Goal: Task Accomplishment & Management: Complete application form

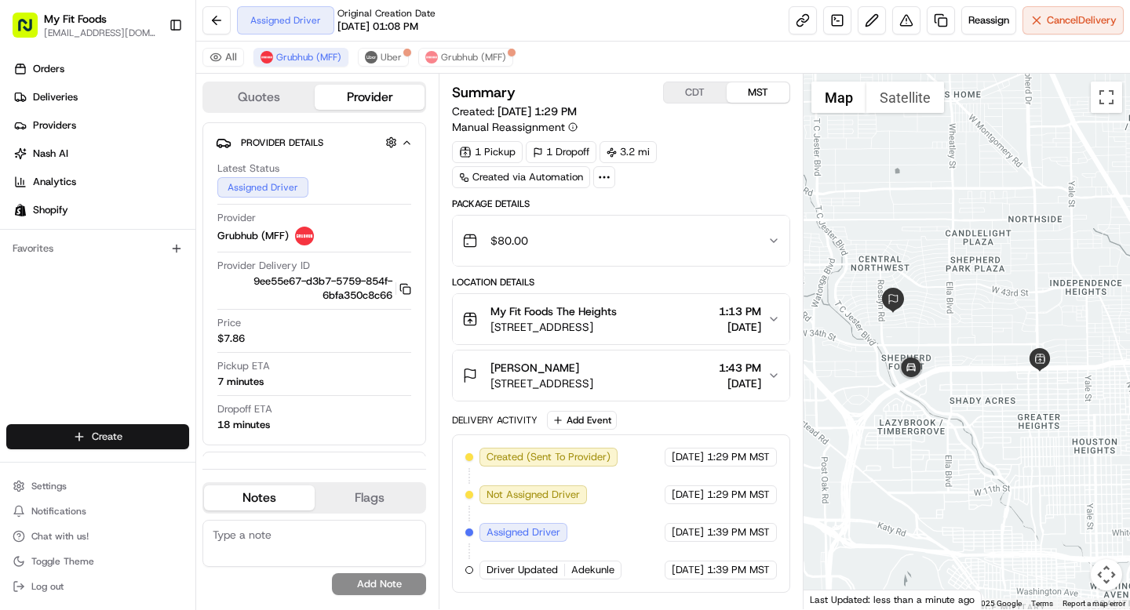
click at [143, 434] on html "My Fit Foods support@myfitfoods.com Toggle Sidebar Orders Deliveries Providers …" at bounding box center [565, 305] width 1130 height 610
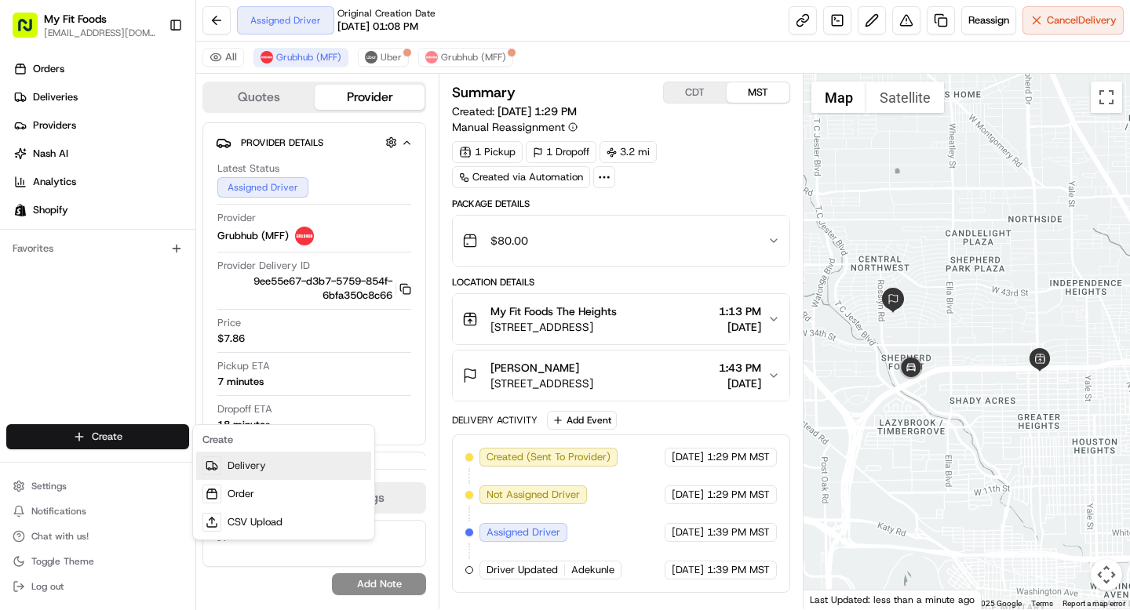
click at [266, 476] on link "Delivery" at bounding box center [283, 466] width 175 height 28
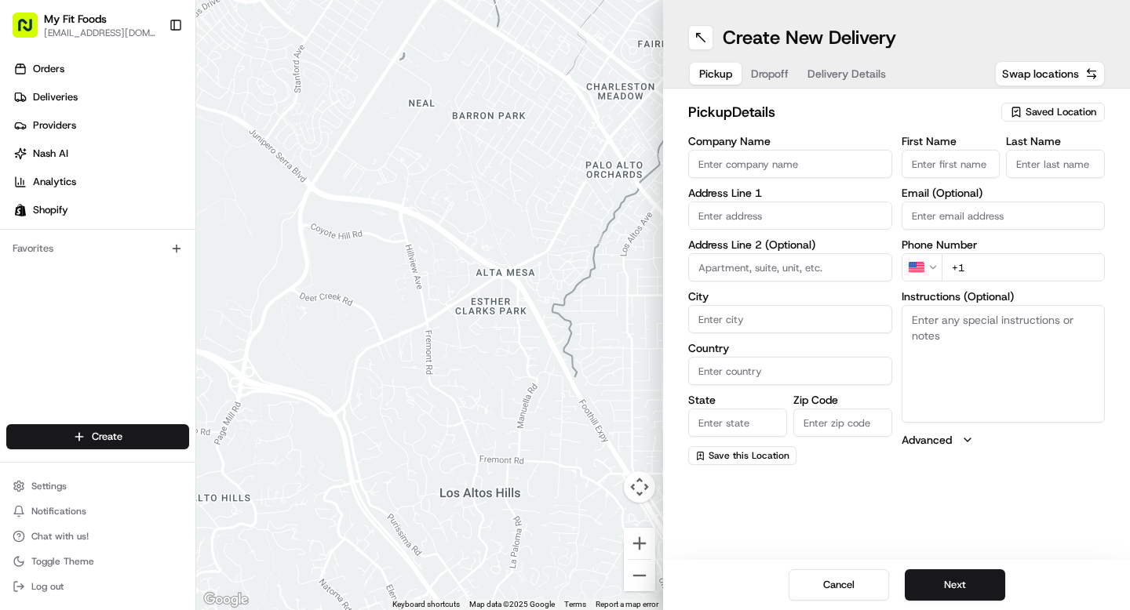
click at [1050, 110] on span "Saved Location" at bounding box center [1060, 112] width 71 height 14
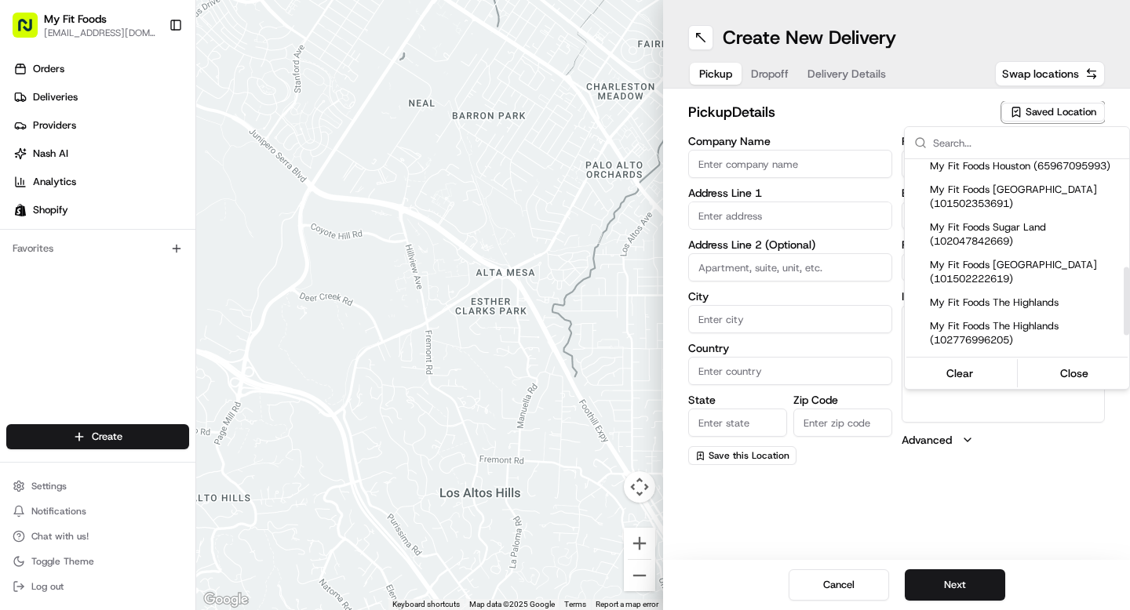
scroll to position [311, 0]
click at [993, 282] on span "My Fit Foods [GEOGRAPHIC_DATA] (101502222619)" at bounding box center [1026, 271] width 193 height 28
type input "My Fit Foods The Heights"
type input "2802 N Shepherd Dr"
type input "Ste 100"
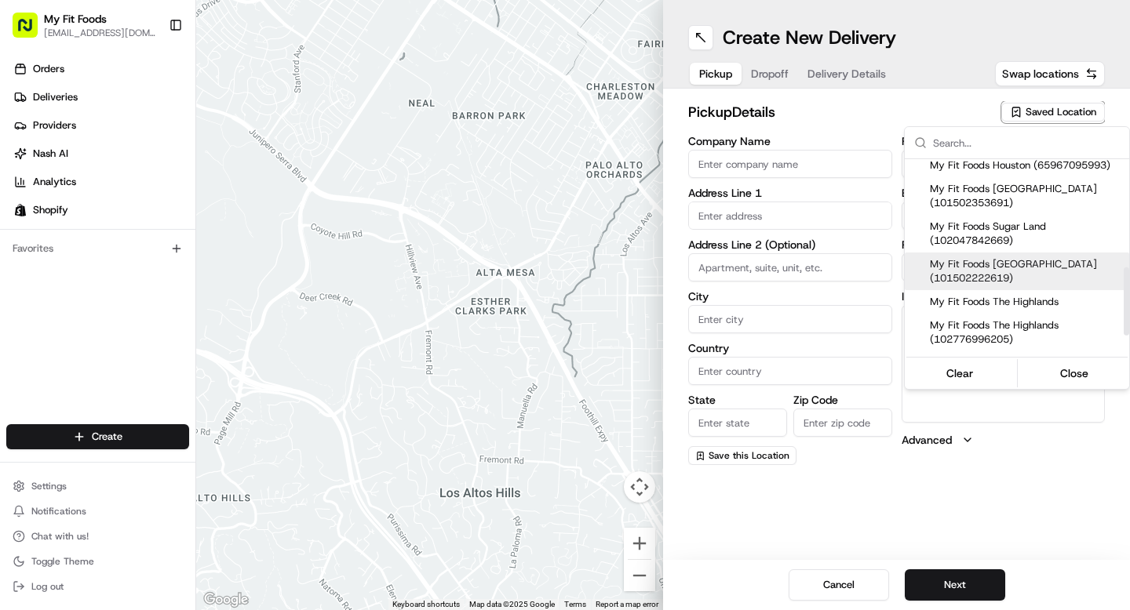
type input "Houston"
type input "US"
type input "TX"
type input "77008"
type input "+1 281 720 8662"
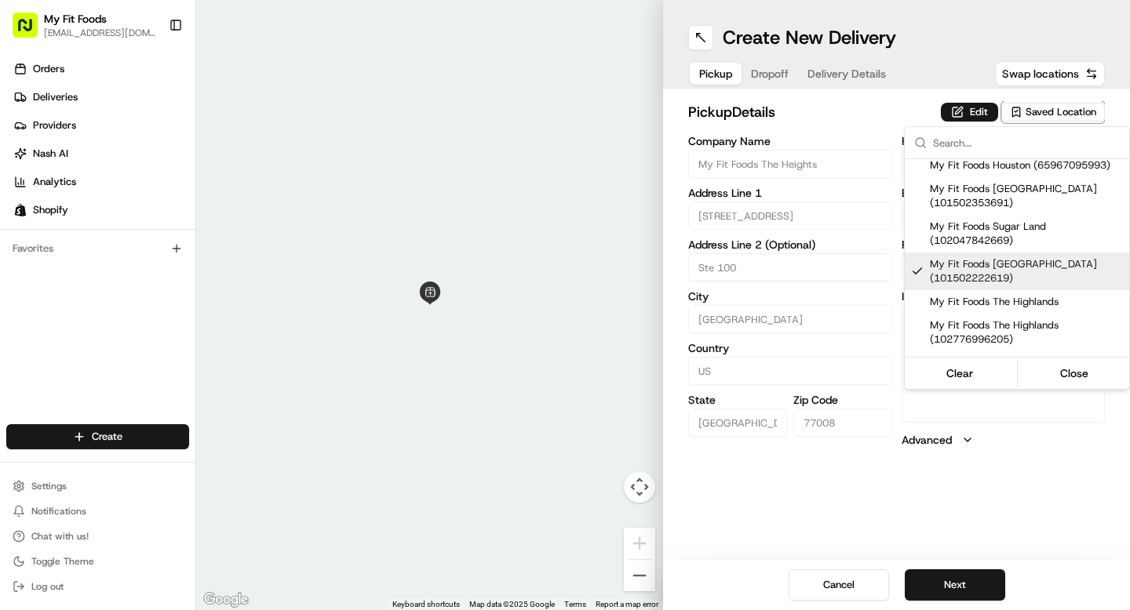
click at [769, 217] on html "My Fit Foods support@myfitfoods.com Toggle Sidebar Orders Deliveries Providers …" at bounding box center [565, 305] width 1130 height 610
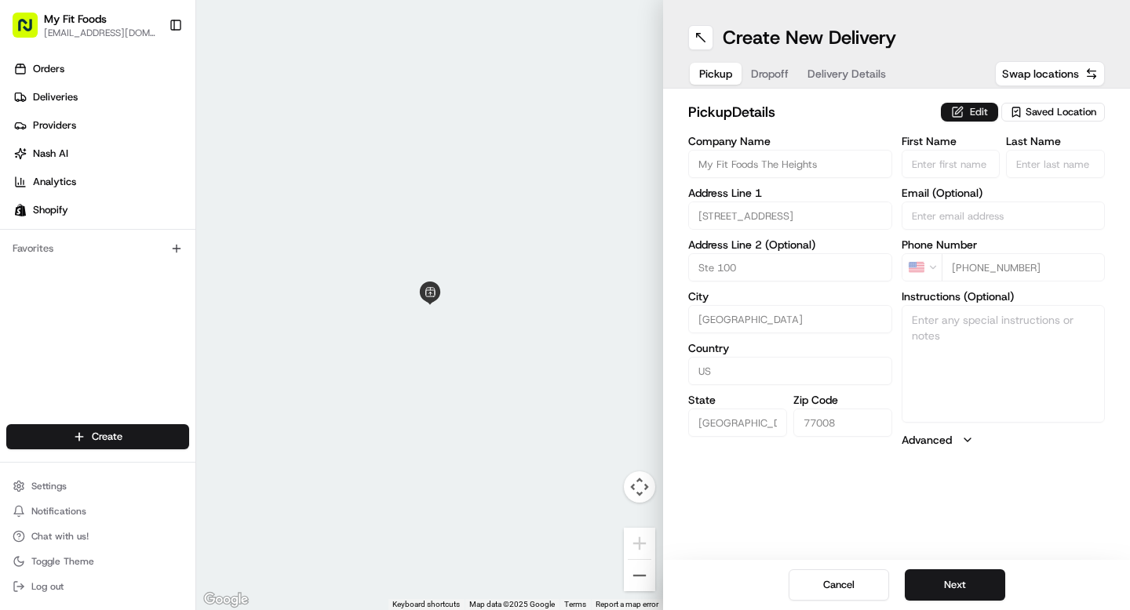
click at [971, 104] on button "Edit" at bounding box center [969, 112] width 57 height 19
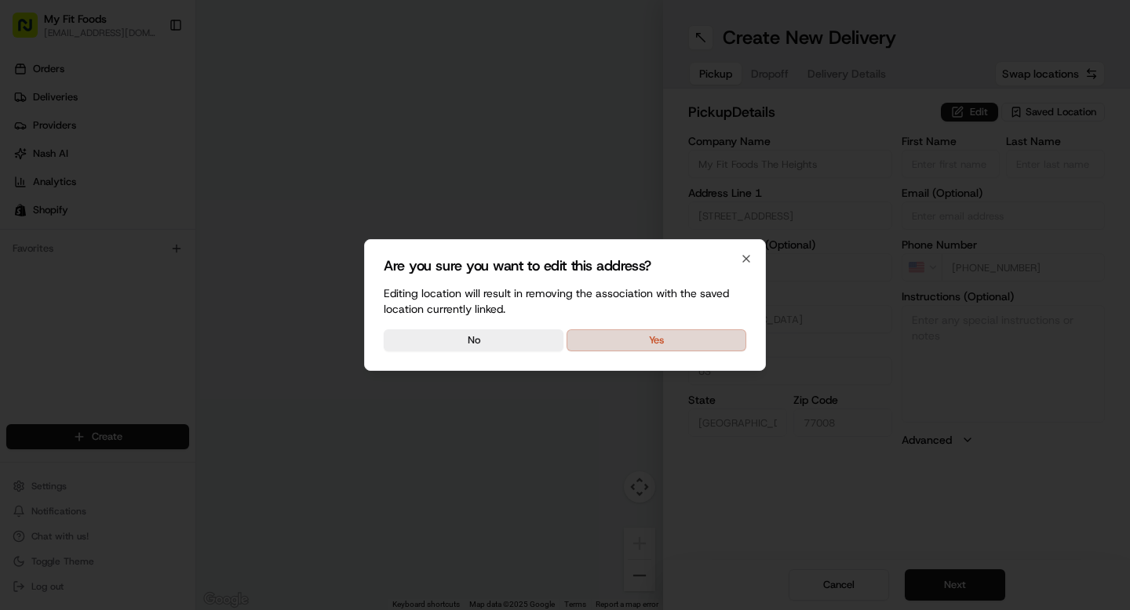
click at [664, 336] on button "Yes" at bounding box center [656, 341] width 180 height 22
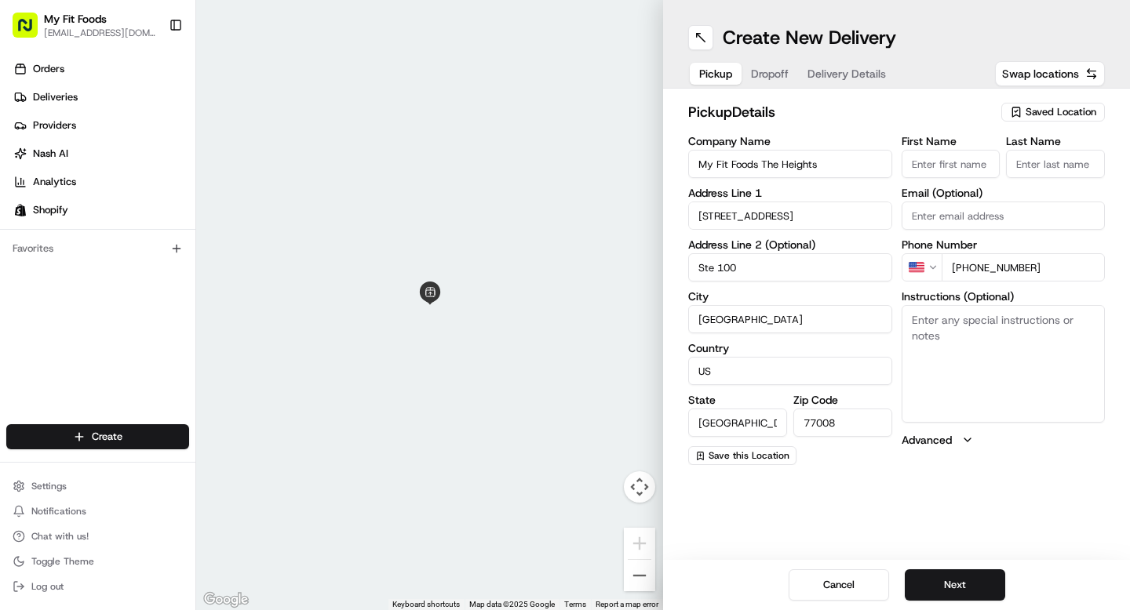
click at [1011, 302] on label "Instructions (Optional)" at bounding box center [1003, 296] width 204 height 11
click at [1011, 305] on textarea "Instructions (Optional)" at bounding box center [1003, 364] width 204 height 118
paste textarea "877777"
type textarea "877777 (redelivery/customer never received order)"
drag, startPoint x: 1012, startPoint y: 337, endPoint x: 891, endPoint y: 319, distance: 122.2
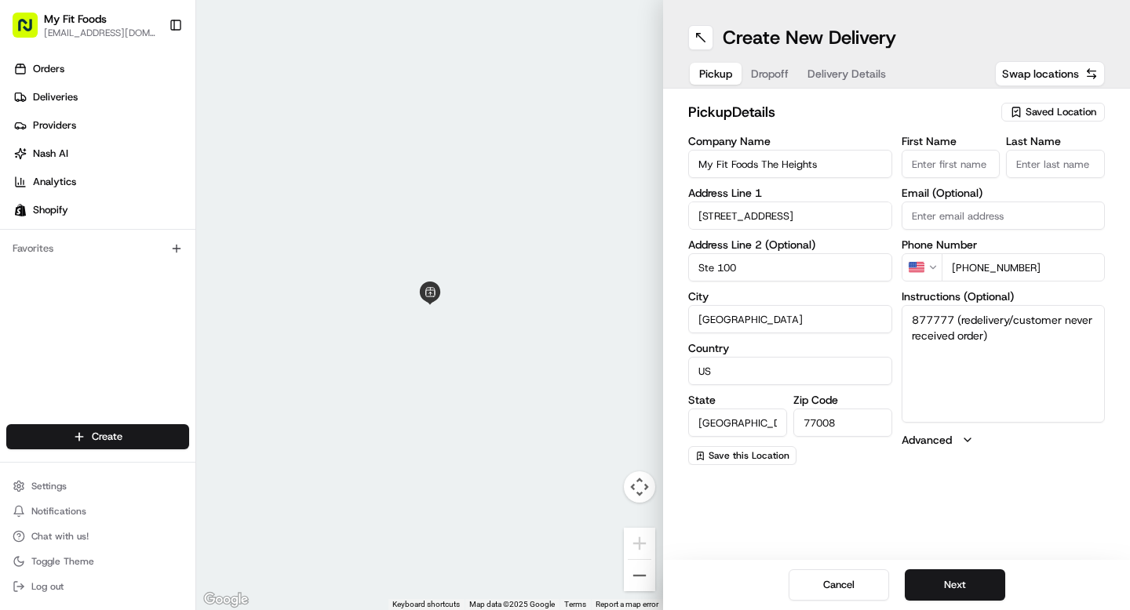
click at [891, 318] on div "Company Name My Fit Foods The Heights Address Line 1 2802 N Shepherd Dr Address…" at bounding box center [896, 301] width 417 height 330
click at [945, 581] on button "Next" at bounding box center [955, 585] width 100 height 31
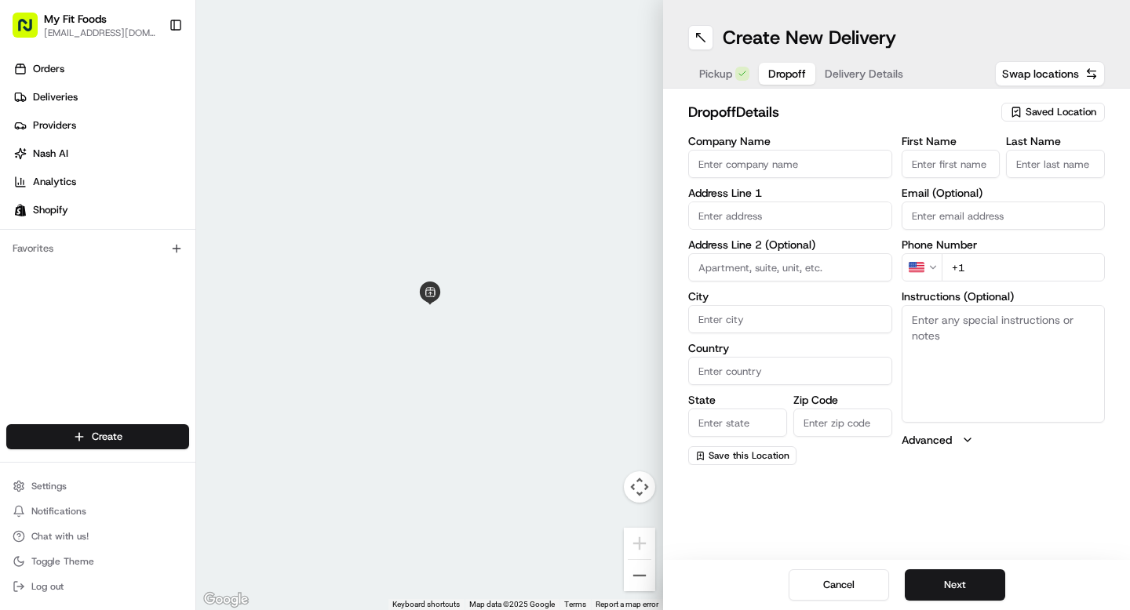
click at [956, 351] on textarea "Instructions (Optional)" at bounding box center [1003, 364] width 204 height 118
paste textarea "877777 (redelivery/customer never received order)"
type textarea "877777 (redelivery/customer never received order)"
click at [949, 163] on input "First Name" at bounding box center [950, 164] width 99 height 28
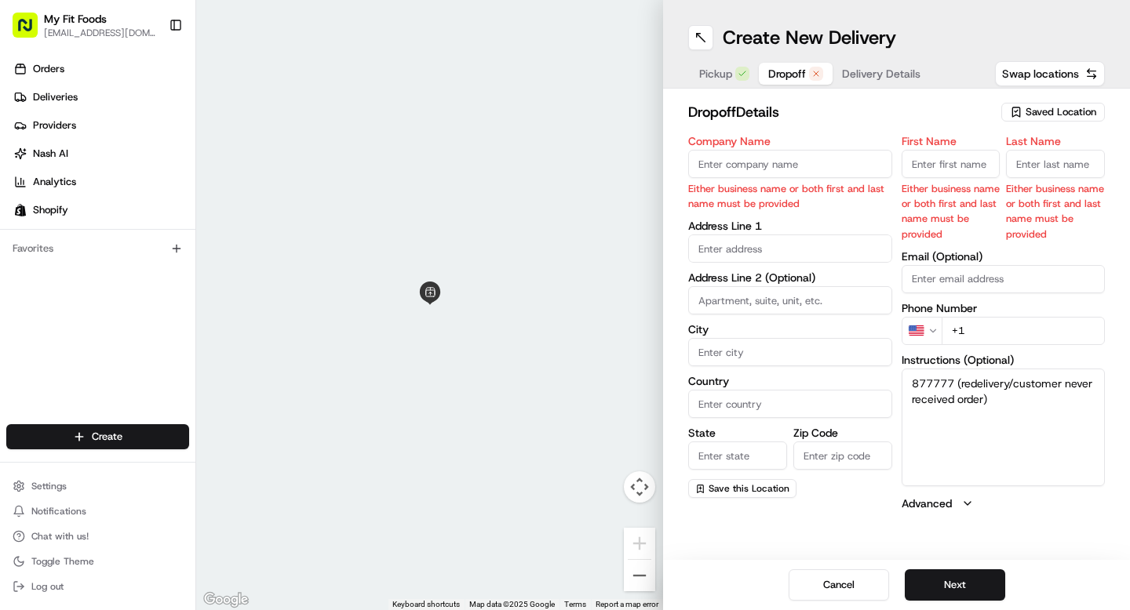
click at [723, 78] on span "Pickup" at bounding box center [715, 74] width 33 height 16
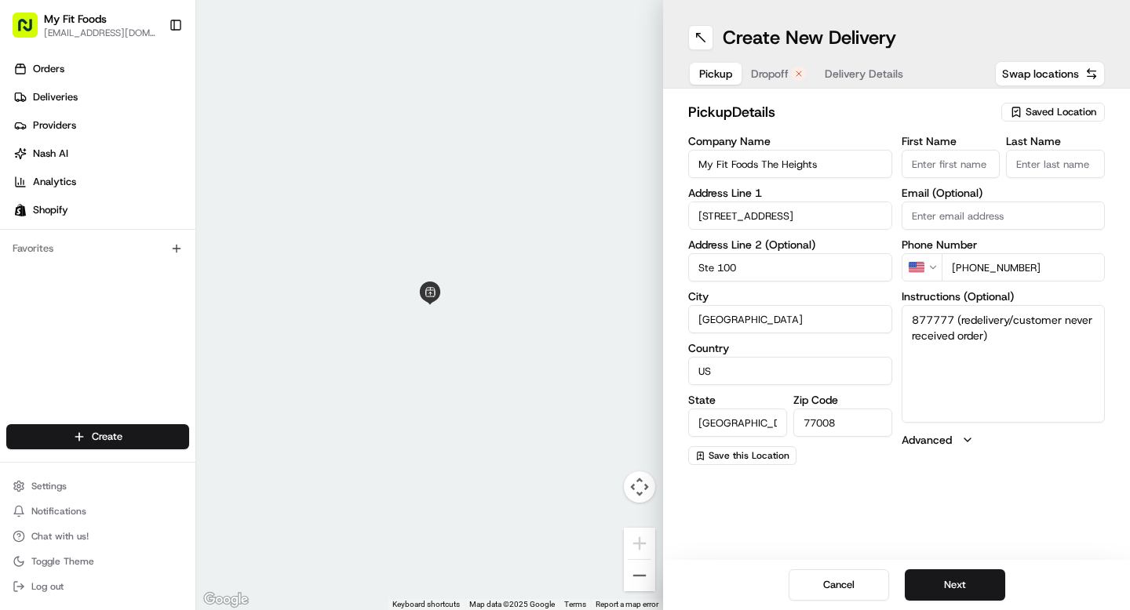
click at [1029, 111] on span "Saved Location" at bounding box center [1060, 112] width 71 height 14
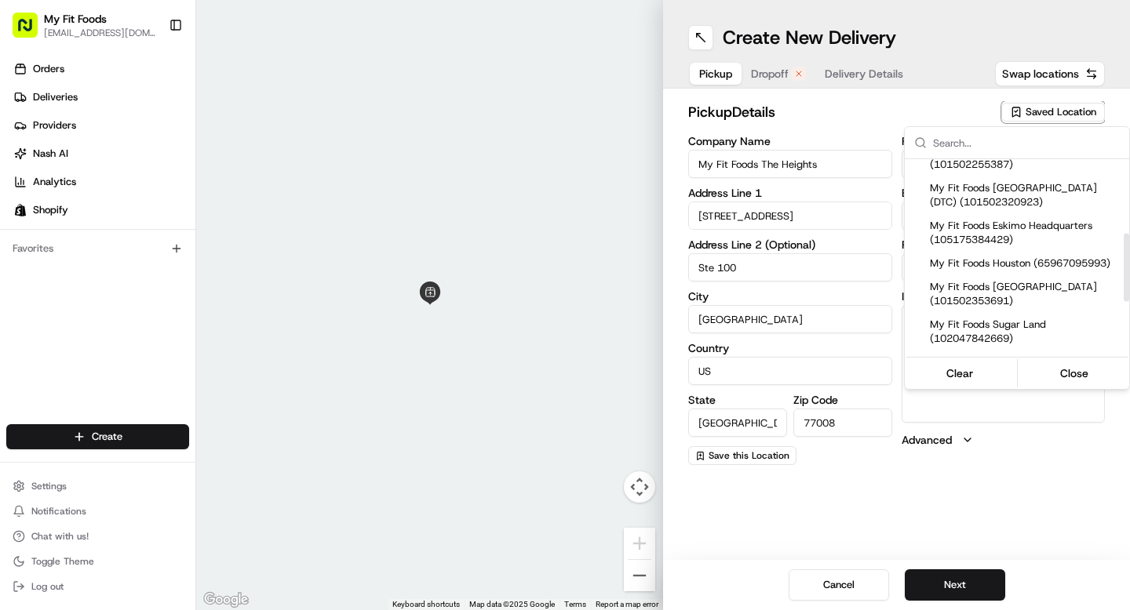
scroll to position [218, 0]
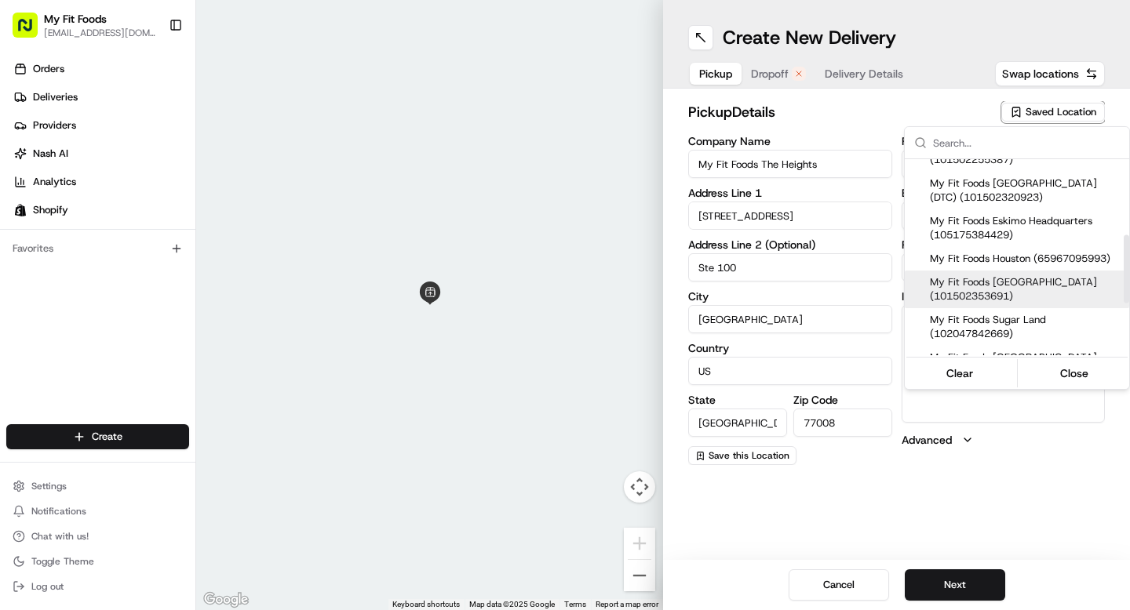
click at [1033, 296] on span "My Fit Foods [GEOGRAPHIC_DATA] (101502353691)" at bounding box center [1026, 289] width 193 height 28
type input "My Fit Foods [GEOGRAPHIC_DATA]"
type input "4835 Meadows Rd"
type input "#137"
type input "Lake Oswego"
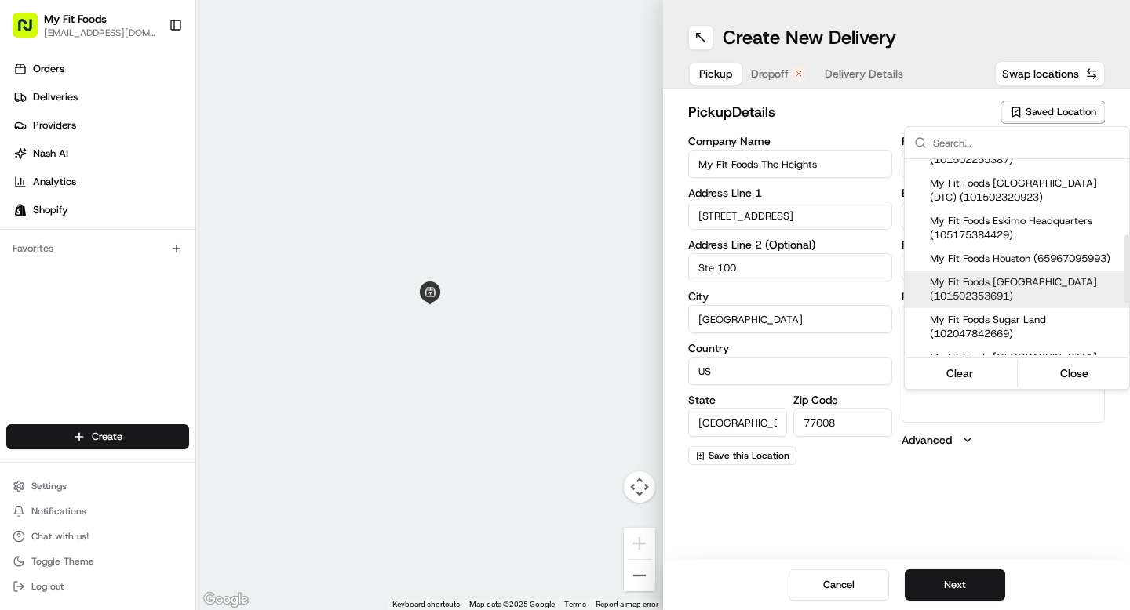
type input "OR"
type input "97035"
type input "[PHONE_NUMBER]"
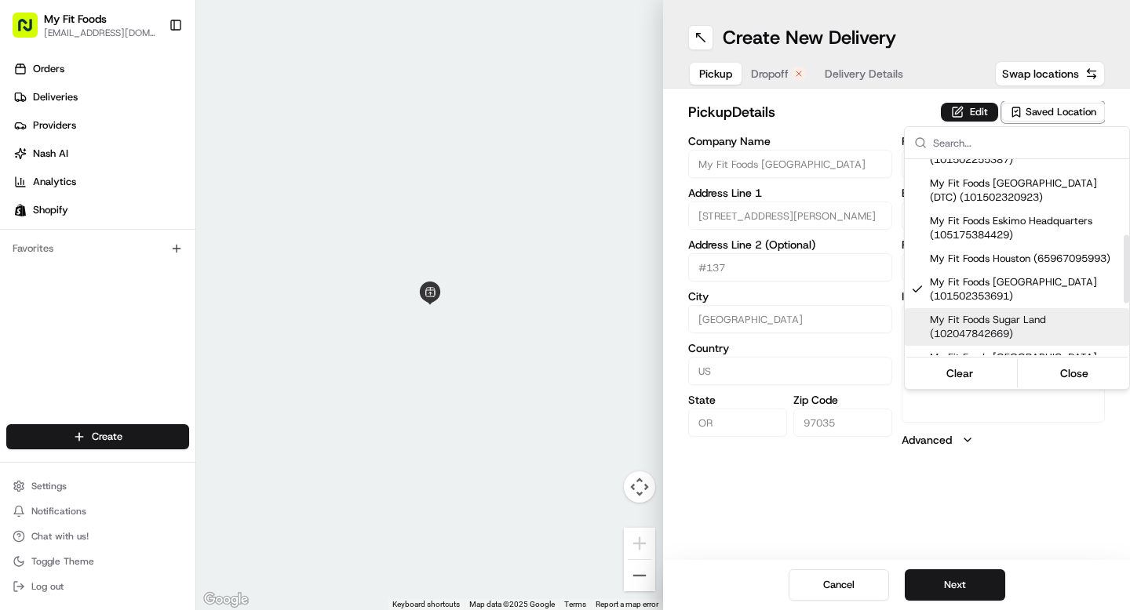
click at [966, 467] on html "My Fit Foods support@myfitfoods.com Toggle Sidebar Orders Deliveries Providers …" at bounding box center [565, 305] width 1130 height 610
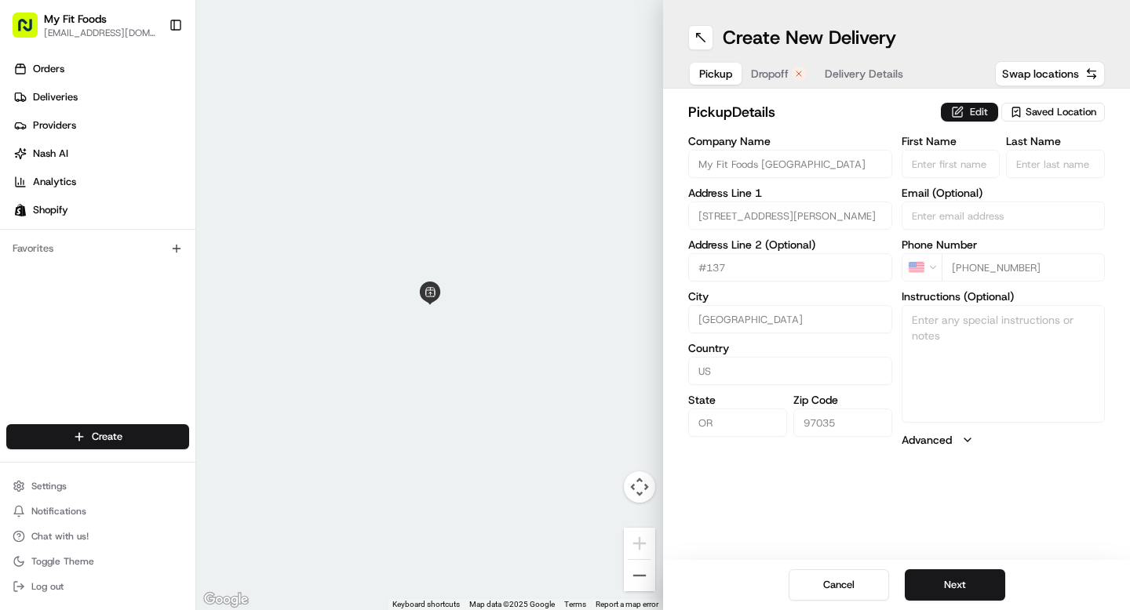
click at [968, 107] on button "Edit" at bounding box center [969, 112] width 57 height 19
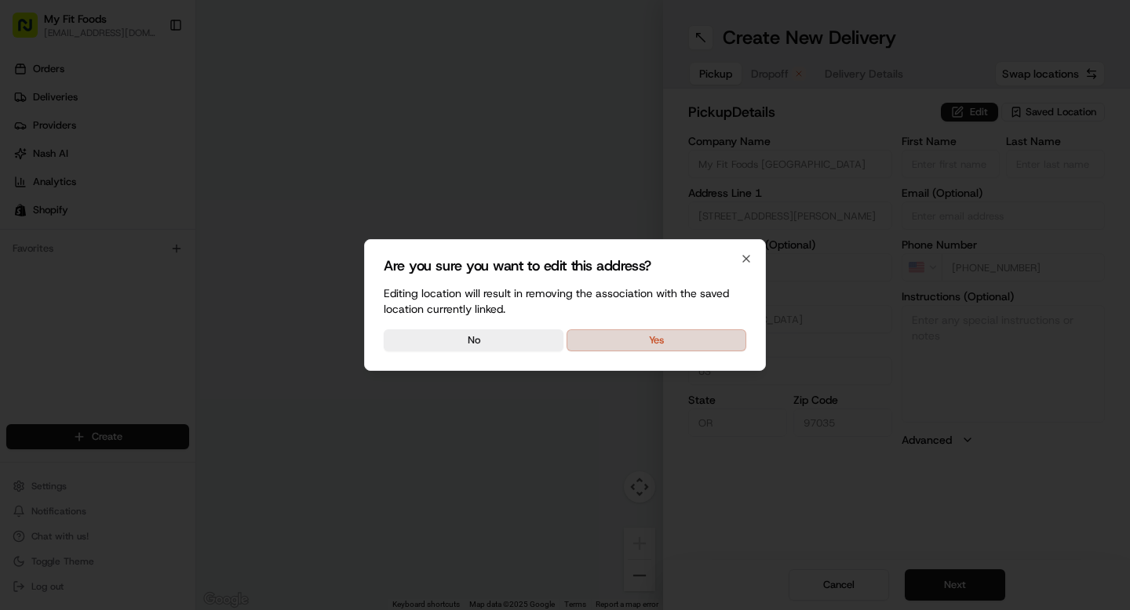
click at [688, 334] on button "Yes" at bounding box center [656, 341] width 180 height 22
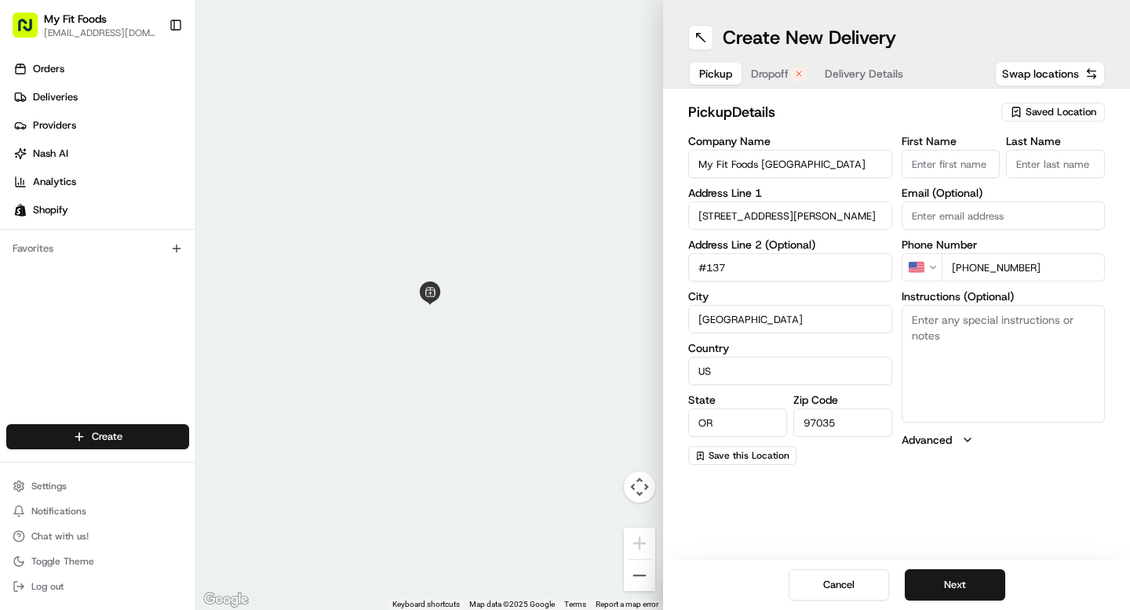
click at [950, 343] on textarea "Instructions (Optional)" at bounding box center [1003, 364] width 204 height 118
paste textarea "3705 Southeast 35th Place Apt 8 Portland OR 97202"
type textarea "3705 Southeast 35th Place Apt 8 Portland OR 97202"
drag, startPoint x: 1034, startPoint y: 358, endPoint x: 898, endPoint y: 299, distance: 147.9
click at [898, 299] on div "Company Name My Fit Foods Lake Oswego Address Line 1 4835 Meadows Rd Address Li…" at bounding box center [896, 301] width 417 height 330
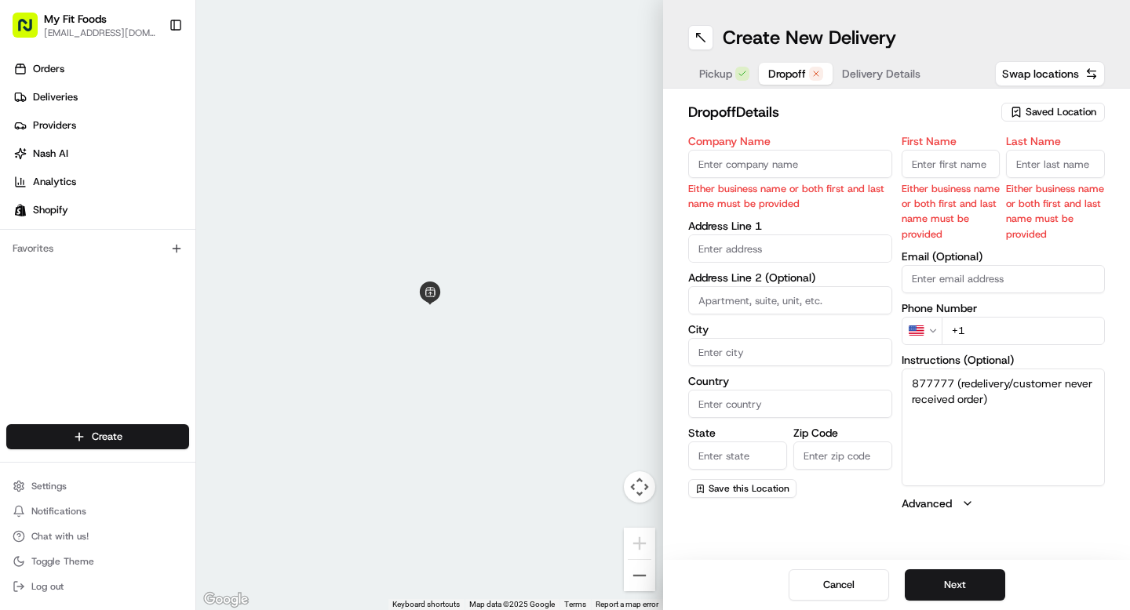
click at [784, 74] on span "Dropoff" at bounding box center [787, 74] width 38 height 16
drag, startPoint x: 1015, startPoint y: 402, endPoint x: 905, endPoint y: 376, distance: 113.6
click at [905, 376] on textarea "877777 (redelivery/customer never received order)" at bounding box center [1003, 428] width 204 height 118
click at [720, 81] on span "Pickup" at bounding box center [715, 74] width 33 height 16
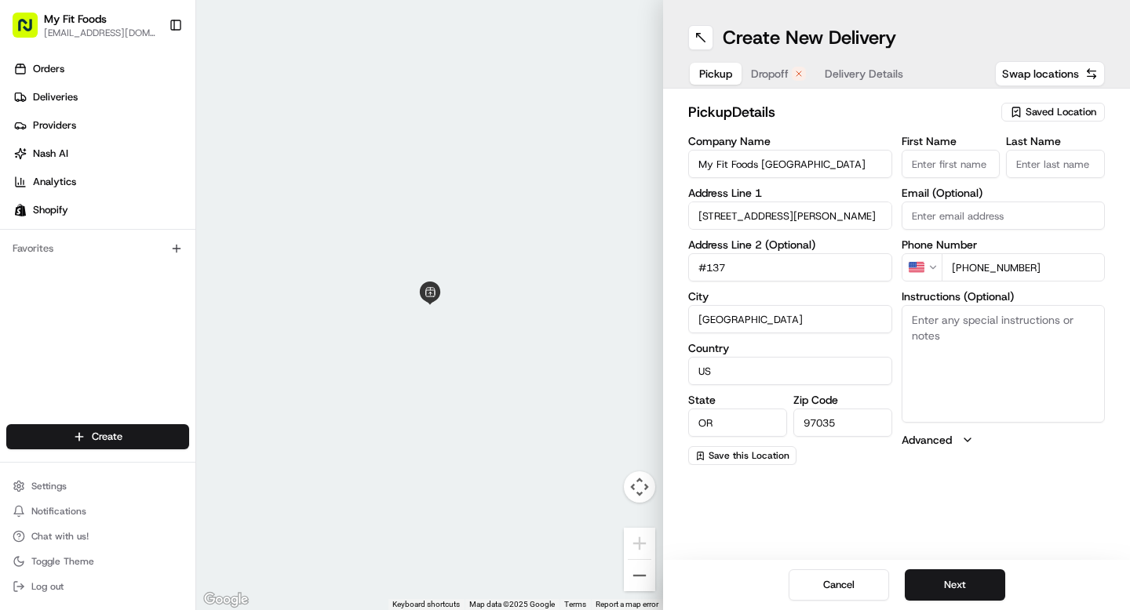
click at [948, 324] on textarea "Instructions (Optional)" at bounding box center [1003, 364] width 204 height 118
paste textarea "877777 (redelivery/customer never received order)"
type textarea "877777 (redelivery/customer never received order)"
click at [984, 583] on button "Next" at bounding box center [955, 585] width 100 height 31
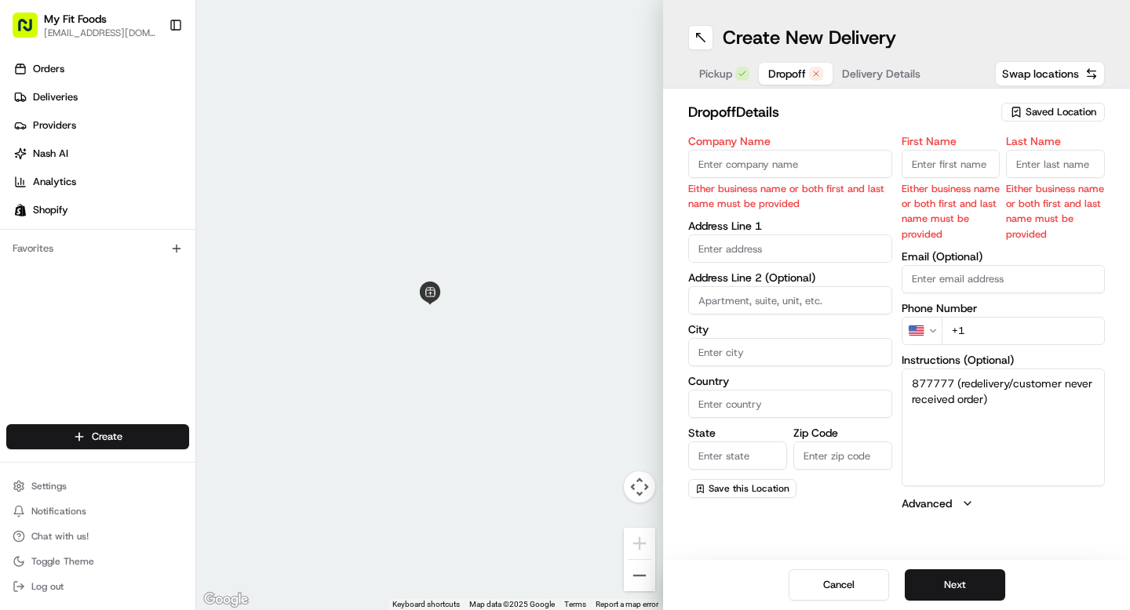
click at [965, 166] on input "First Name" at bounding box center [950, 164] width 99 height 28
click at [832, 301] on input at bounding box center [790, 300] width 204 height 28
click at [820, 257] on input "text" at bounding box center [790, 249] width 204 height 28
paste input "3705 Southeast 35th Place Apt 8 Portland OR 97202"
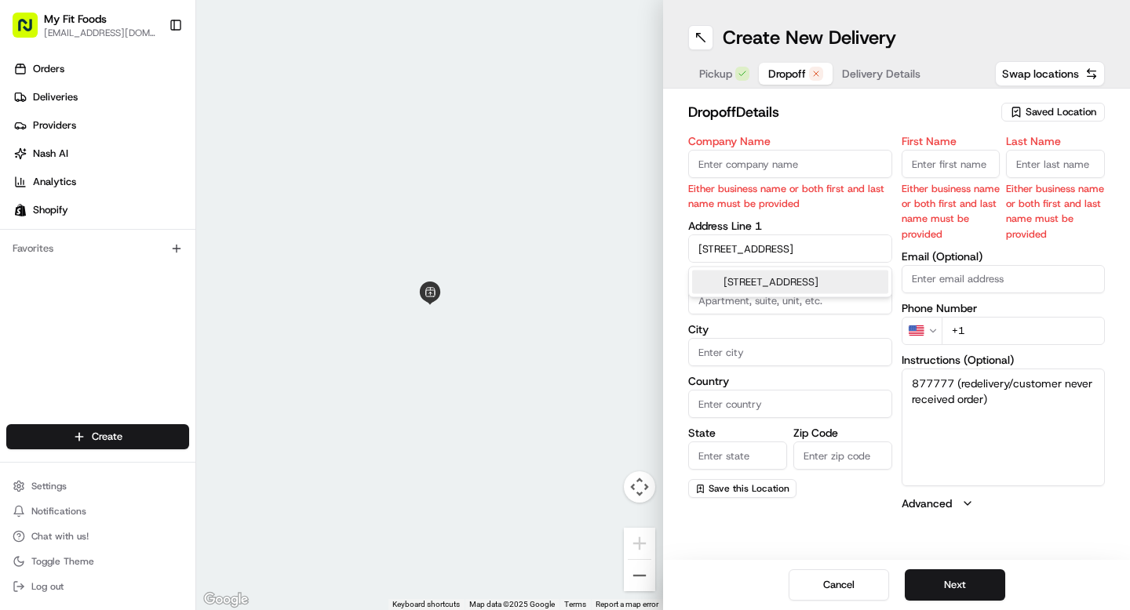
click at [794, 283] on div "3705 Southeast 35th Place apt 8, Portland, OR 97202" at bounding box center [790, 283] width 196 height 24
type input "[STREET_ADDRESS]"
type input "8"
type input "Portland"
type input "[GEOGRAPHIC_DATA]"
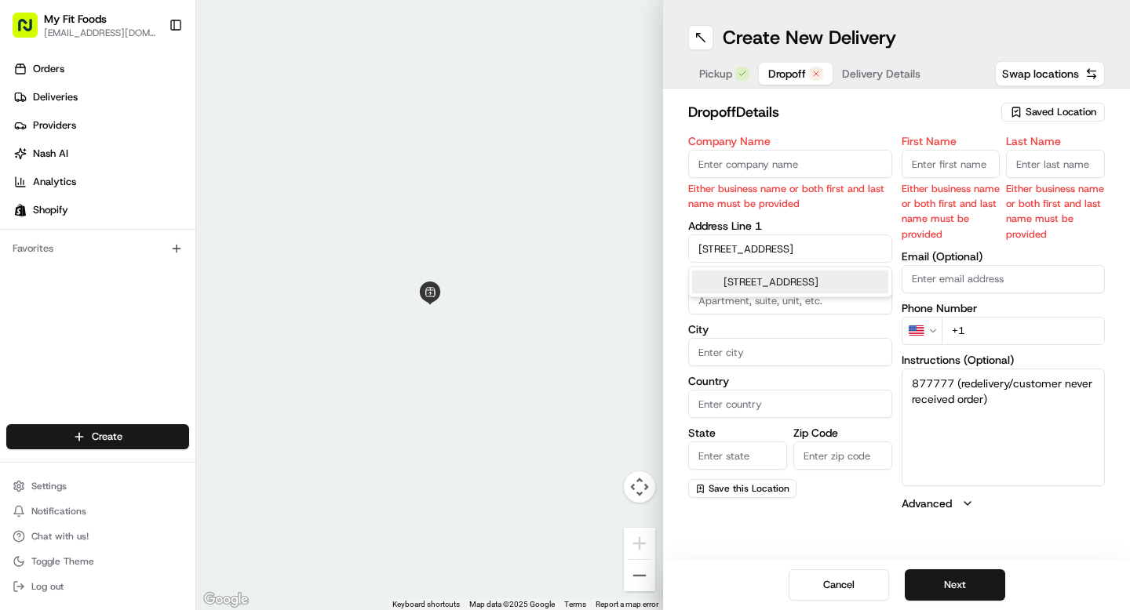
type input "OR"
type input "97202"
type input "3705 Southeast 35th Place"
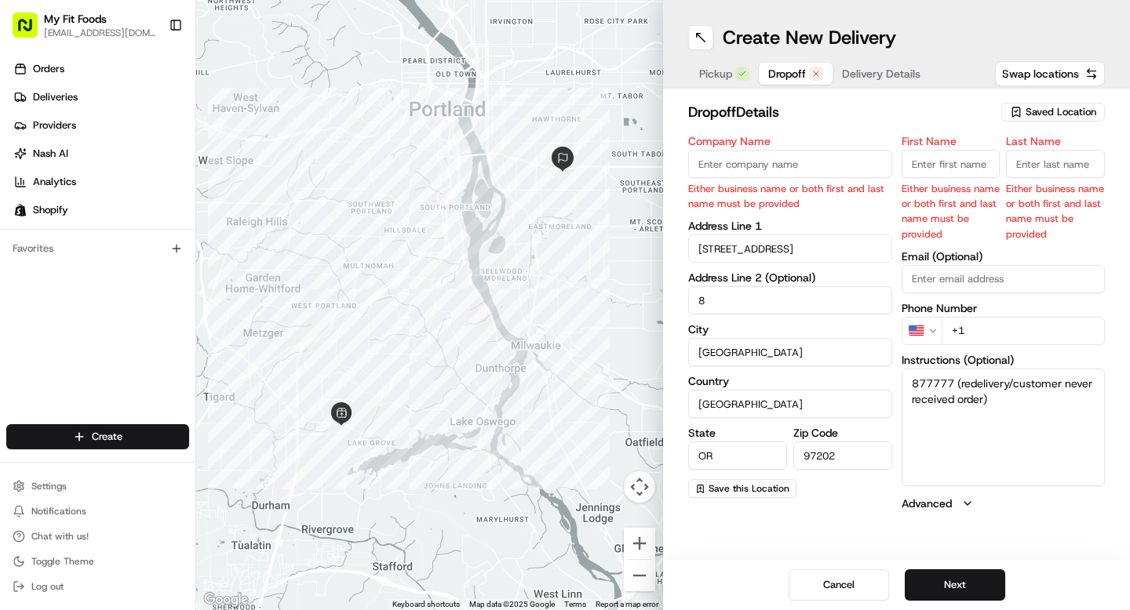
click at [698, 304] on input "8" at bounding box center [790, 300] width 204 height 28
type input "Apt #8"
click at [1022, 435] on textarea "877777 (redelivery/customer never received order)" at bounding box center [1003, 428] width 204 height 118
click at [1007, 332] on input "+1" at bounding box center [1024, 331] width 164 height 28
click at [942, 165] on input "First Name" at bounding box center [950, 164] width 99 height 28
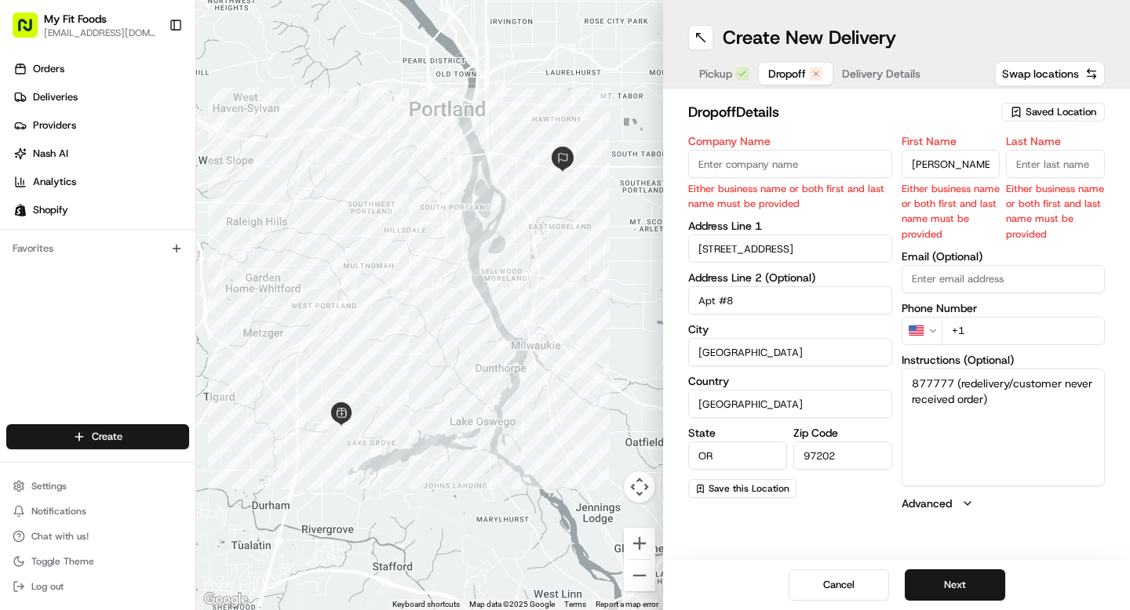
type input "Diana"
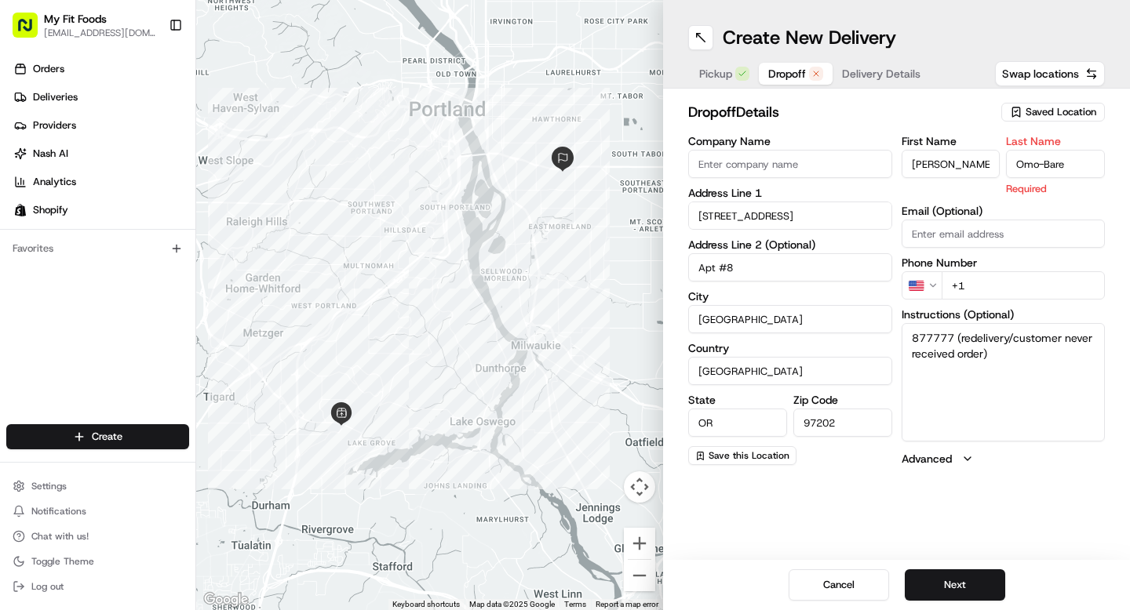
type input "Omo-Bare"
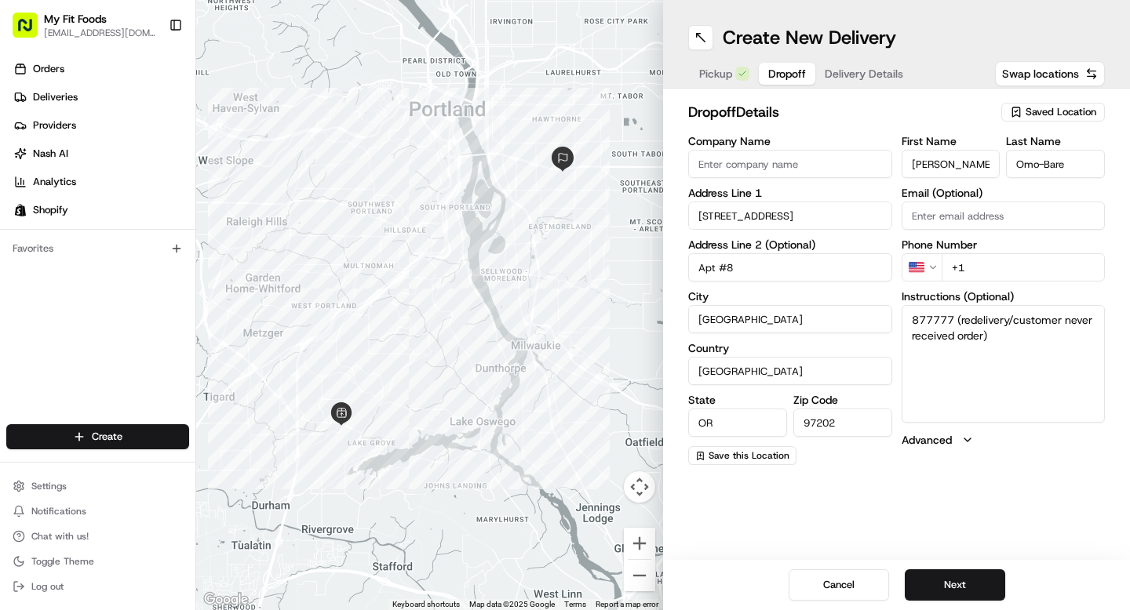
click at [896, 257] on div "Company Name Address Line 1 3705 Southeast 35th Place Address Line 2 (Optional)…" at bounding box center [896, 301] width 417 height 330
click at [981, 274] on input "+1" at bounding box center [1024, 267] width 164 height 28
paste input "601 519 1746"
type input "+1 601 519 1746"
click at [963, 588] on button "Next" at bounding box center [955, 585] width 100 height 31
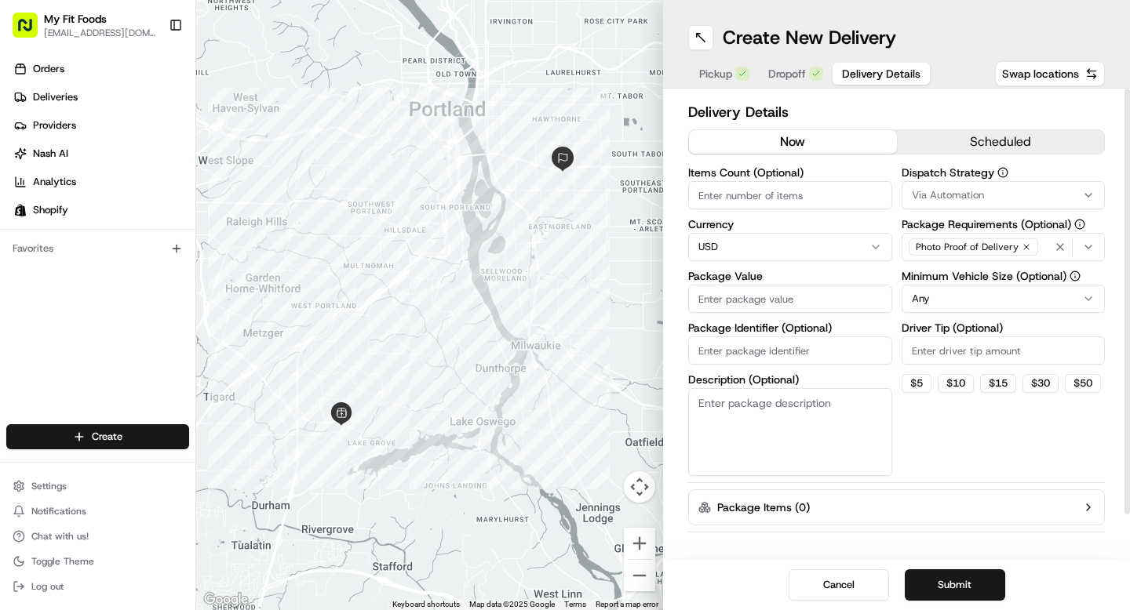
click at [789, 207] on input "Items Count (Optional)" at bounding box center [790, 195] width 204 height 28
type input "8"
click at [745, 302] on input "Package Value" at bounding box center [790, 299] width 204 height 28
type input "77.15"
click at [918, 384] on button "$ 5" at bounding box center [916, 383] width 30 height 19
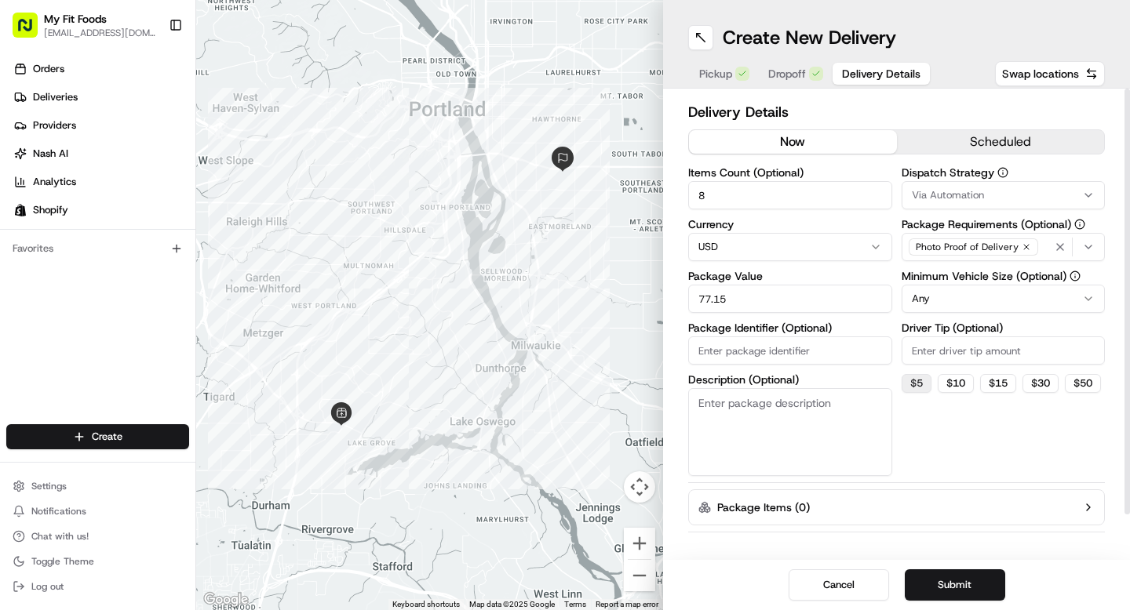
type input "5"
click at [945, 590] on button "Submit" at bounding box center [955, 585] width 100 height 31
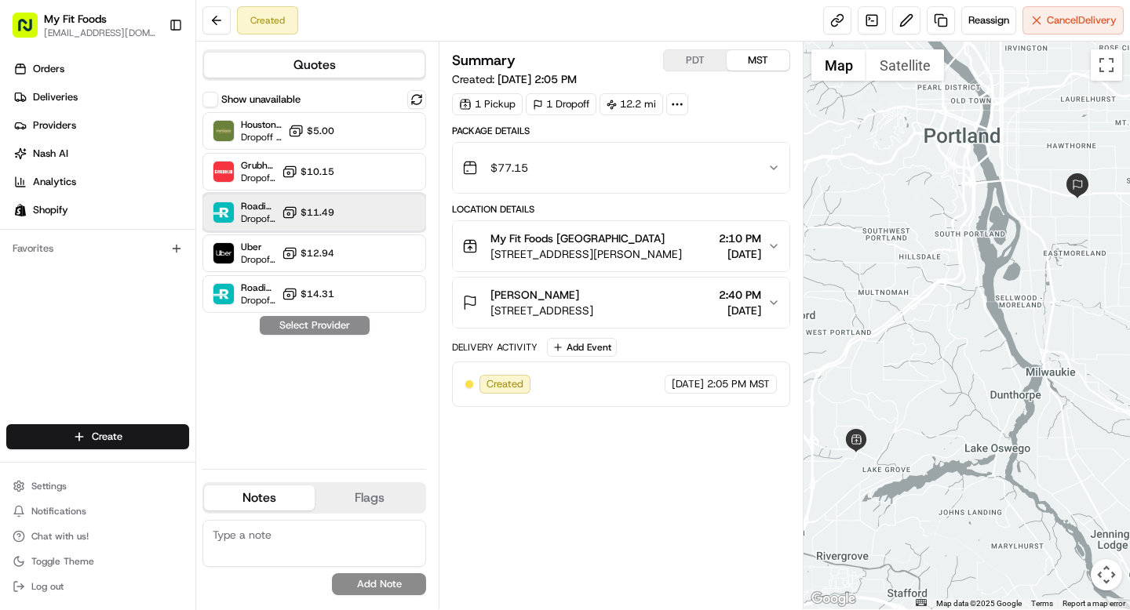
click at [355, 206] on div "Roadie (Routed) Dropoff ETA - $11.49" at bounding box center [314, 213] width 224 height 38
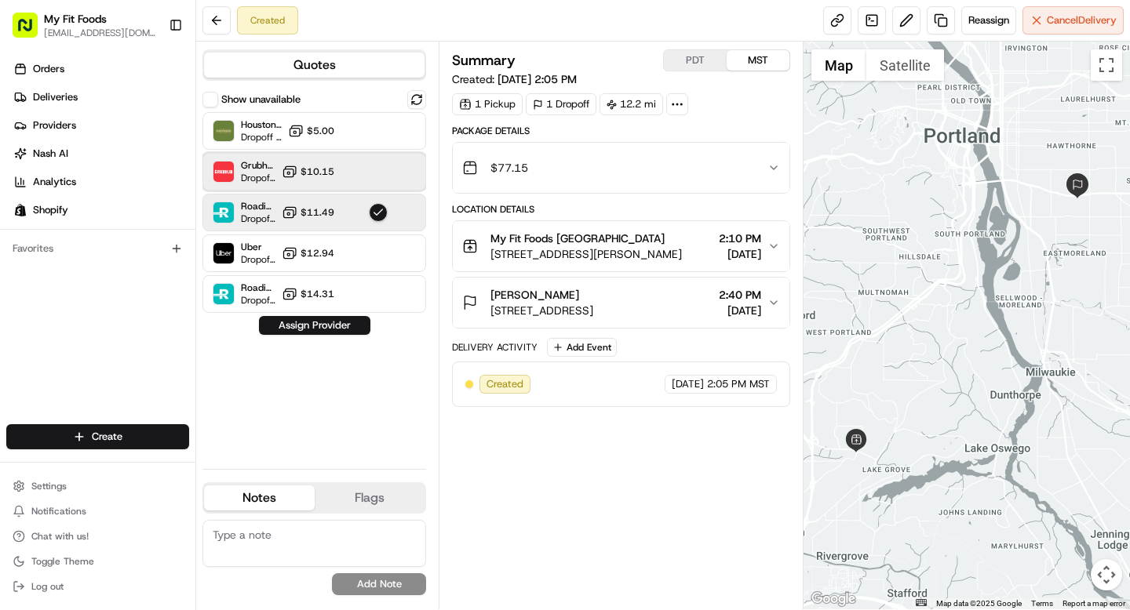
click at [391, 173] on div "Grubhub (MFF) Dropoff ETA 40 minutes $10.15" at bounding box center [314, 172] width 224 height 38
click at [373, 219] on div at bounding box center [378, 212] width 19 height 19
click at [773, 246] on icon "button" at bounding box center [773, 246] width 13 height 13
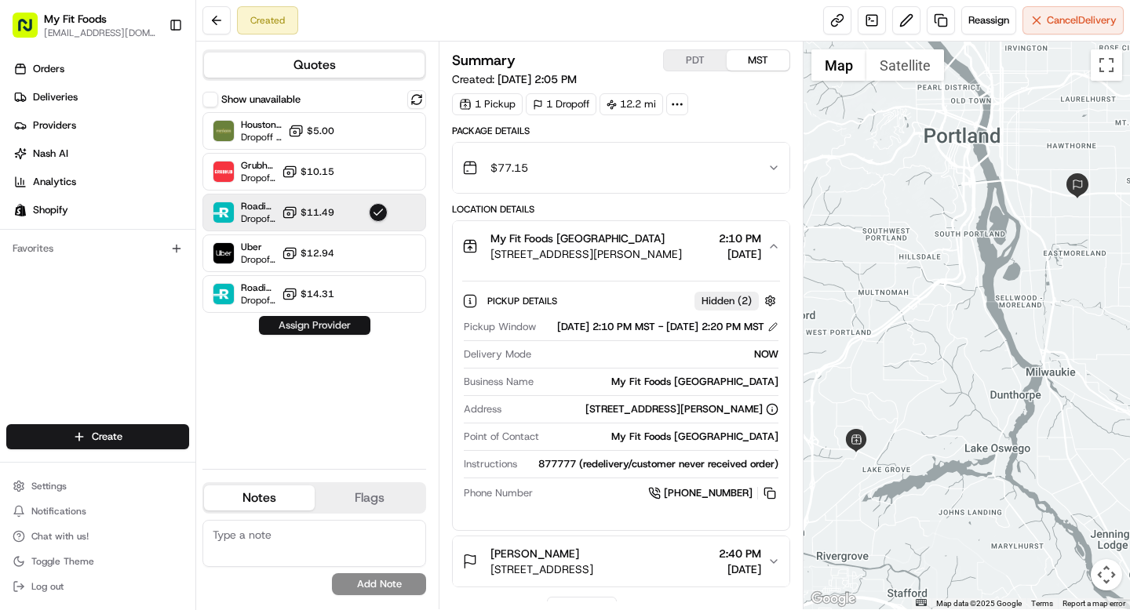
click at [331, 322] on button "Assign Provider" at bounding box center [314, 325] width 111 height 19
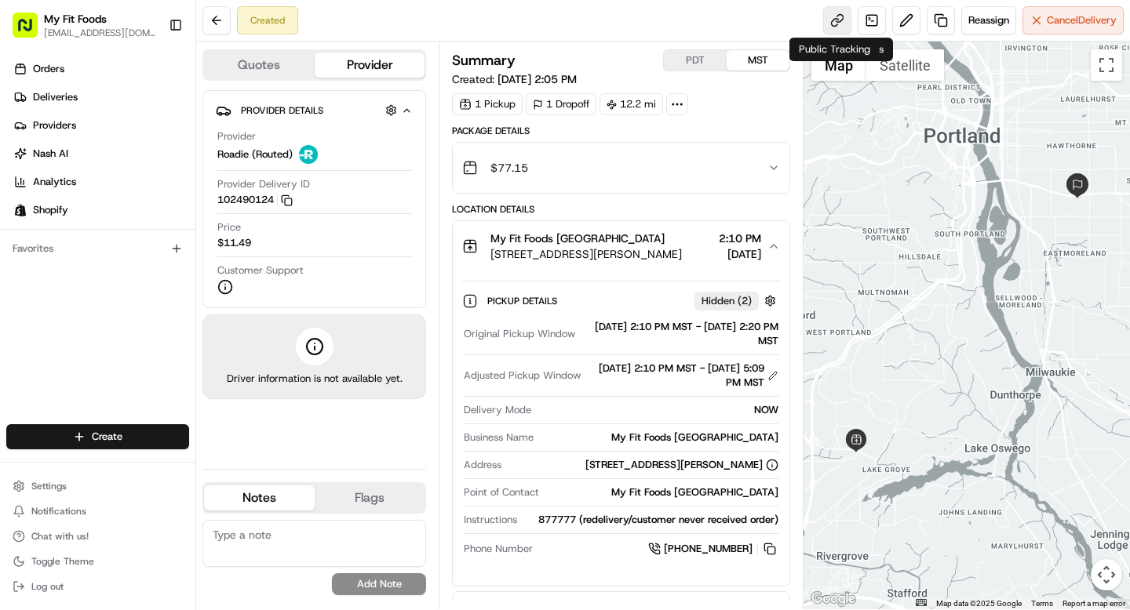
click at [836, 18] on link at bounding box center [837, 20] width 28 height 28
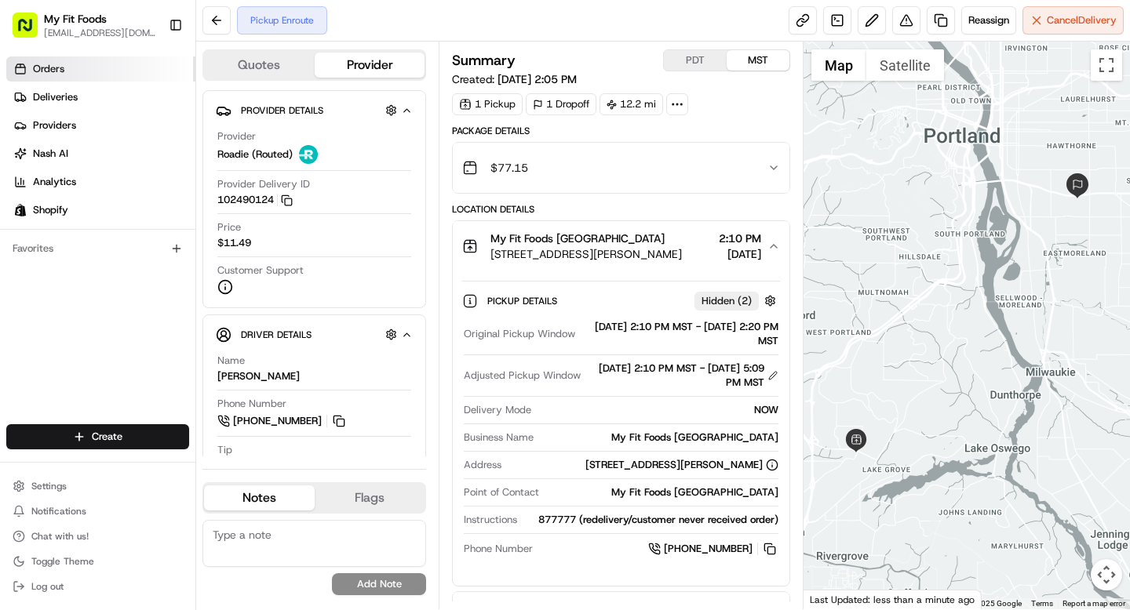
click at [68, 70] on link "Orders" at bounding box center [100, 68] width 189 height 25
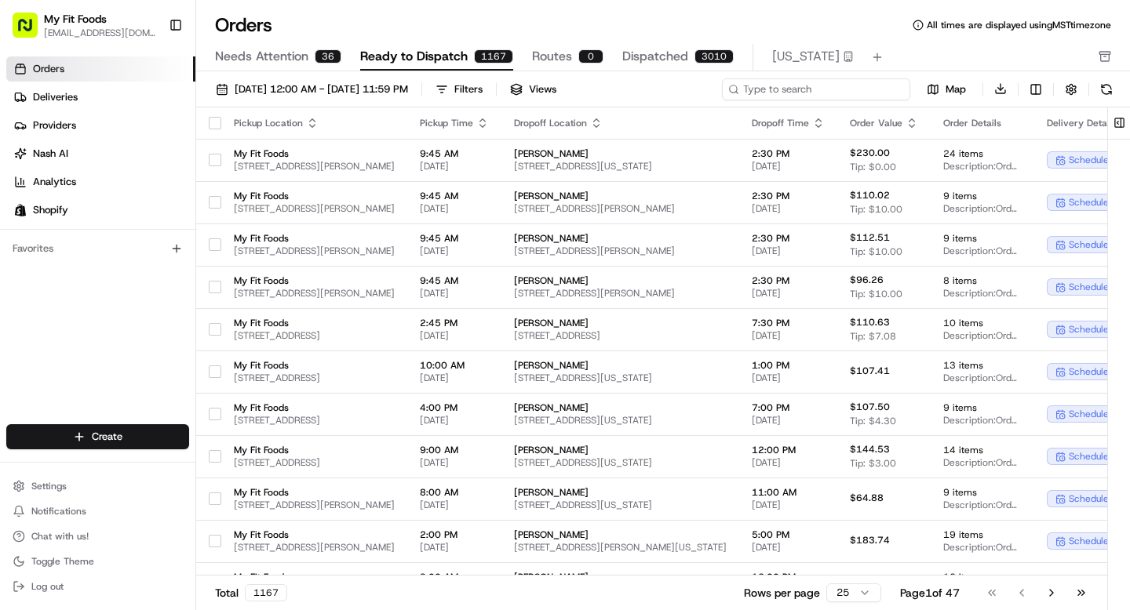
click at [845, 92] on input at bounding box center [816, 89] width 188 height 22
paste input "874019"
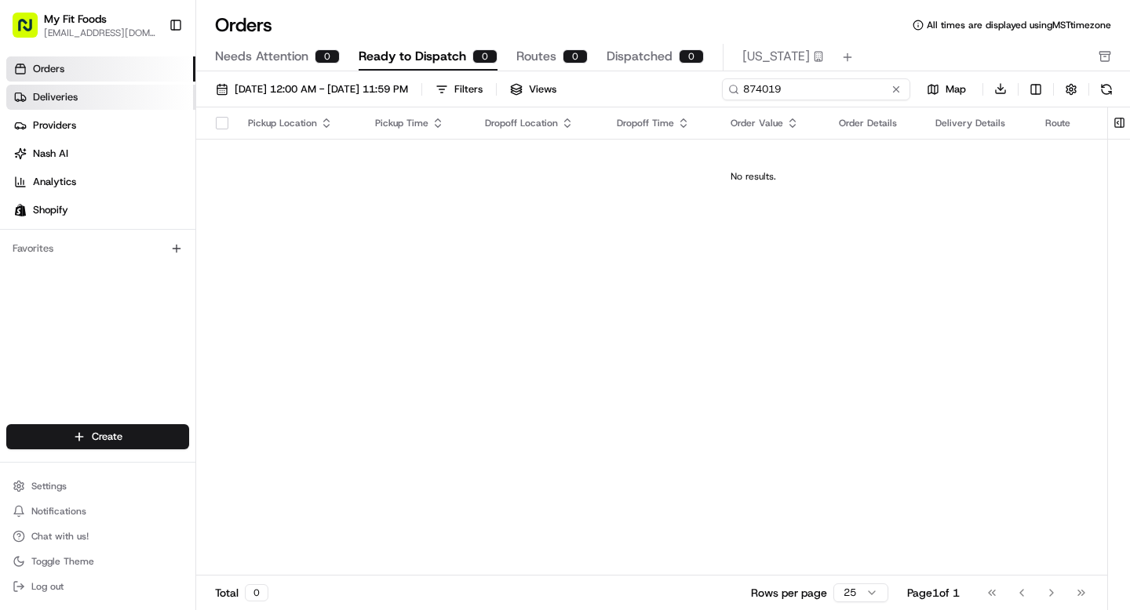
type input "874019"
click at [110, 104] on link "Deliveries" at bounding box center [100, 97] width 189 height 25
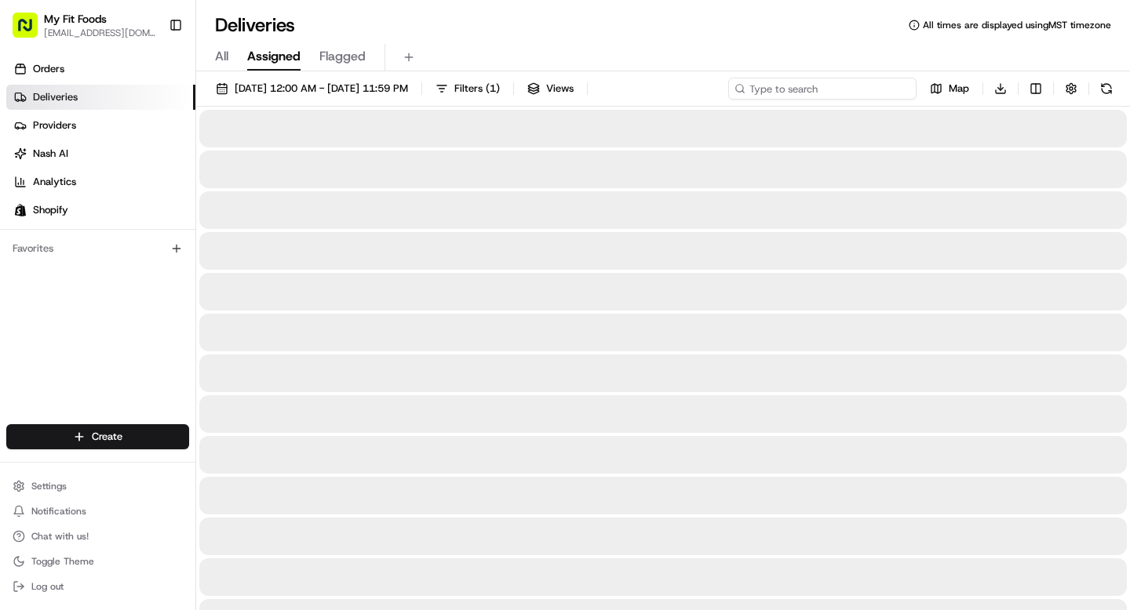
click at [816, 82] on input at bounding box center [822, 89] width 188 height 22
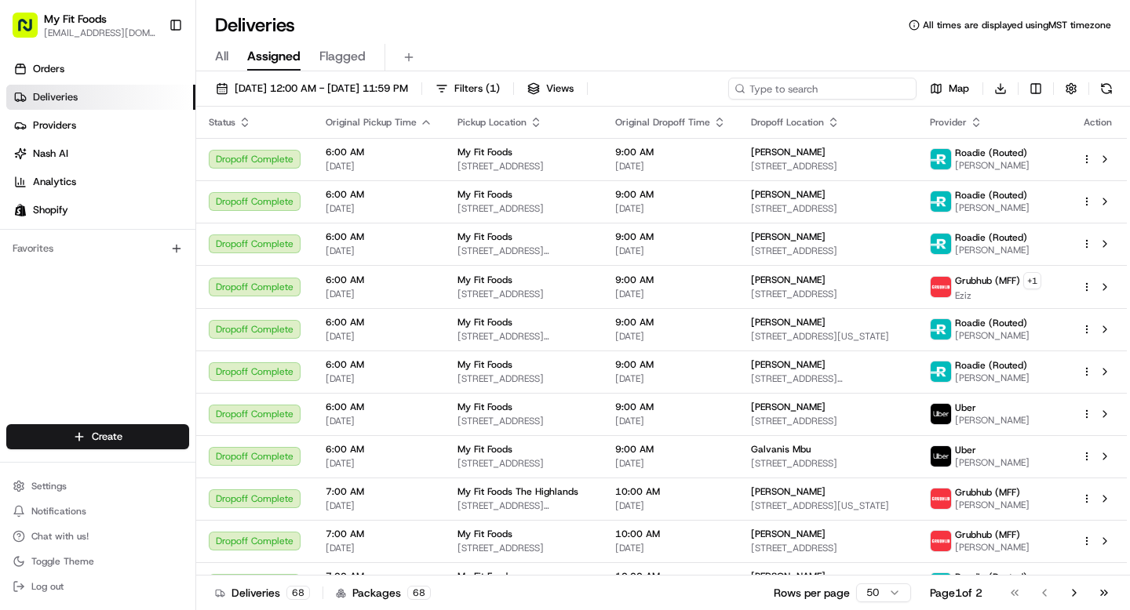
paste input "874019"
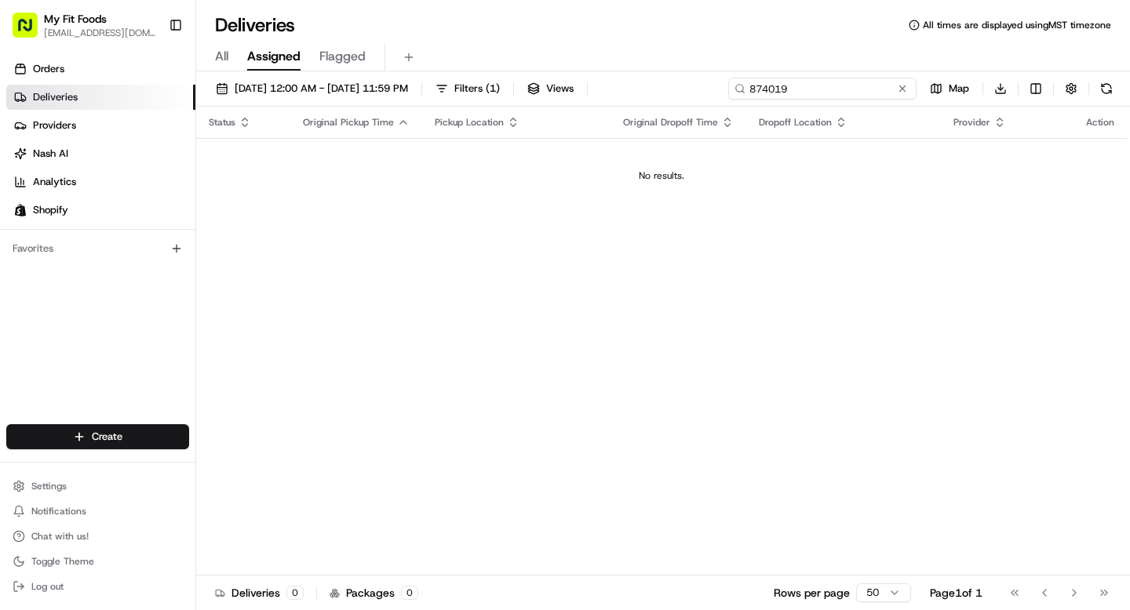
type input "874019"
click at [803, 93] on input "874019" at bounding box center [822, 89] width 188 height 22
drag, startPoint x: 808, startPoint y: 90, endPoint x: 708, endPoint y: 90, distance: 100.4
click at [708, 90] on div "[DATE] 12:00 AM - [DATE] 11:59 PM Filters ( 1 ) Views 874019 Map Download" at bounding box center [663, 92] width 934 height 29
click at [220, 55] on span "All" at bounding box center [221, 56] width 13 height 19
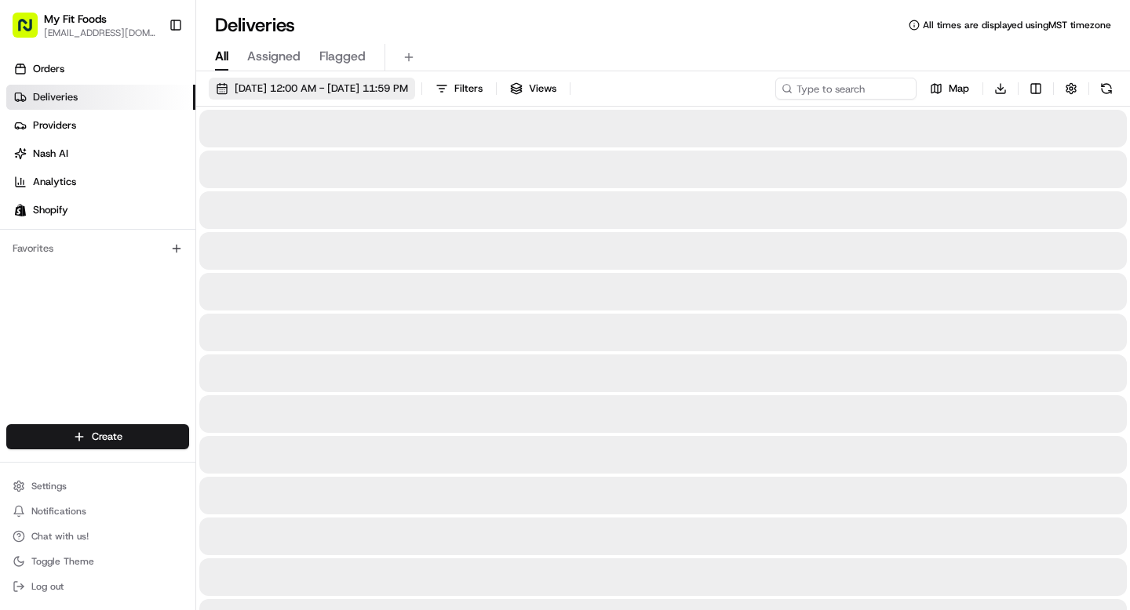
click at [311, 84] on span "[DATE] 12:00 AM - [DATE] 11:59 PM" at bounding box center [321, 89] width 173 height 14
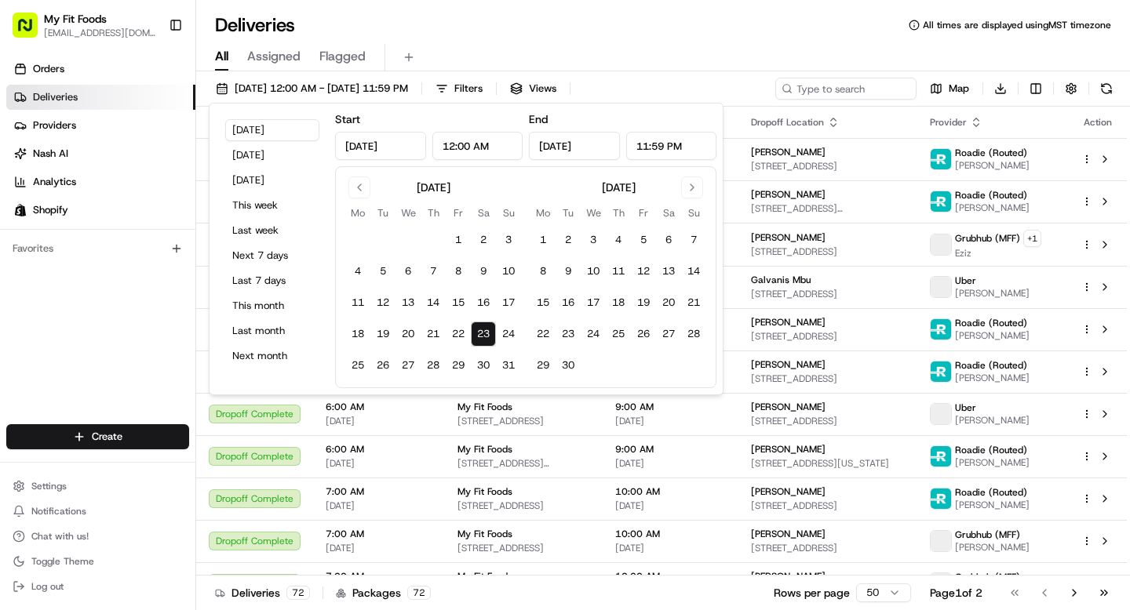
type input "[DATE]"
type input "12:00 AM"
type input "[DATE]"
type input "11:59 PM"
click at [512, 333] on button "24" at bounding box center [508, 334] width 25 height 25
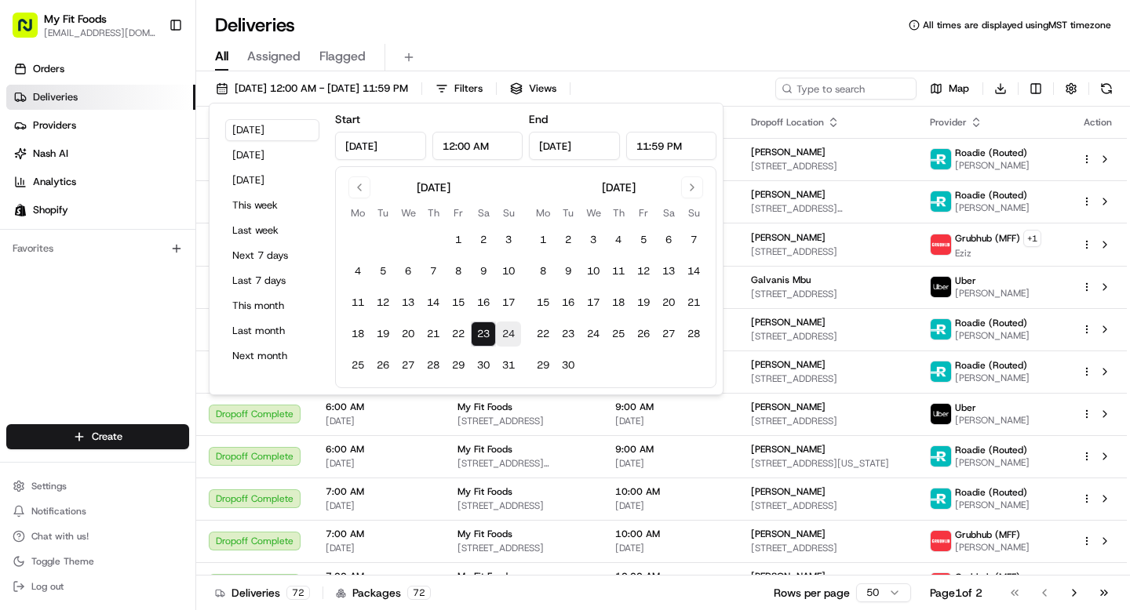
type input "[DATE]"
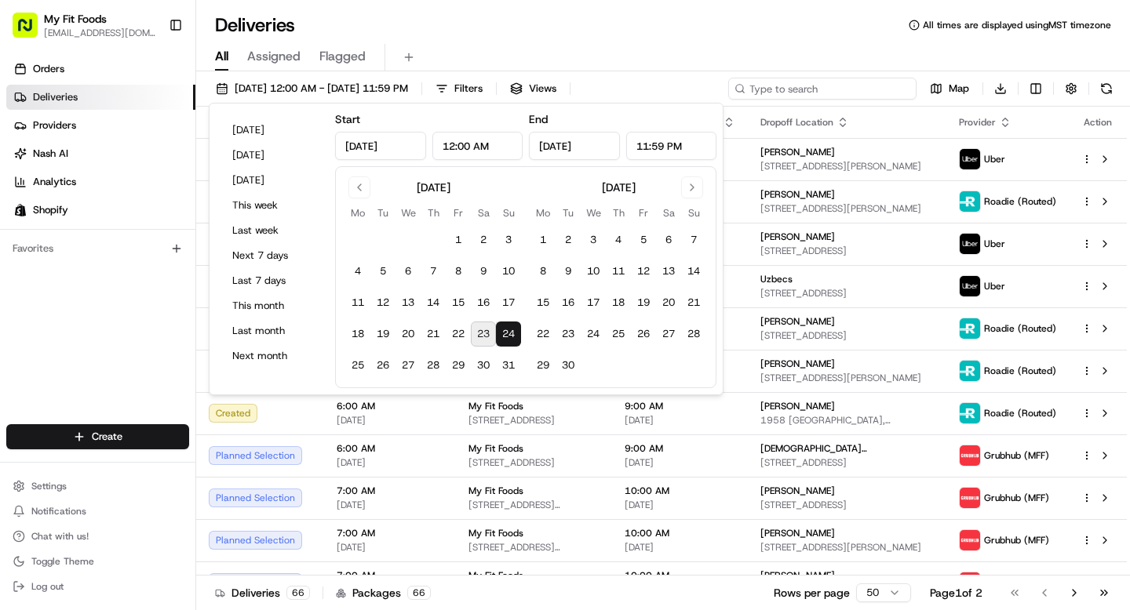
click at [830, 97] on input at bounding box center [822, 89] width 188 height 22
paste input "874019"
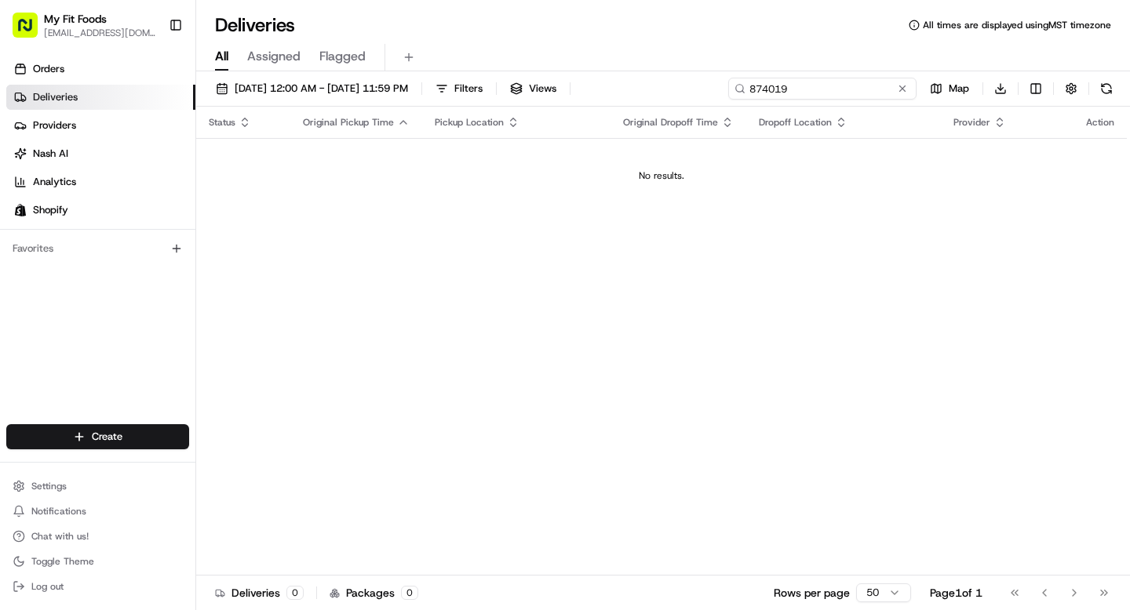
type input "874019"
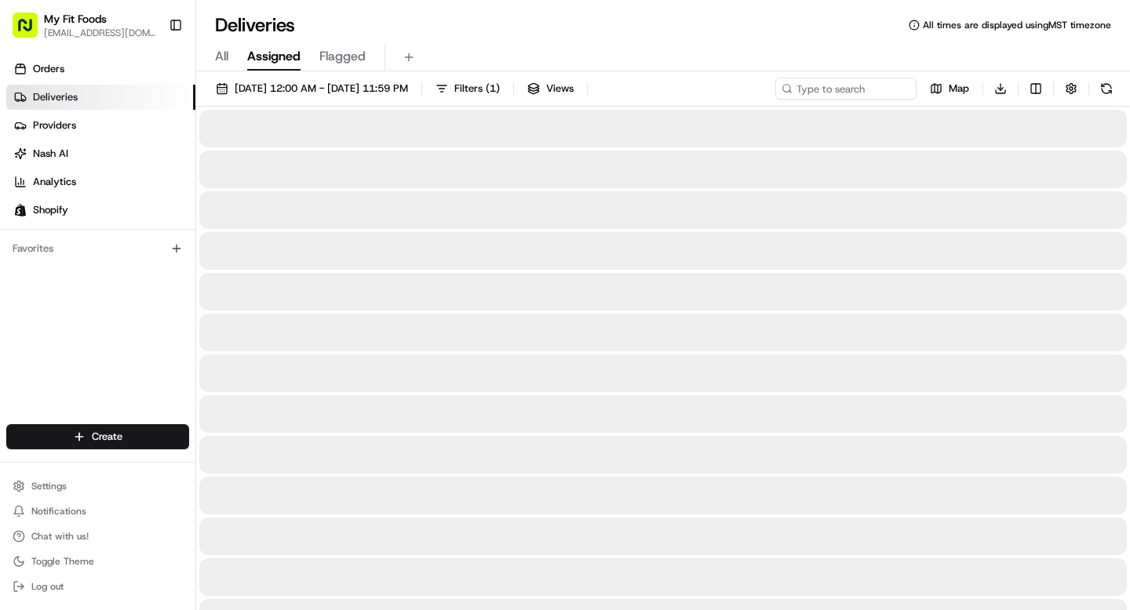
click at [277, 57] on span "Assigned" at bounding box center [273, 56] width 53 height 19
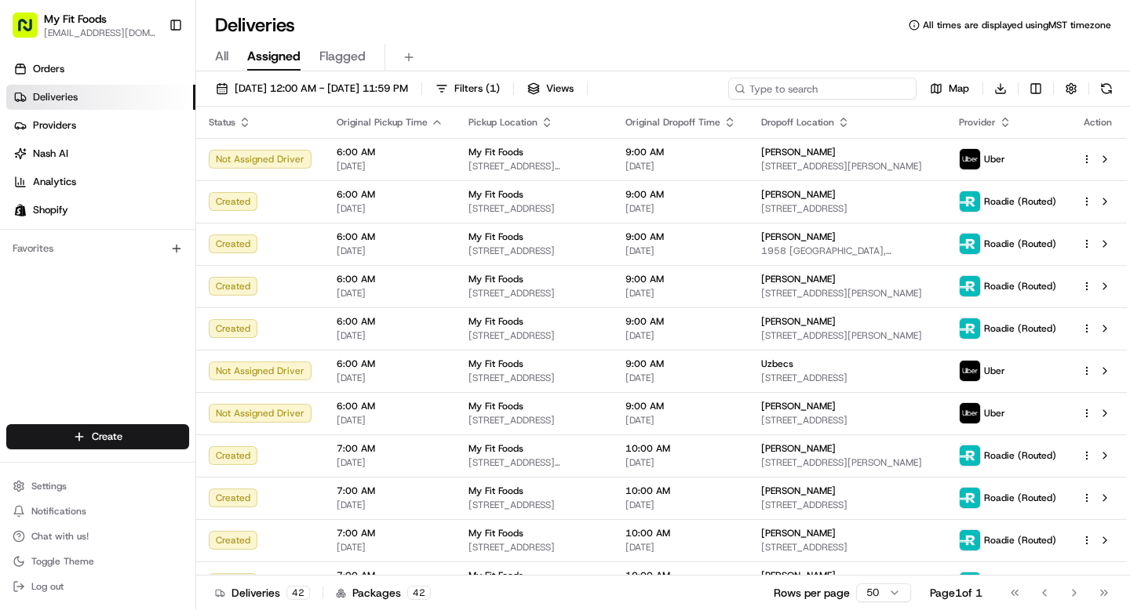
click at [854, 93] on input at bounding box center [822, 89] width 188 height 22
paste input "874019"
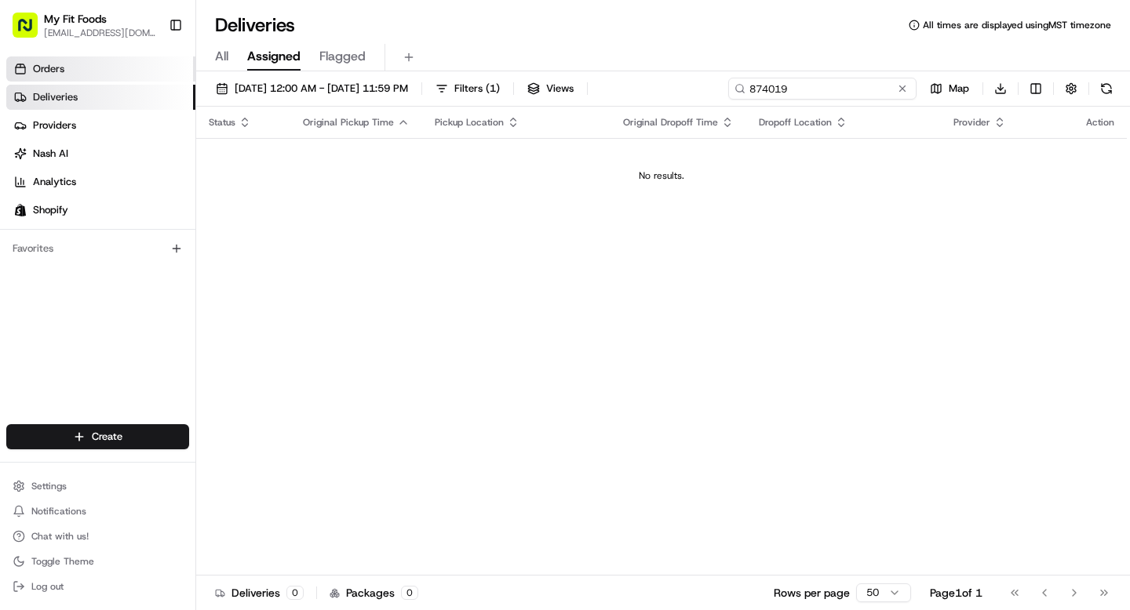
type input "874019"
click at [81, 66] on link "Orders" at bounding box center [100, 68] width 189 height 25
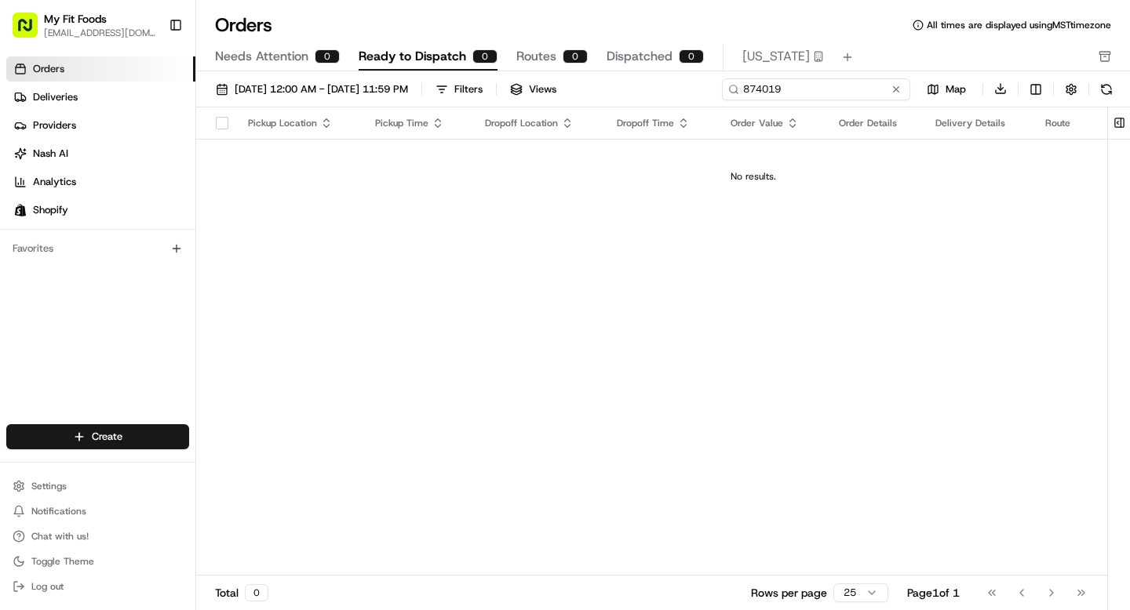
drag, startPoint x: 846, startPoint y: 95, endPoint x: 716, endPoint y: 85, distance: 129.9
click at [718, 86] on div "[DATE] 12:00 AM - [DATE] 11:59 PM Filters Views 874019 Map Download" at bounding box center [663, 93] width 934 height 30
click at [81, 104] on link "Deliveries" at bounding box center [100, 97] width 189 height 25
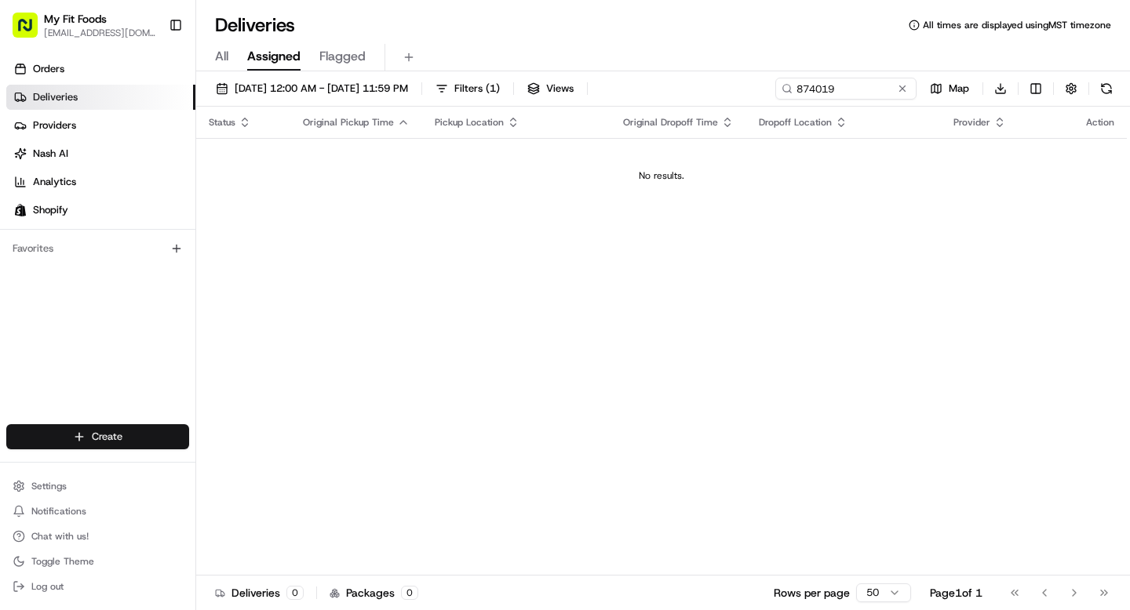
click at [96, 439] on html "My Fit Foods [EMAIL_ADDRESS][DOMAIN_NAME] Toggle Sidebar Orders Deliveries Prov…" at bounding box center [565, 305] width 1130 height 610
click at [246, 464] on link "Delivery" at bounding box center [283, 466] width 175 height 28
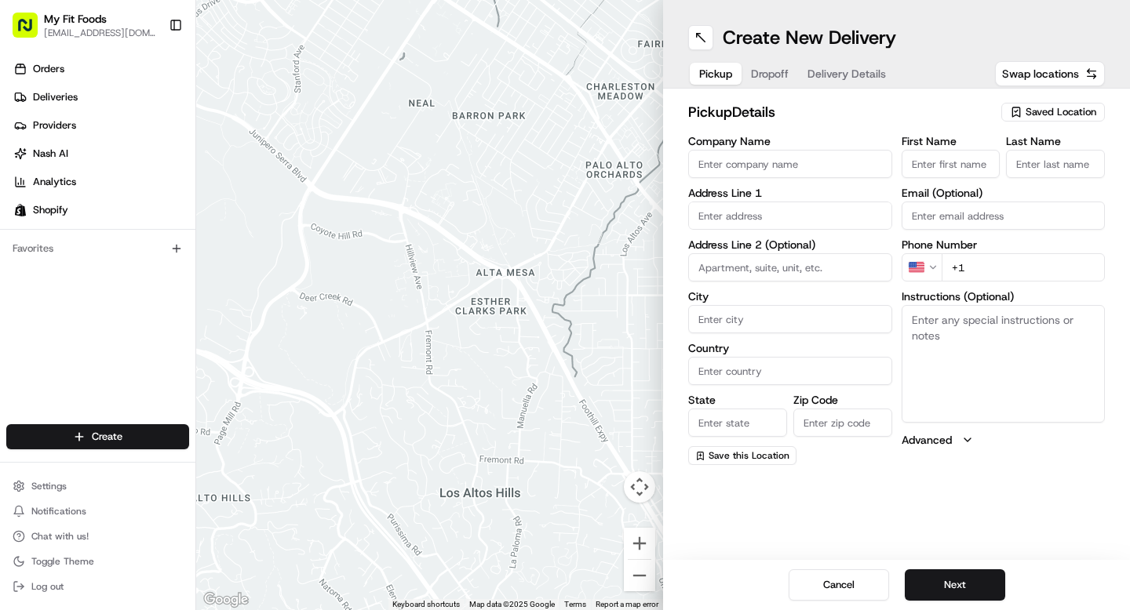
click at [1071, 118] on span "Saved Location" at bounding box center [1060, 112] width 71 height 14
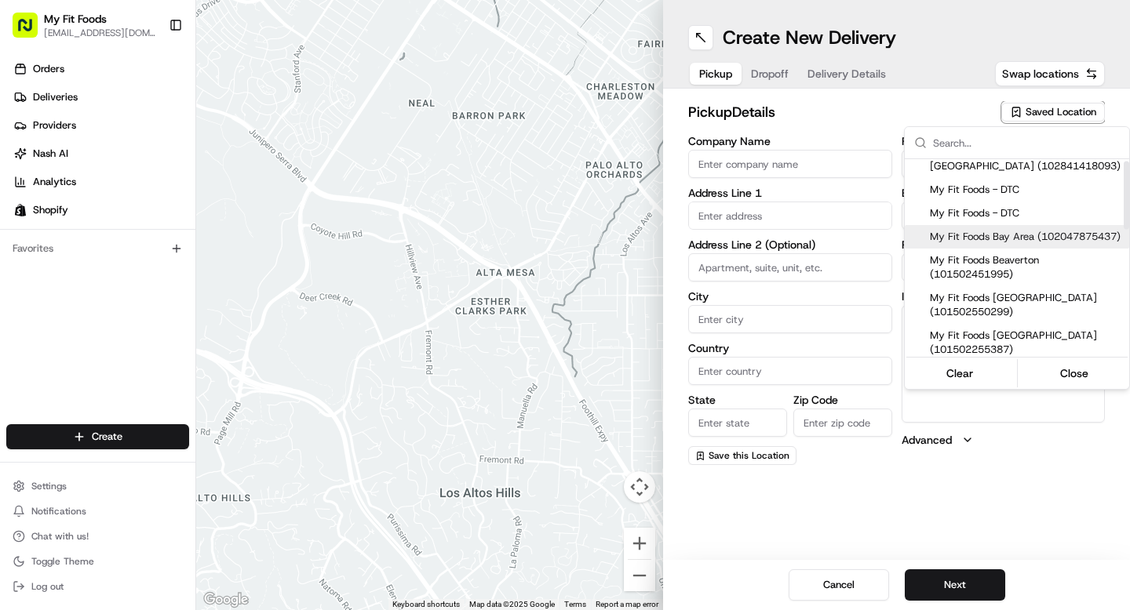
scroll to position [31, 0]
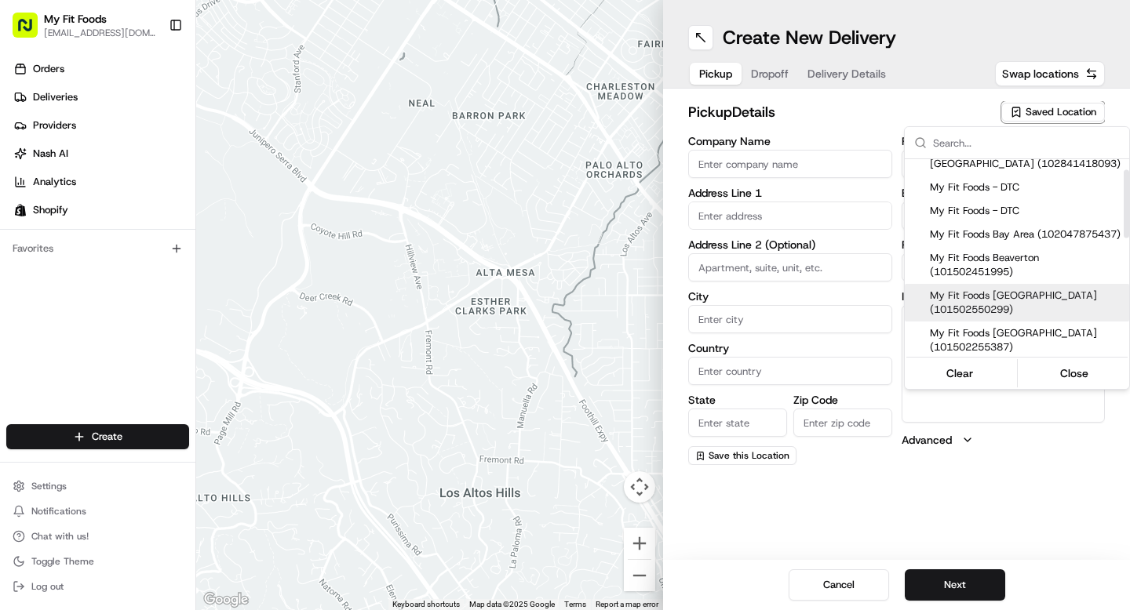
click at [1014, 304] on span "My Fit Foods [GEOGRAPHIC_DATA] (101502550299)" at bounding box center [1026, 303] width 193 height 28
type input "My Fit Foods [GEOGRAPHIC_DATA]"
type input "[STREET_ADDRESS]"
type input "Beaverton"
type input "US"
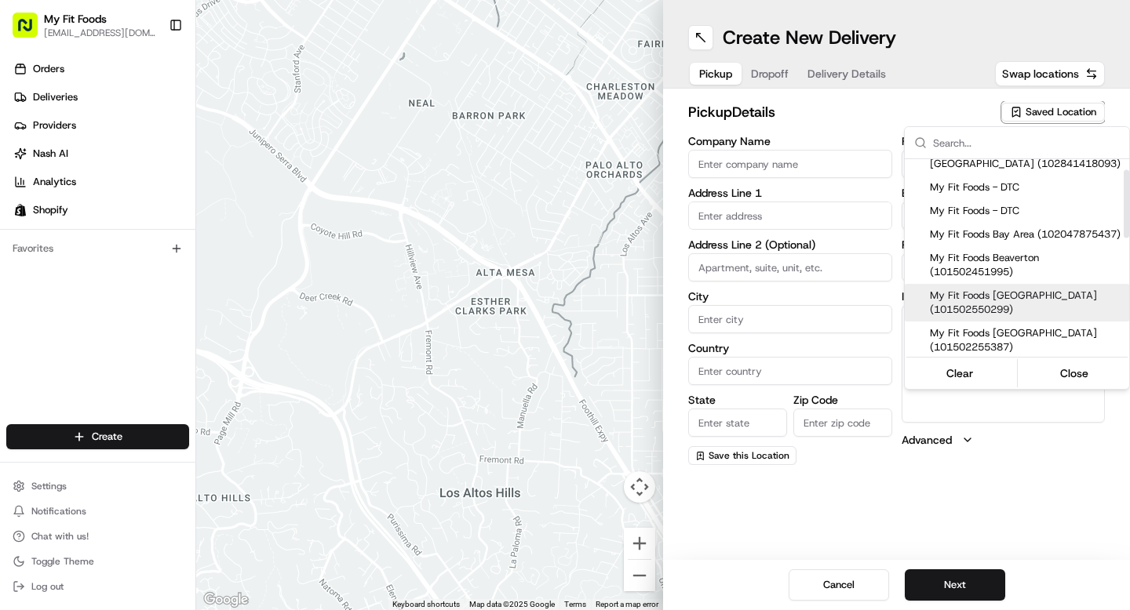
type input "OR"
type input "97005"
type input "[PHONE_NUMBER]"
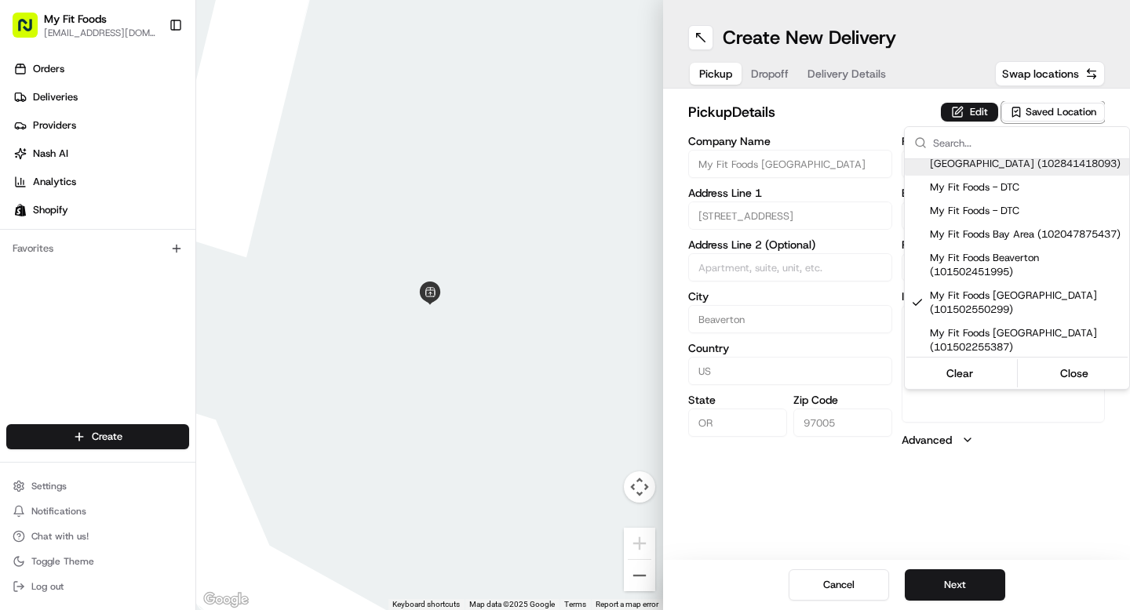
click at [870, 107] on html "My Fit Foods [EMAIL_ADDRESS][DOMAIN_NAME] Toggle Sidebar Orders Deliveries Prov…" at bounding box center [565, 305] width 1130 height 610
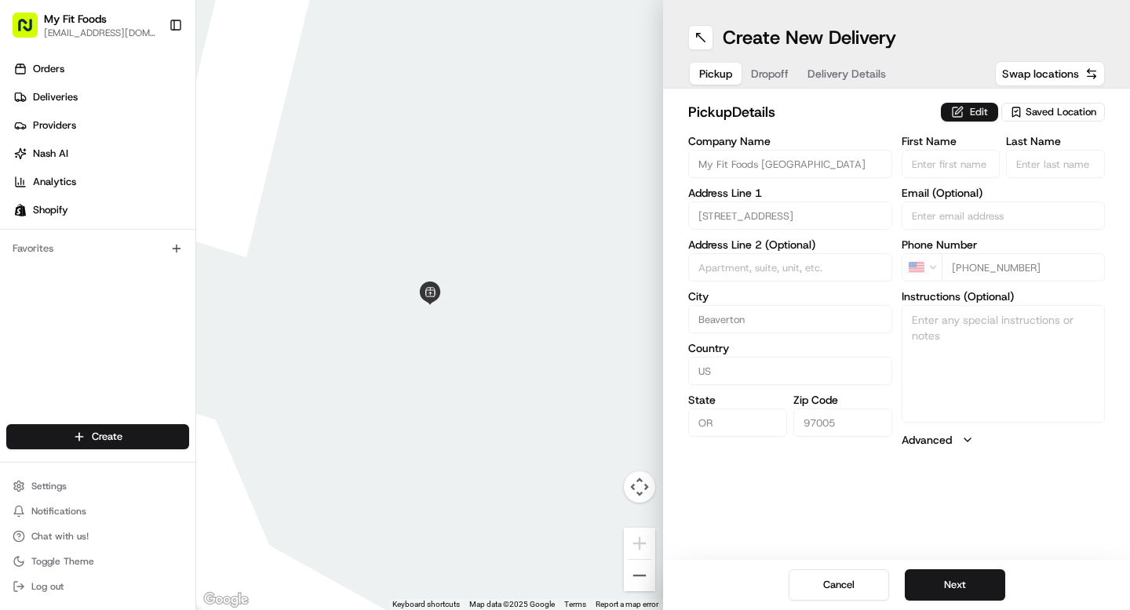
click at [967, 114] on button "Edit" at bounding box center [969, 112] width 57 height 19
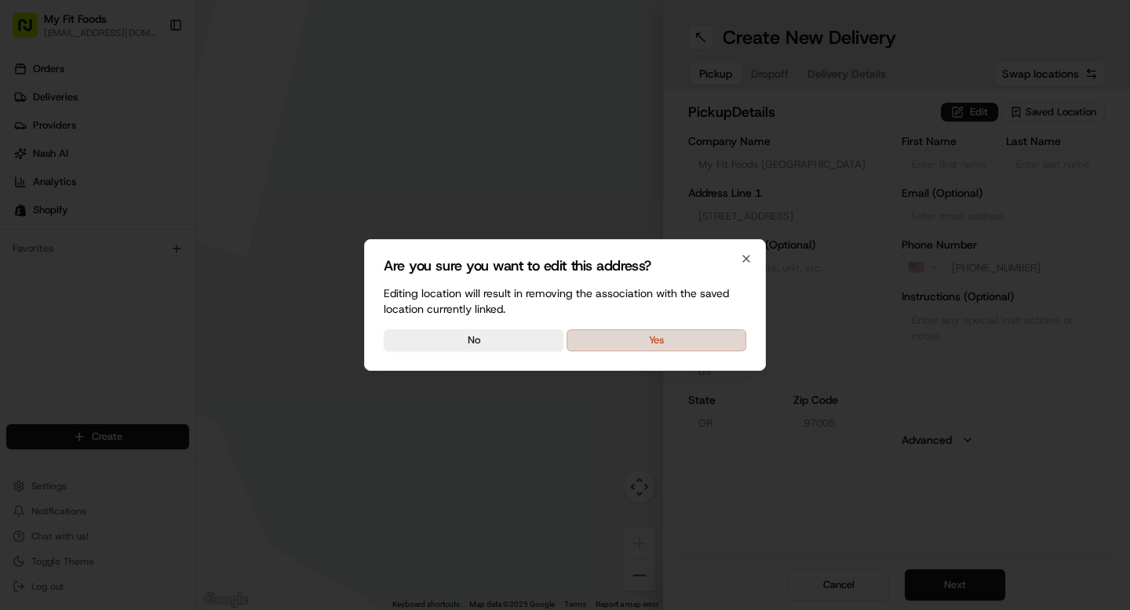
click at [700, 331] on button "Yes" at bounding box center [656, 341] width 180 height 22
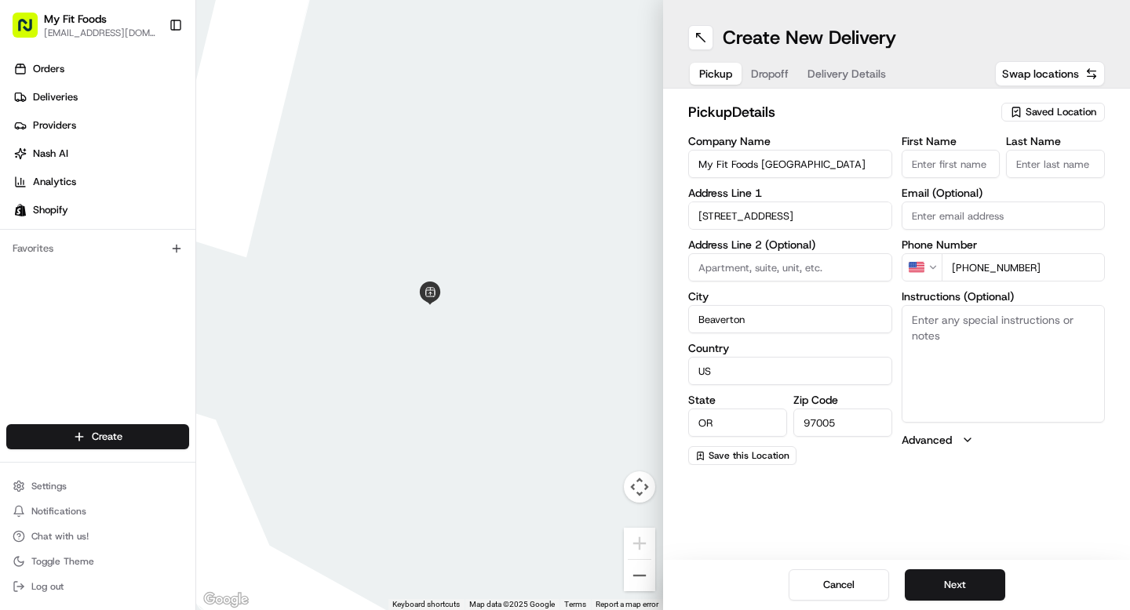
click at [932, 337] on textarea "Instructions (Optional)" at bounding box center [1003, 364] width 204 height 118
paste textarea "874019"
click at [915, 320] on textarea "874019" at bounding box center [1003, 364] width 204 height 118
click at [911, 320] on textarea "874019" at bounding box center [1003, 364] width 204 height 118
type textarea "#874019"
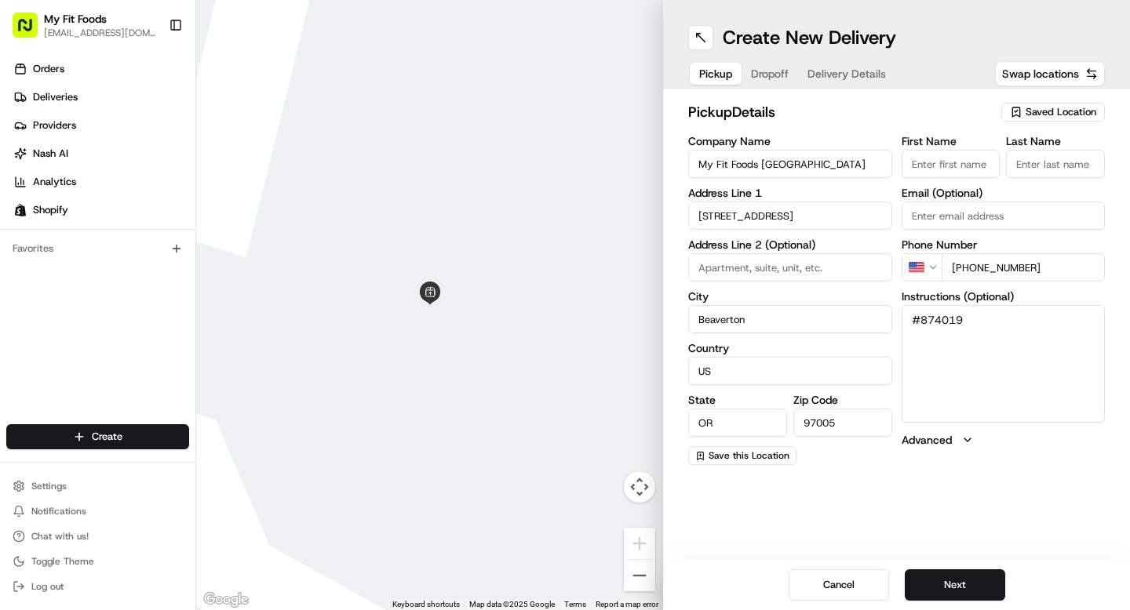
drag, startPoint x: 990, startPoint y: 335, endPoint x: 860, endPoint y: 328, distance: 130.4
click at [861, 328] on div "Company Name My Fit Foods [GEOGRAPHIC_DATA] Address Line [GEOGRAPHIC_DATA][STRE…" at bounding box center [896, 301] width 417 height 330
drag, startPoint x: 980, startPoint y: 327, endPoint x: 894, endPoint y: 326, distance: 86.3
click at [894, 326] on div "Company Name My Fit Foods [GEOGRAPHIC_DATA] Address Line [GEOGRAPHIC_DATA][STRE…" at bounding box center [896, 301] width 417 height 330
click at [770, 75] on span "Dropoff" at bounding box center [770, 74] width 38 height 16
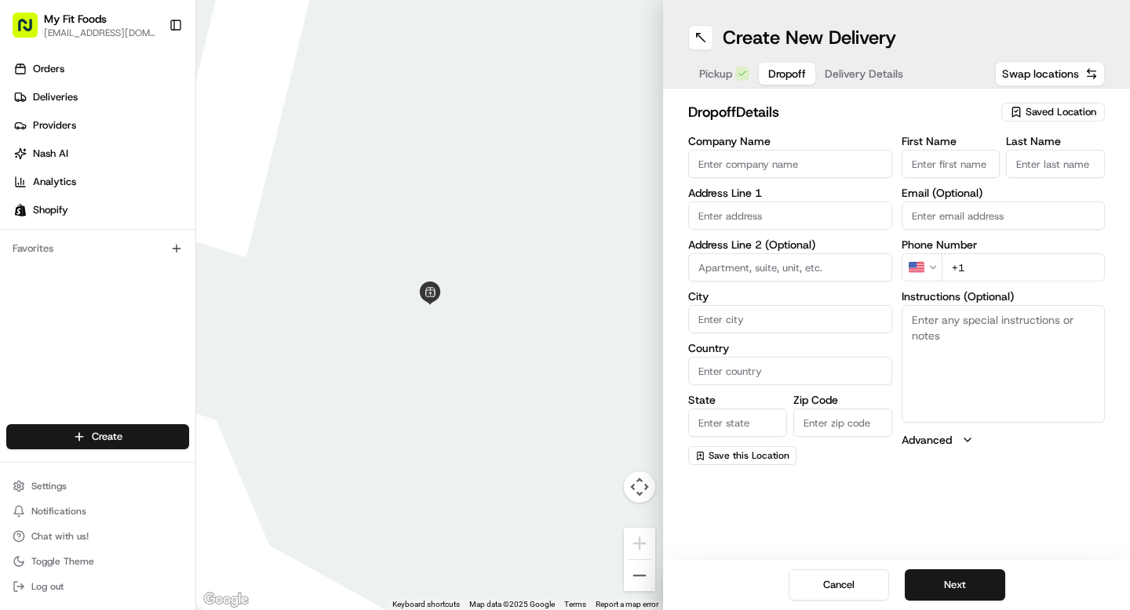
click at [960, 338] on textarea "Instructions (Optional)" at bounding box center [1003, 364] width 204 height 118
paste textarea "#874019"
type textarea "#874019"
click at [743, 166] on input "Company Name" at bounding box center [790, 164] width 204 height 28
click at [724, 206] on div "Company Name Address Line 1 Address Line 2 (Optional) City Country State Zip Co…" at bounding box center [790, 301] width 204 height 330
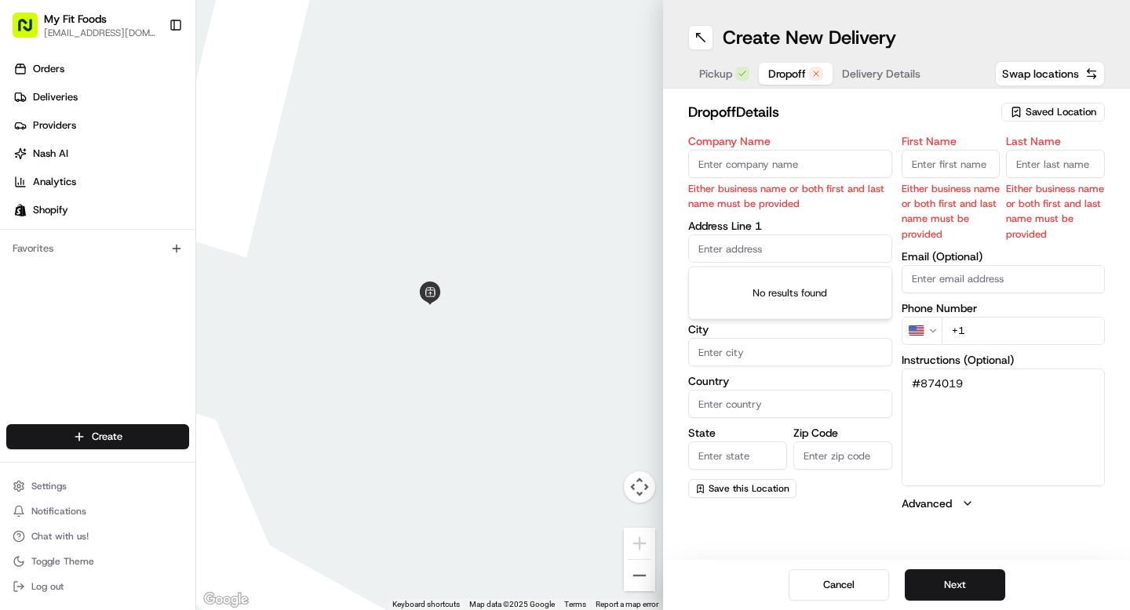
click at [737, 169] on input "Company Name" at bounding box center [790, 164] width 204 height 28
type input "TownPlace Suites"
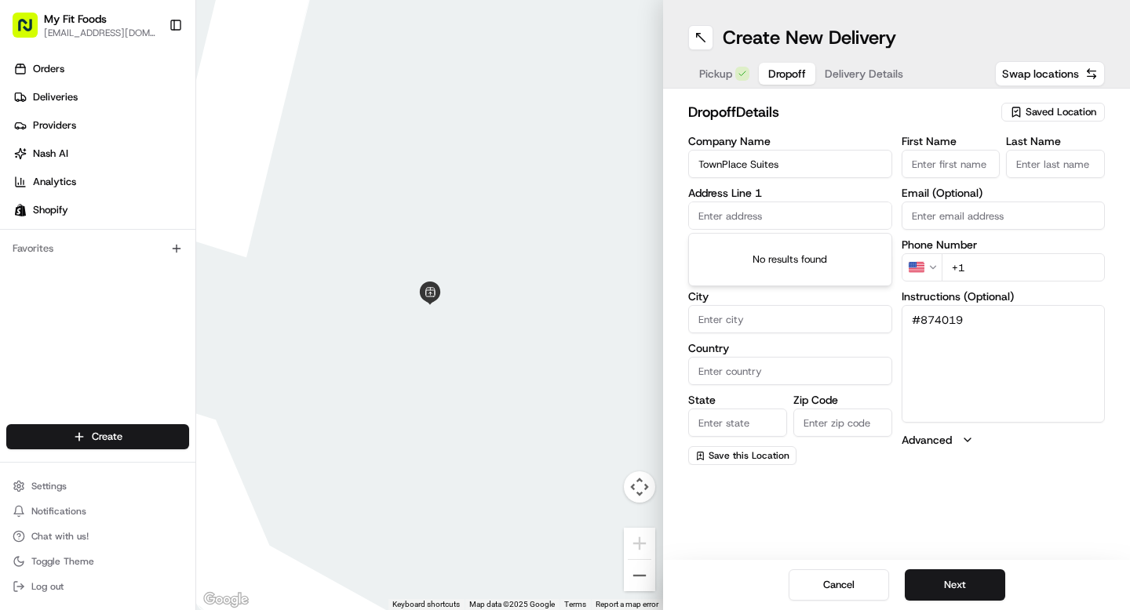
click at [951, 163] on input "First Name" at bounding box center [950, 164] width 99 height 28
type input "[PERSON_NAME]"
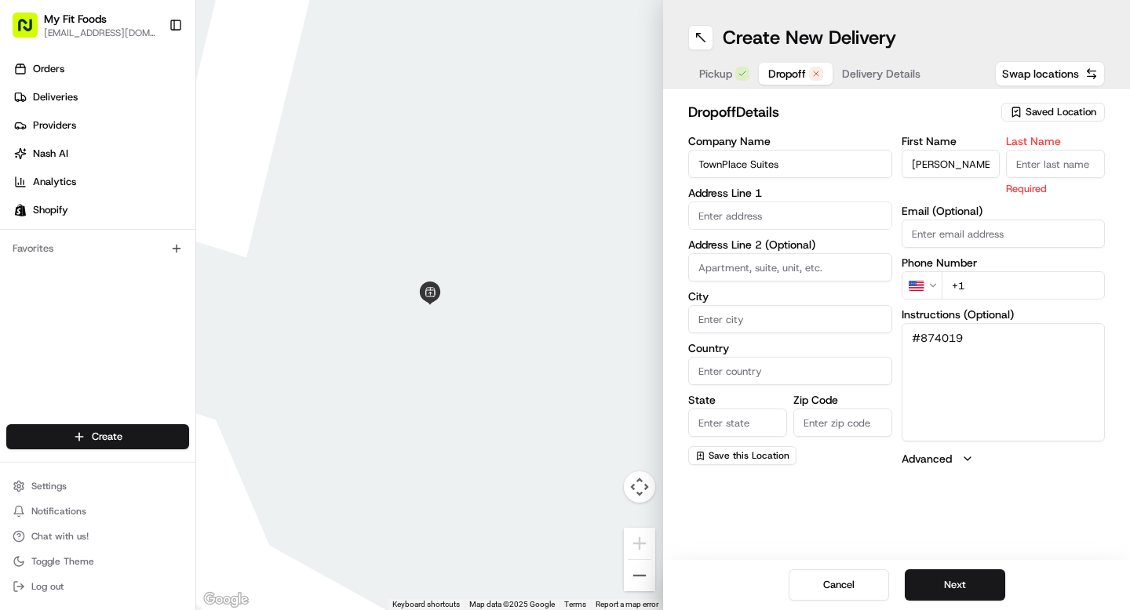
paste input "Nderitu"
type input "Nderitu"
click at [1001, 284] on div "First Name [PERSON_NAME] Last Name Nderitu Required Email (Optional) Phone Numb…" at bounding box center [1003, 301] width 204 height 331
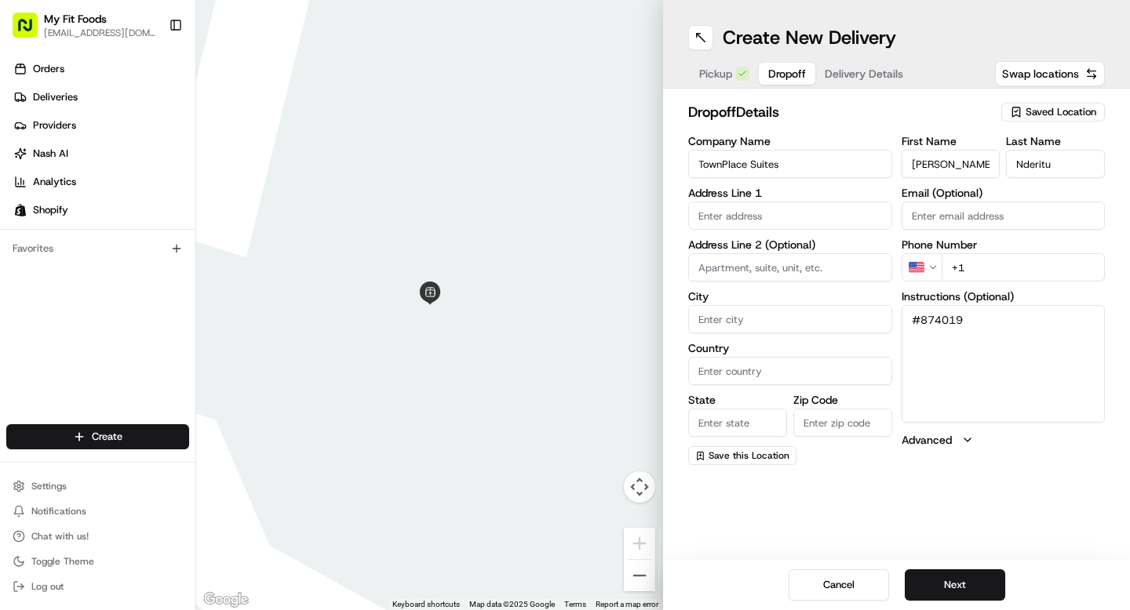
paste input "tel"
paste input "[PHONE_NUMBER]"
type input "[PHONE_NUMBER]"
click at [742, 218] on input "text" at bounding box center [790, 216] width 204 height 28
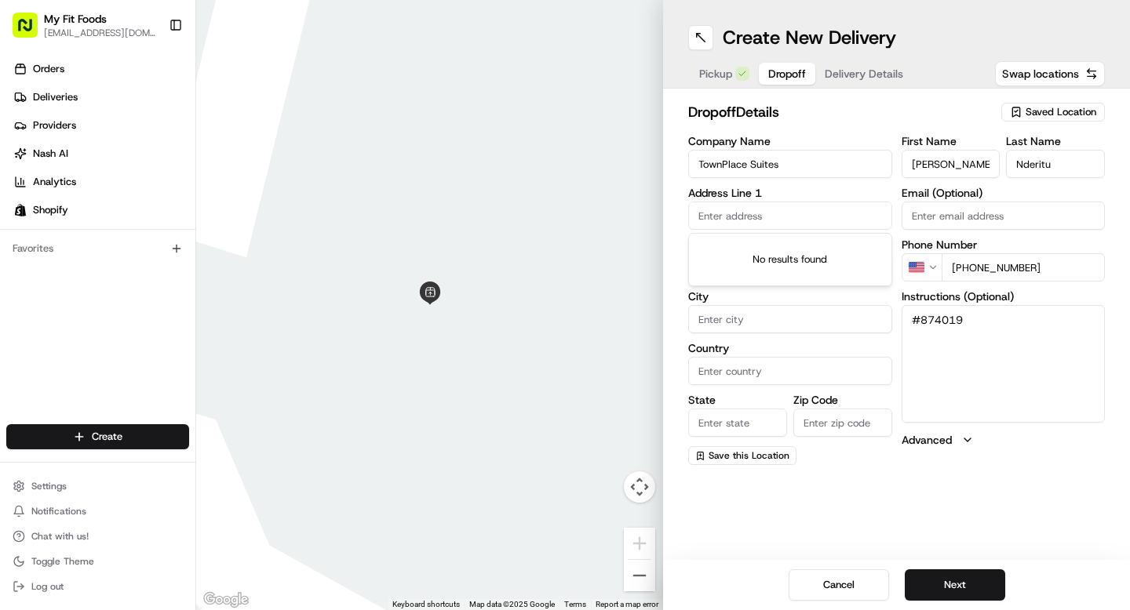
paste input "[STREET_ADDRESS]"
click at [752, 253] on div "[STREET_ADDRESS]" at bounding box center [790, 249] width 196 height 24
type input "[STREET_ADDRESS]"
type input "[GEOGRAPHIC_DATA]"
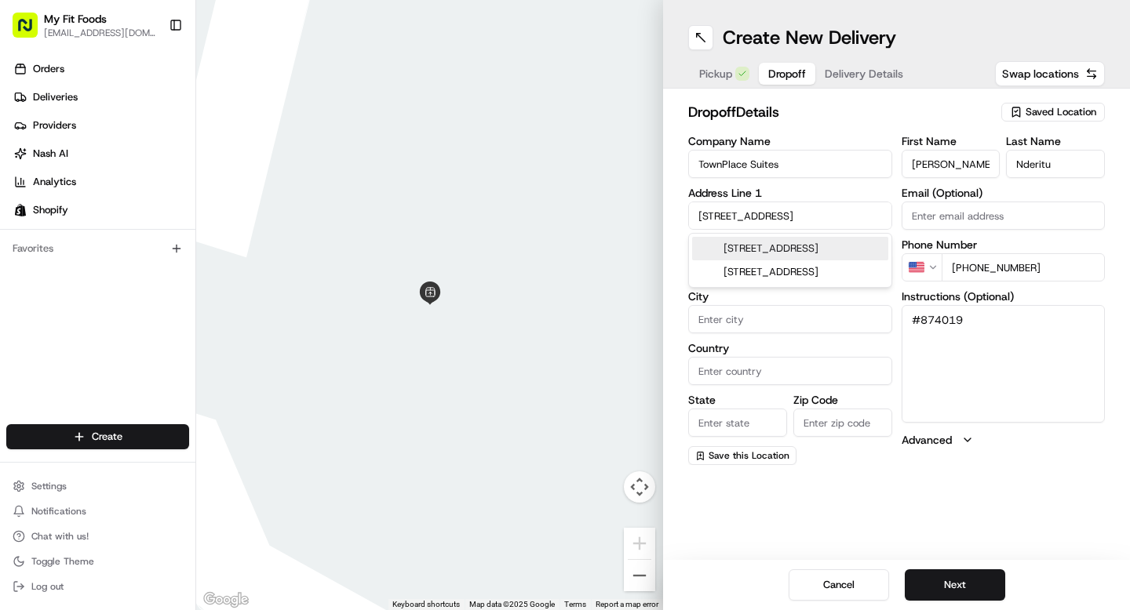
type input "[GEOGRAPHIC_DATA]"
type input "WA"
type input "98683"
type input "[STREET_ADDRESS]"
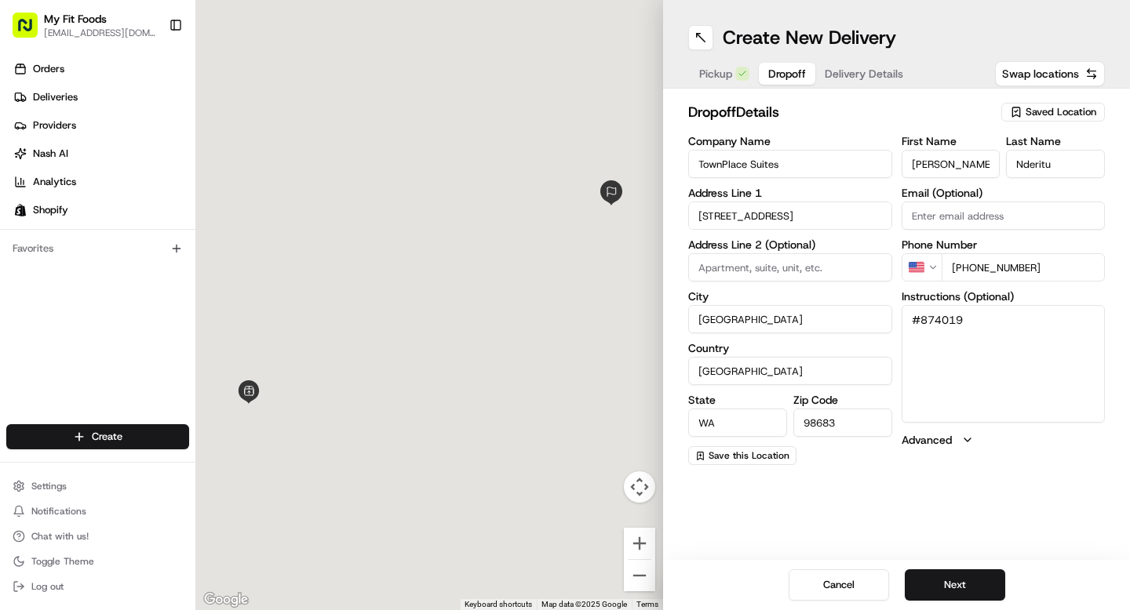
scroll to position [0, 0]
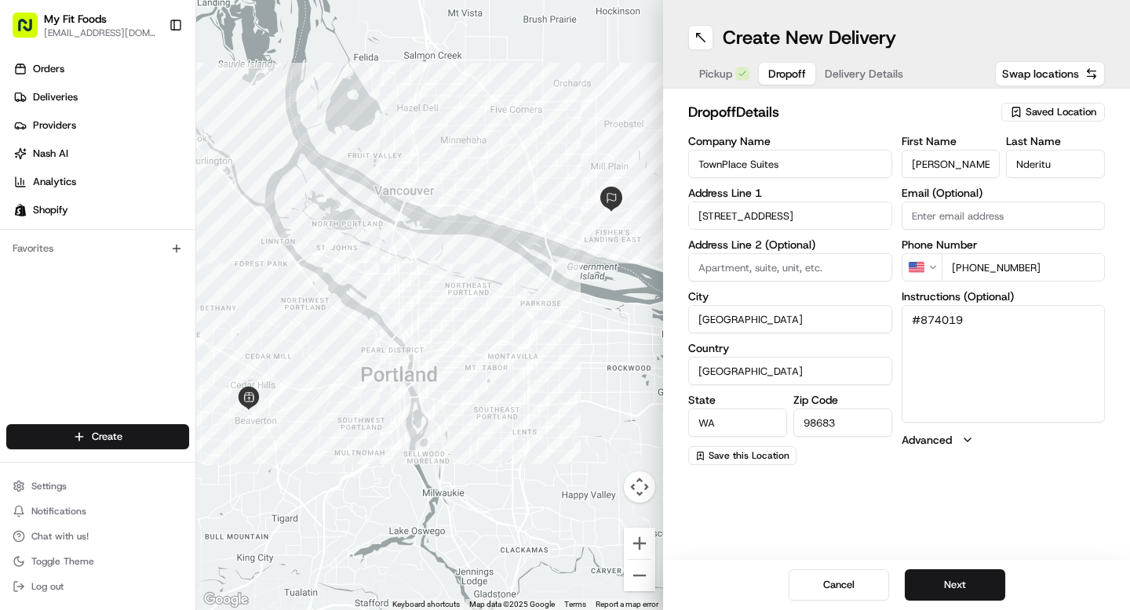
click at [1029, 368] on textarea "#874019" at bounding box center [1003, 364] width 204 height 118
click at [950, 588] on button "Next" at bounding box center [955, 585] width 100 height 31
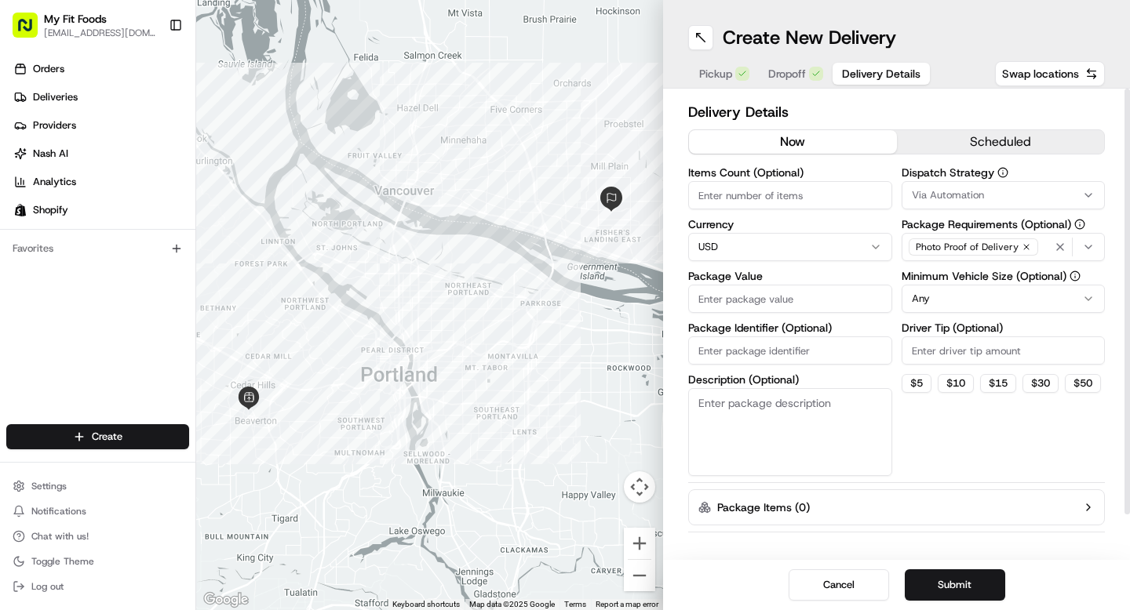
click at [736, 199] on input "Items Count (Optional)" at bounding box center [790, 195] width 204 height 28
type input "9"
click at [963, 592] on button "Submit" at bounding box center [955, 585] width 100 height 31
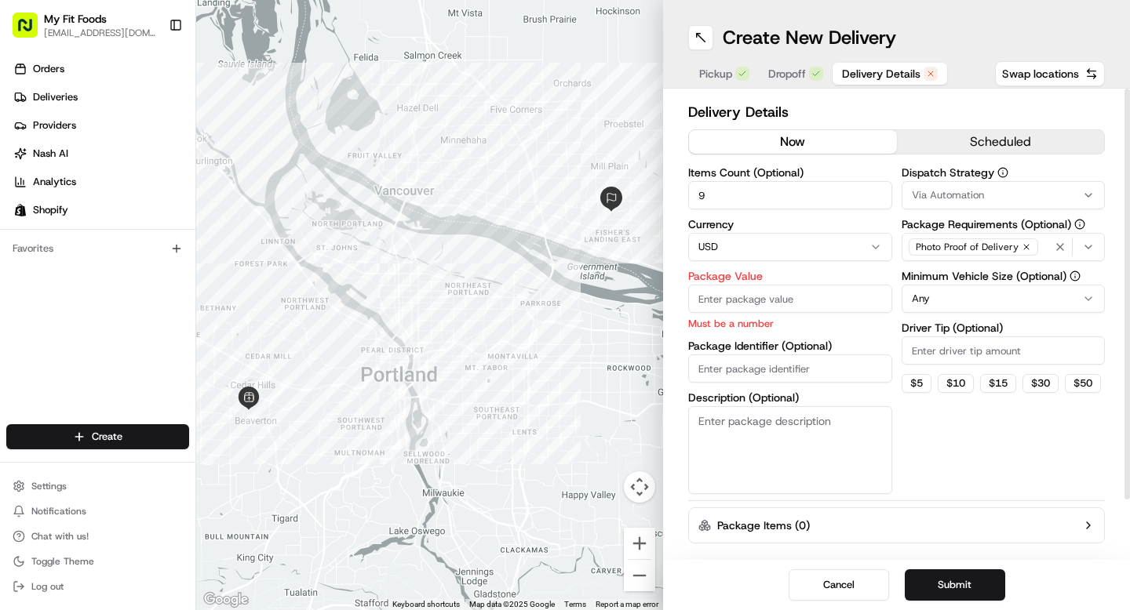
click at [756, 304] on input "Package Value" at bounding box center [790, 299] width 204 height 28
type input "0"
type input "1"
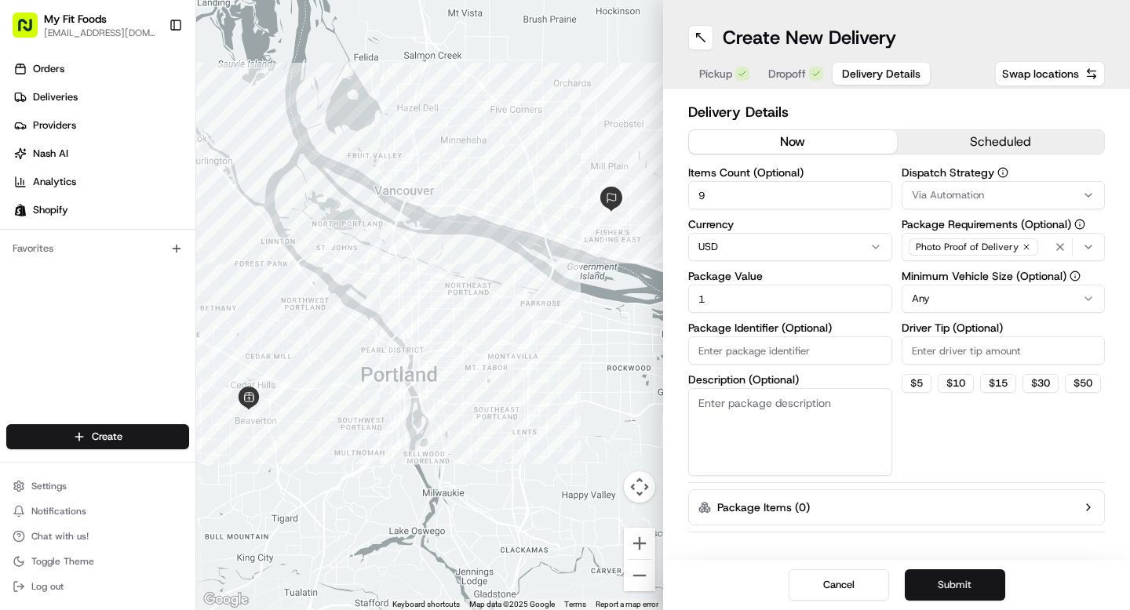
click at [967, 581] on button "Submit" at bounding box center [955, 585] width 100 height 31
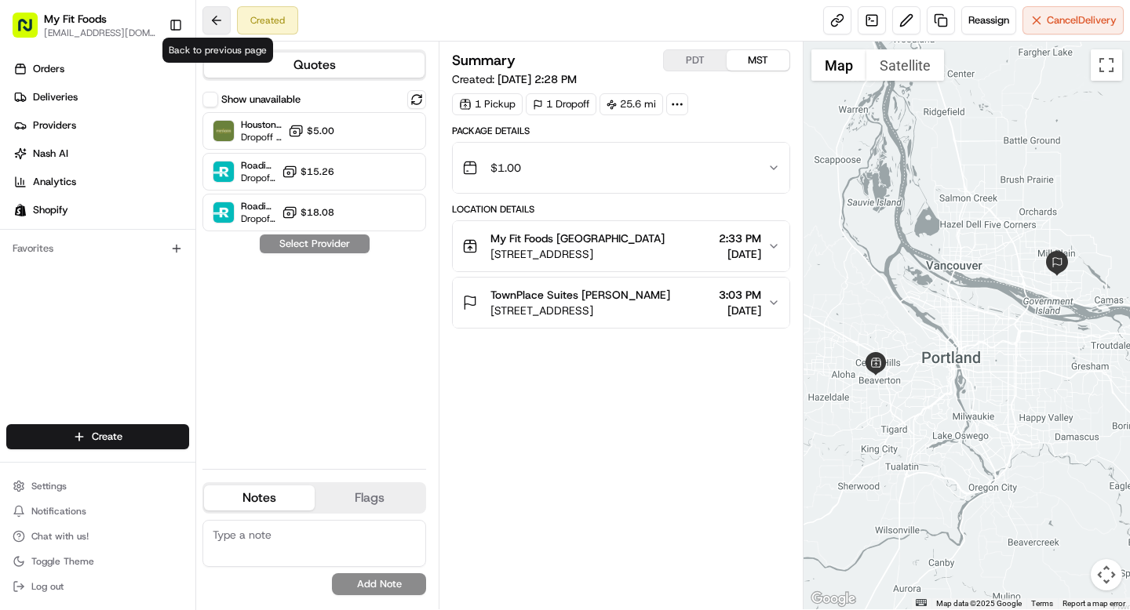
click at [220, 25] on button at bounding box center [216, 20] width 28 height 28
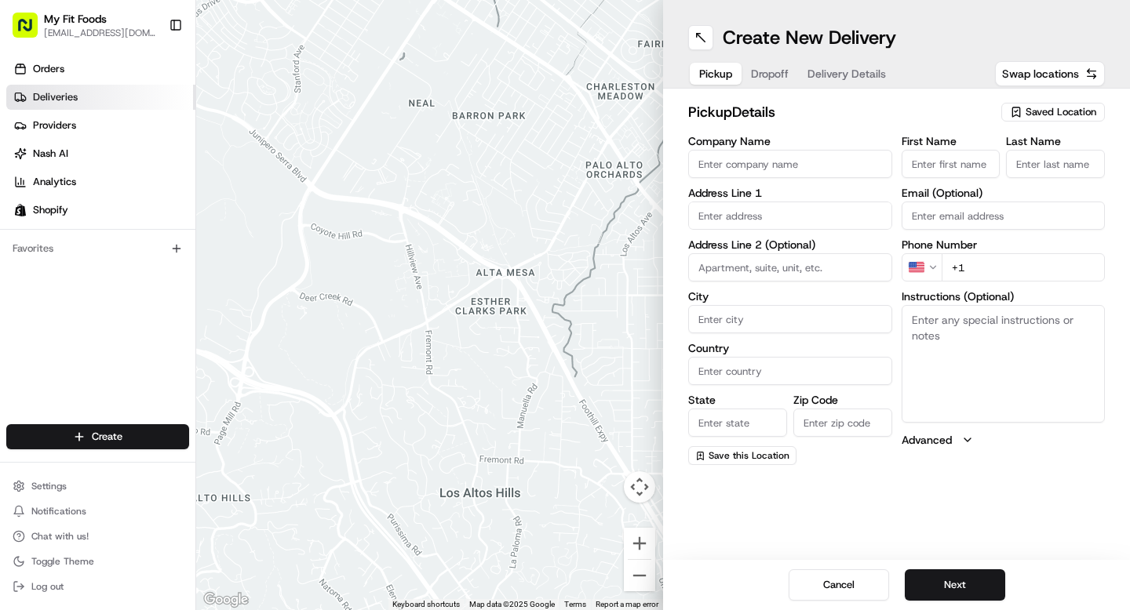
click at [58, 92] on span "Deliveries" at bounding box center [55, 97] width 45 height 14
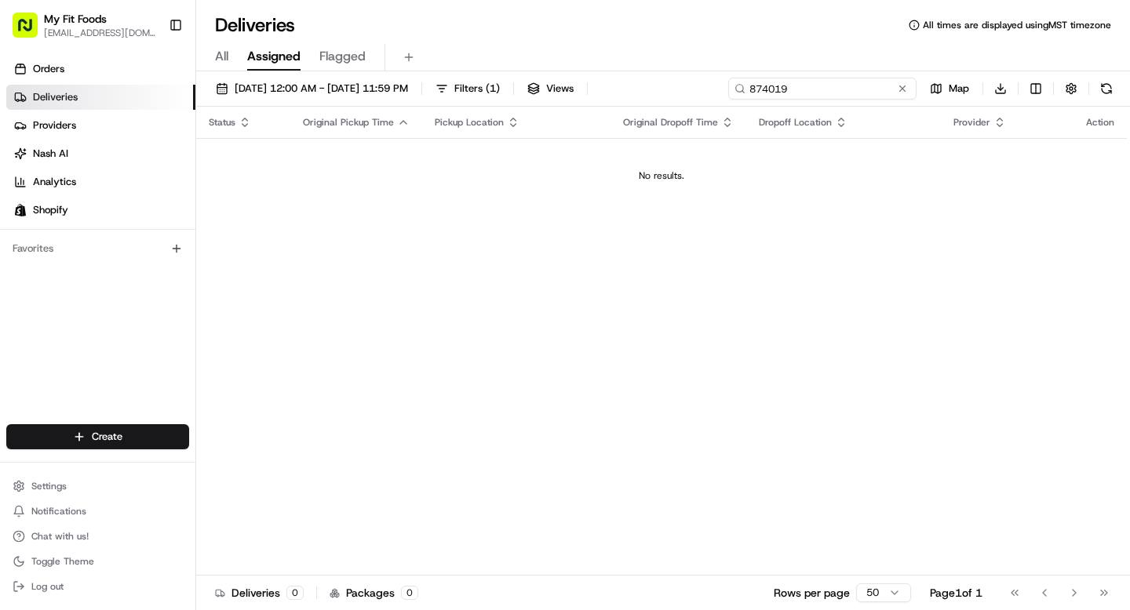
click at [847, 85] on input "874019" at bounding box center [822, 89] width 188 height 22
click at [104, 101] on link "Deliveries" at bounding box center [100, 97] width 189 height 25
click at [102, 84] on ul "Orders Deliveries Providers [PERSON_NAME] Analytics Shopify" at bounding box center [100, 139] width 189 height 166
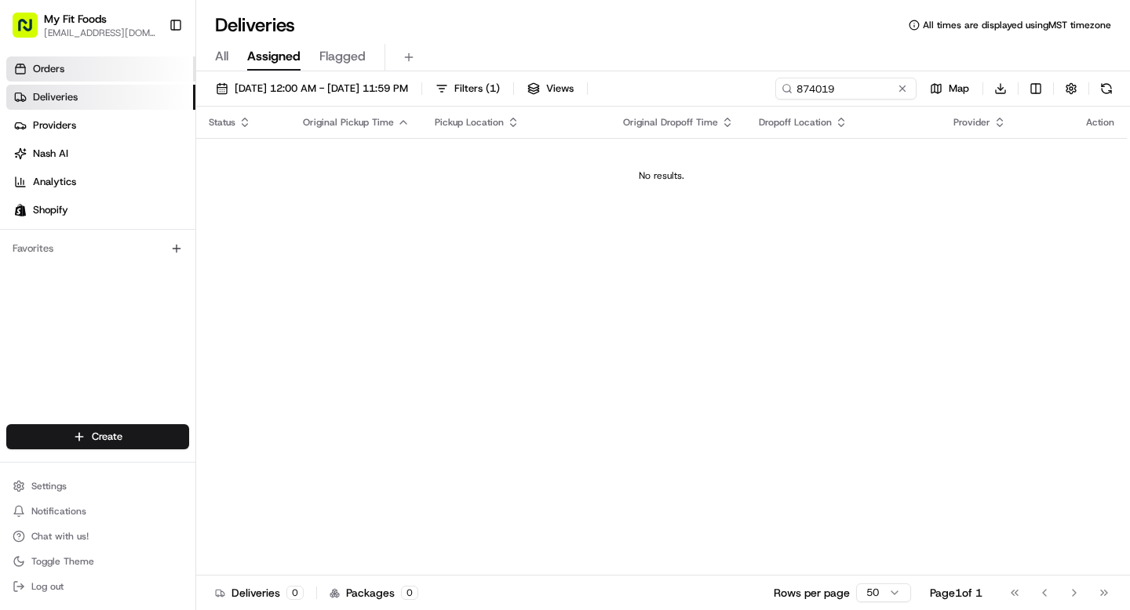
click at [102, 67] on link "Orders" at bounding box center [100, 68] width 189 height 25
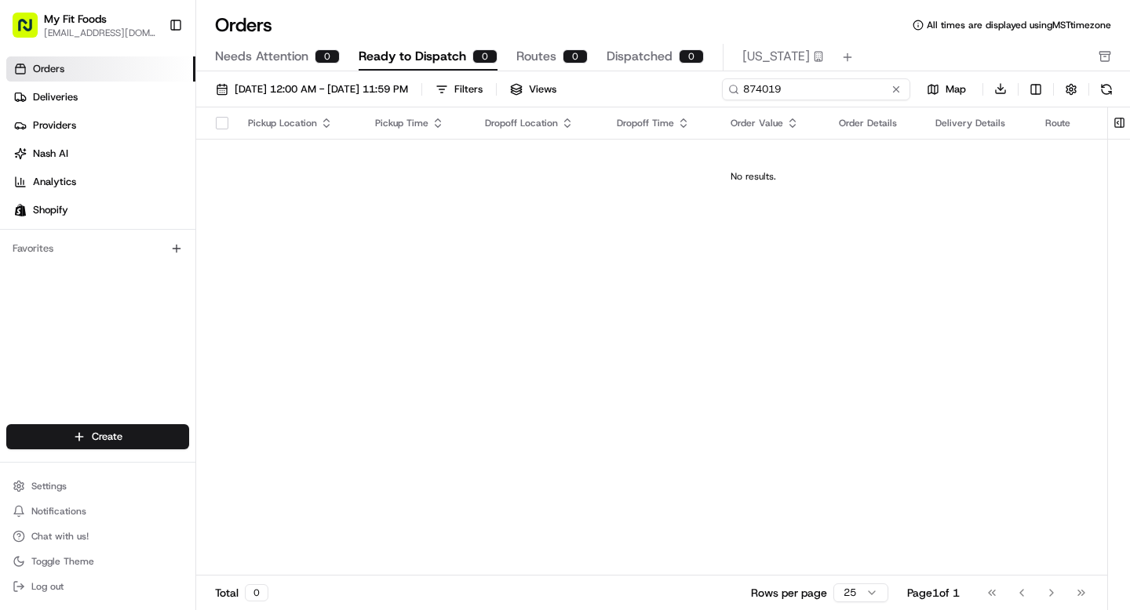
click at [846, 86] on input "874019" at bounding box center [816, 89] width 188 height 22
drag, startPoint x: 846, startPoint y: 87, endPoint x: 725, endPoint y: 87, distance: 120.8
click at [725, 87] on input "874019" at bounding box center [816, 89] width 188 height 22
click at [89, 100] on link "Deliveries" at bounding box center [100, 97] width 189 height 25
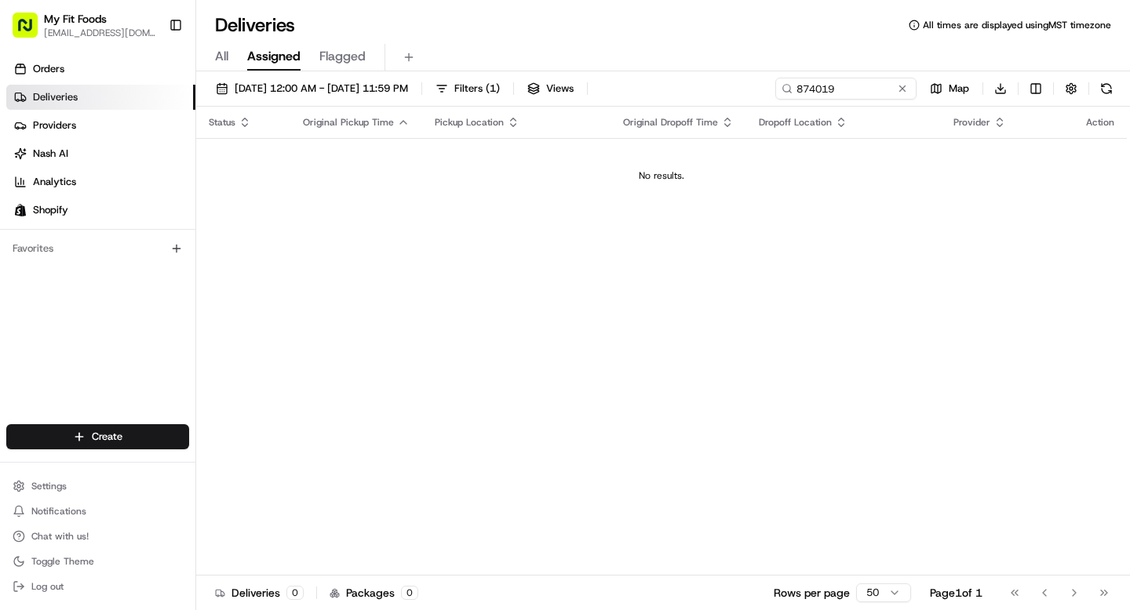
click at [214, 65] on div "All Assigned Flagged" at bounding box center [663, 57] width 934 height 27
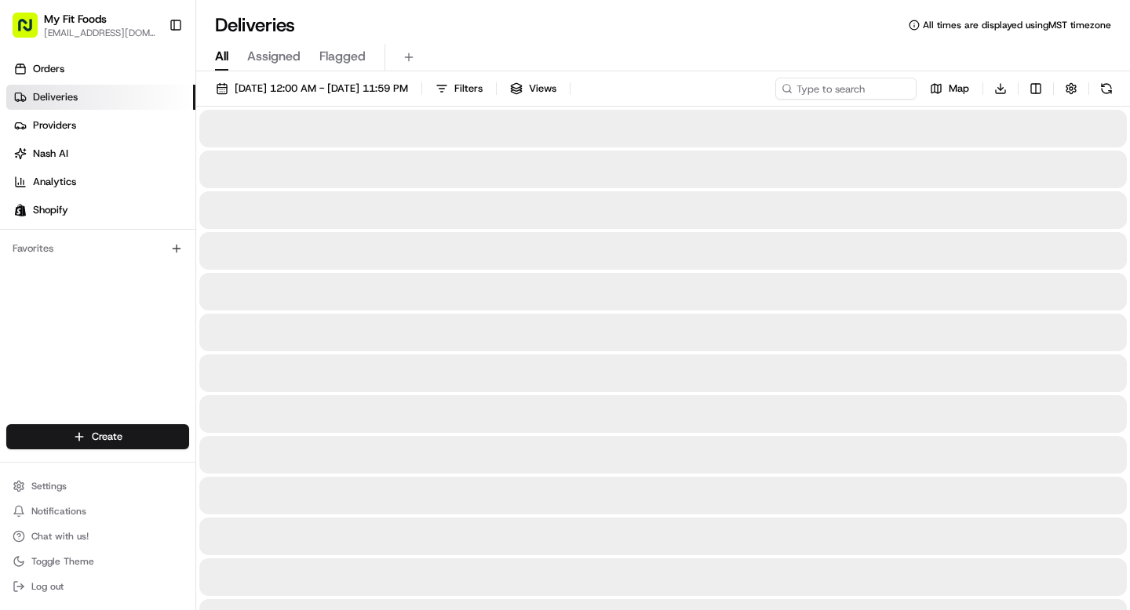
click at [227, 53] on span "All" at bounding box center [221, 56] width 13 height 19
click at [397, 86] on span "[DATE] 12:00 AM - [DATE] 11:59 PM" at bounding box center [321, 89] width 173 height 14
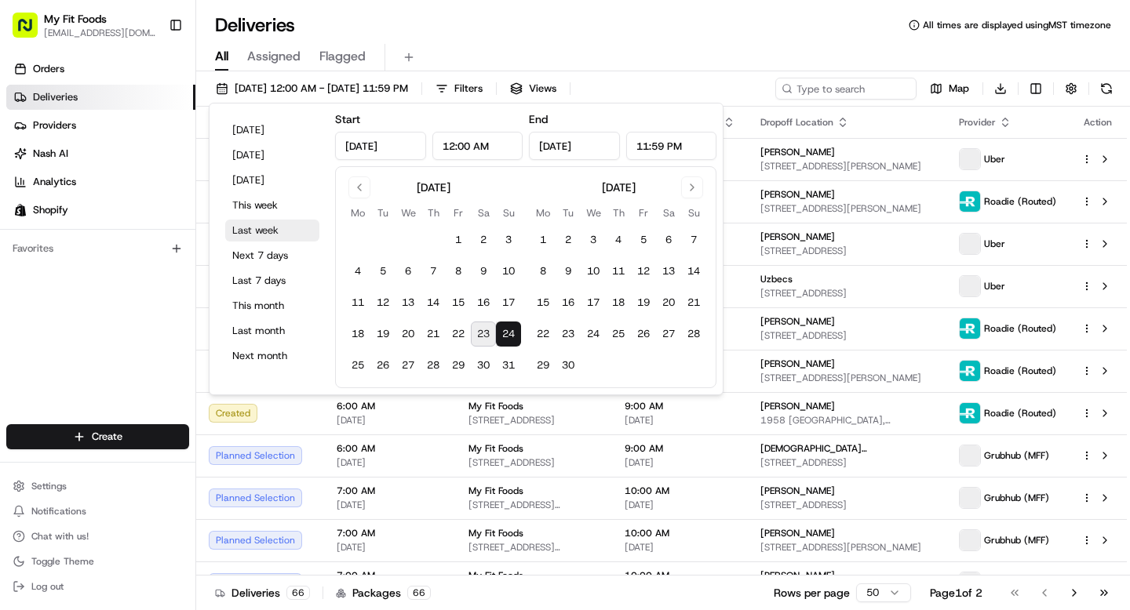
type input "[DATE]"
type input "12:00 AM"
type input "[DATE]"
type input "11:59 PM"
click at [509, 333] on button "24" at bounding box center [508, 334] width 25 height 25
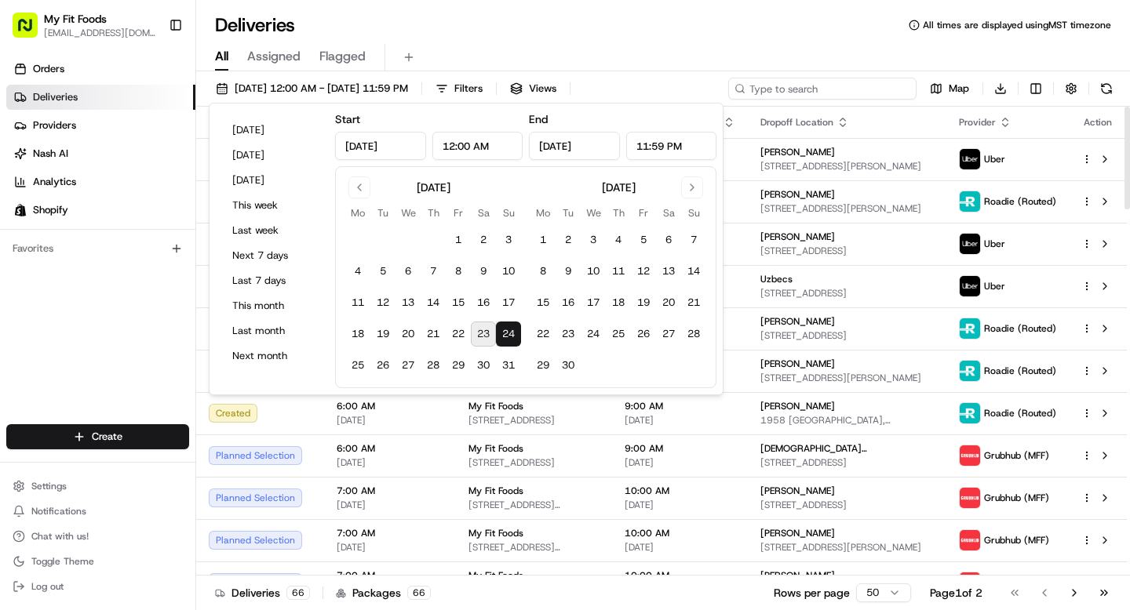
click at [858, 82] on input at bounding box center [822, 89] width 188 height 22
paste input "874019"
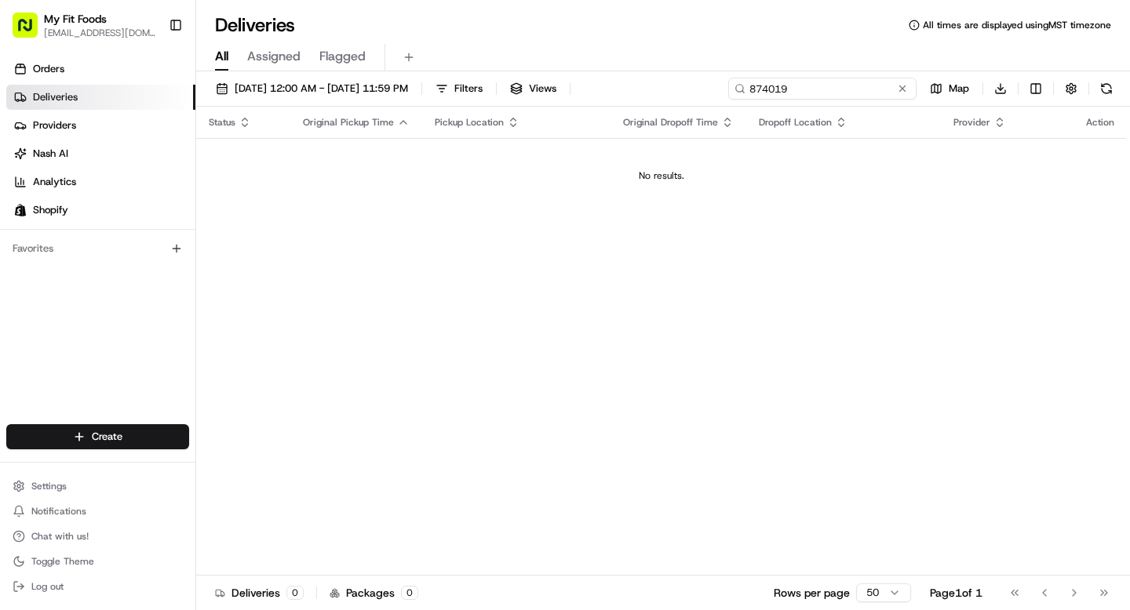
paste input "[PERSON_NAME]"
type input "874019Charles Nderitu"
click at [904, 88] on button at bounding box center [902, 89] width 16 height 16
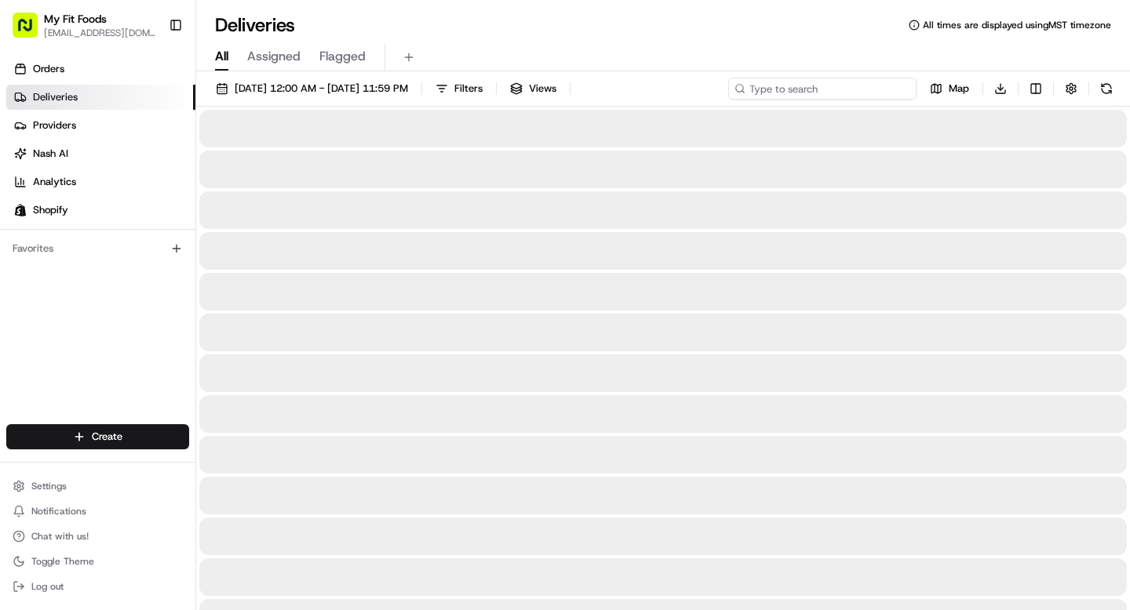
click at [832, 97] on input at bounding box center [822, 89] width 188 height 22
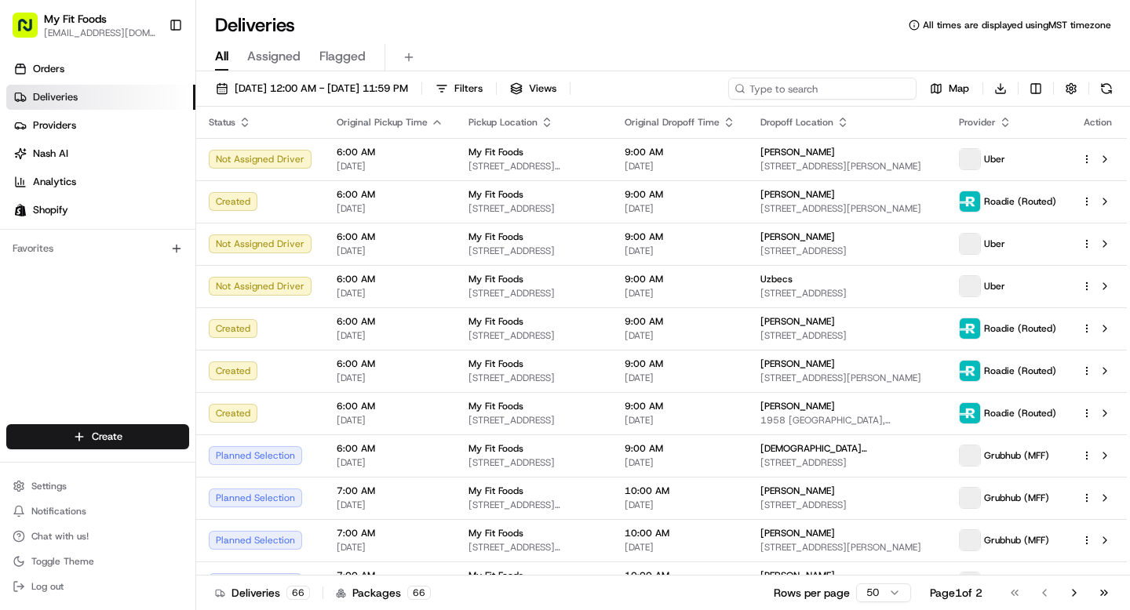
paste input "[PERSON_NAME]"
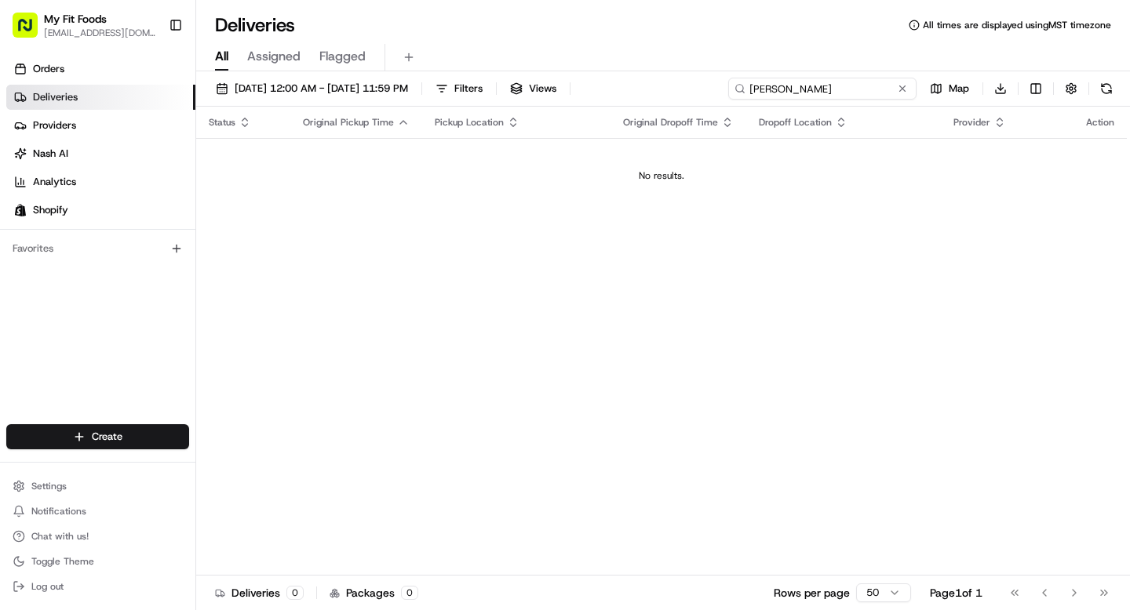
type input "[PERSON_NAME]"
click at [269, 60] on span "Assigned" at bounding box center [273, 56] width 53 height 19
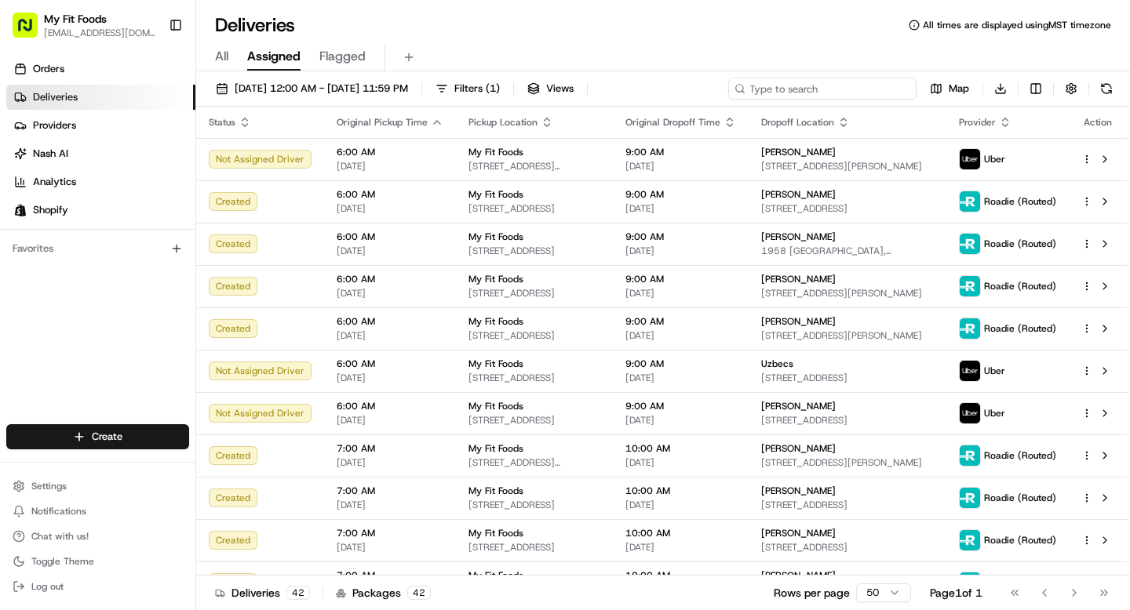
click at [850, 89] on input at bounding box center [822, 89] width 188 height 22
paste input "[PERSON_NAME]"
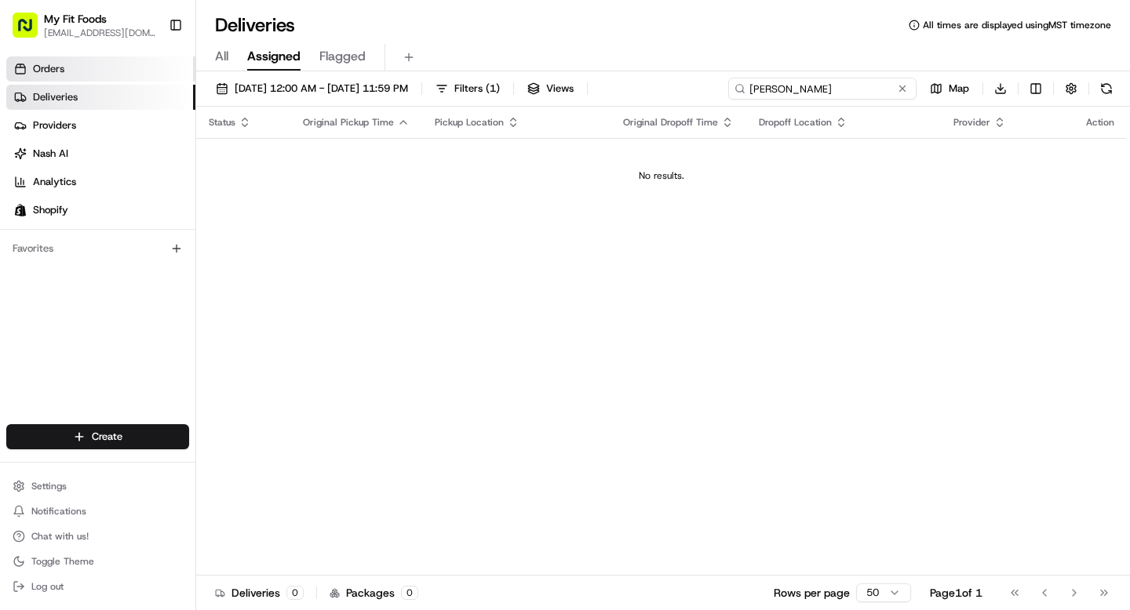
type input "[PERSON_NAME]"
click at [64, 75] on span "Orders" at bounding box center [48, 69] width 31 height 14
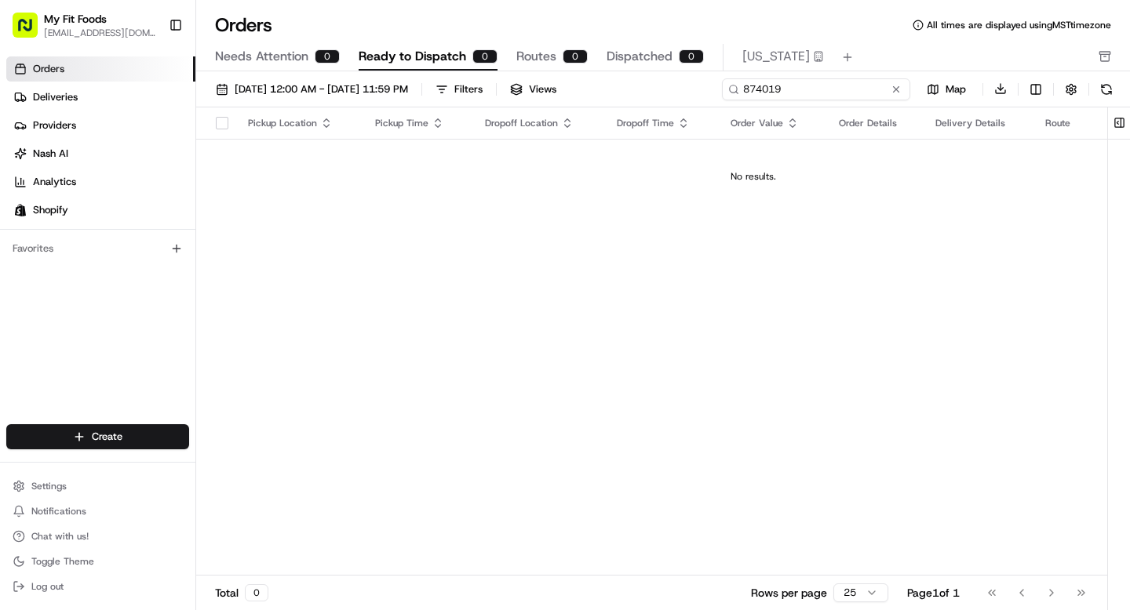
drag, startPoint x: 834, startPoint y: 89, endPoint x: 716, endPoint y: 75, distance: 118.4
click at [724, 80] on input "874019" at bounding box center [816, 89] width 188 height 22
paste input "[PERSON_NAME]"
type input "[PERSON_NAME]"
click at [268, 56] on span "Needs Attention" at bounding box center [261, 56] width 93 height 19
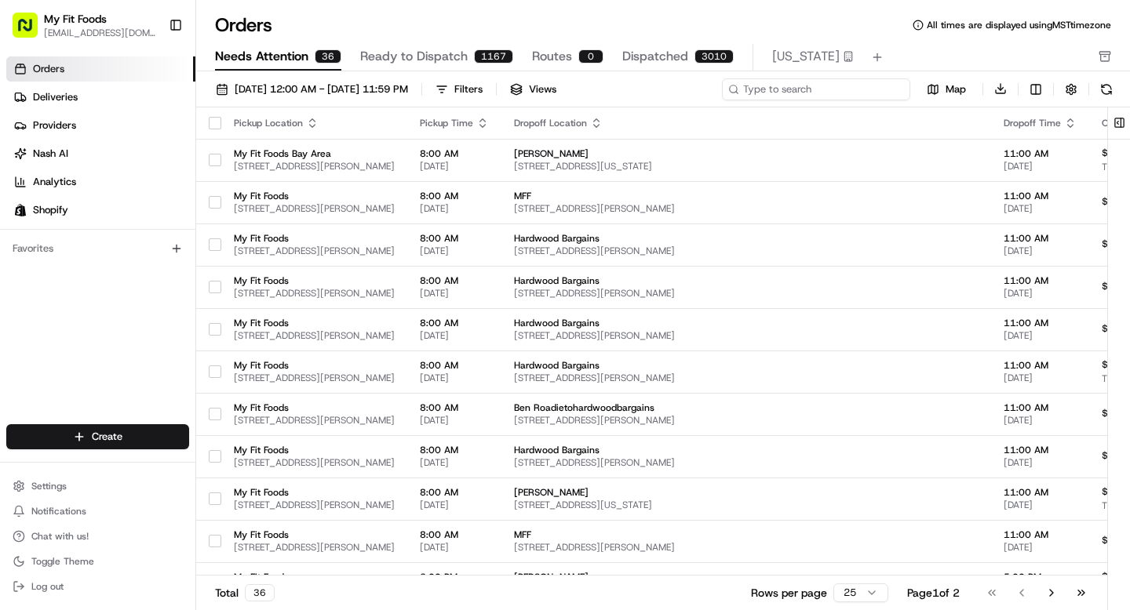
click at [857, 91] on input at bounding box center [816, 89] width 188 height 22
paste input "[PERSON_NAME]"
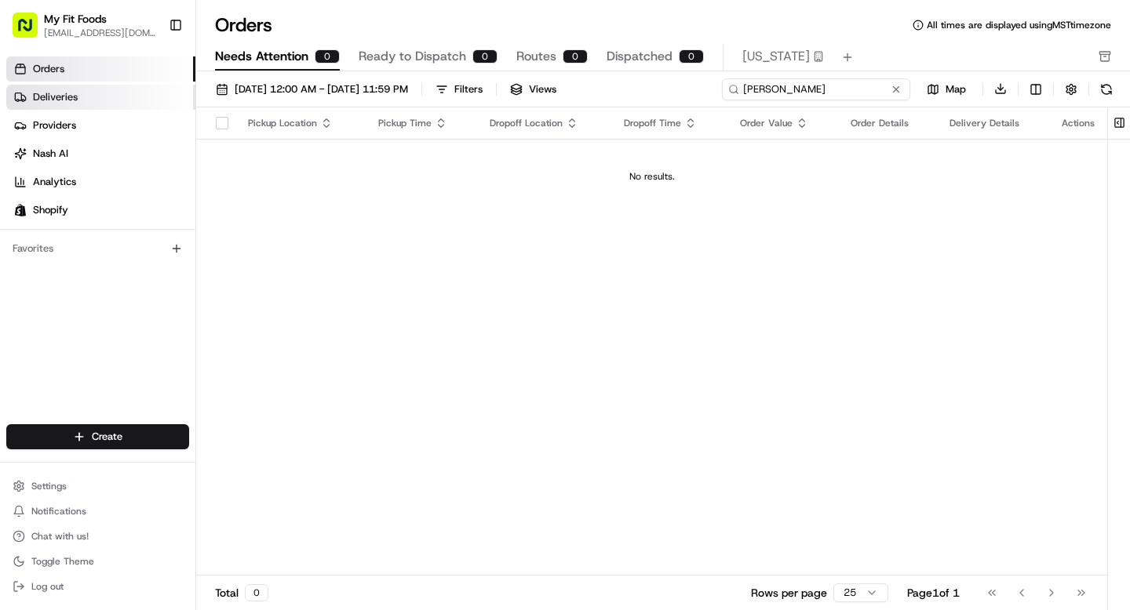
type input "[PERSON_NAME]"
click at [87, 99] on link "Deliveries" at bounding box center [100, 97] width 189 height 25
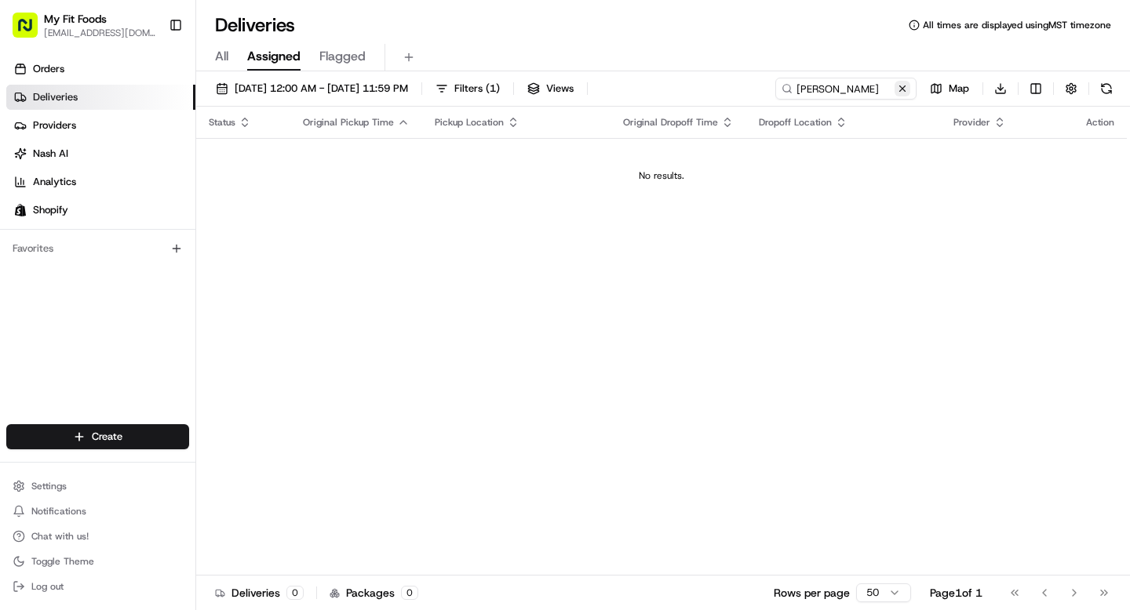
click at [905, 91] on button at bounding box center [902, 89] width 16 height 16
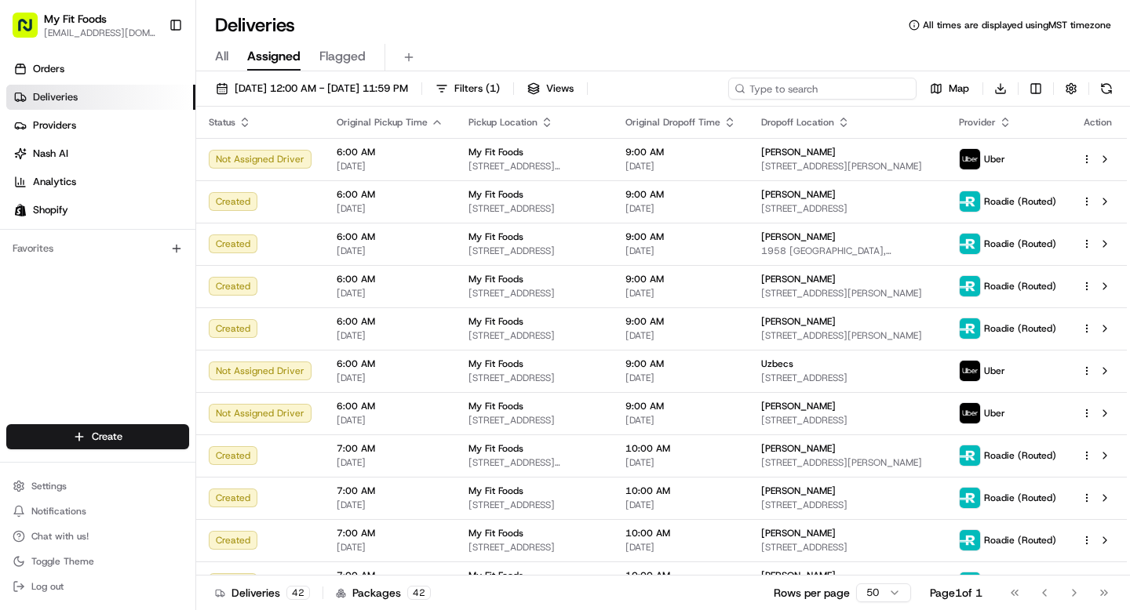
click at [847, 80] on input at bounding box center [822, 89] width 188 height 22
paste input "[PERSON_NAME]"
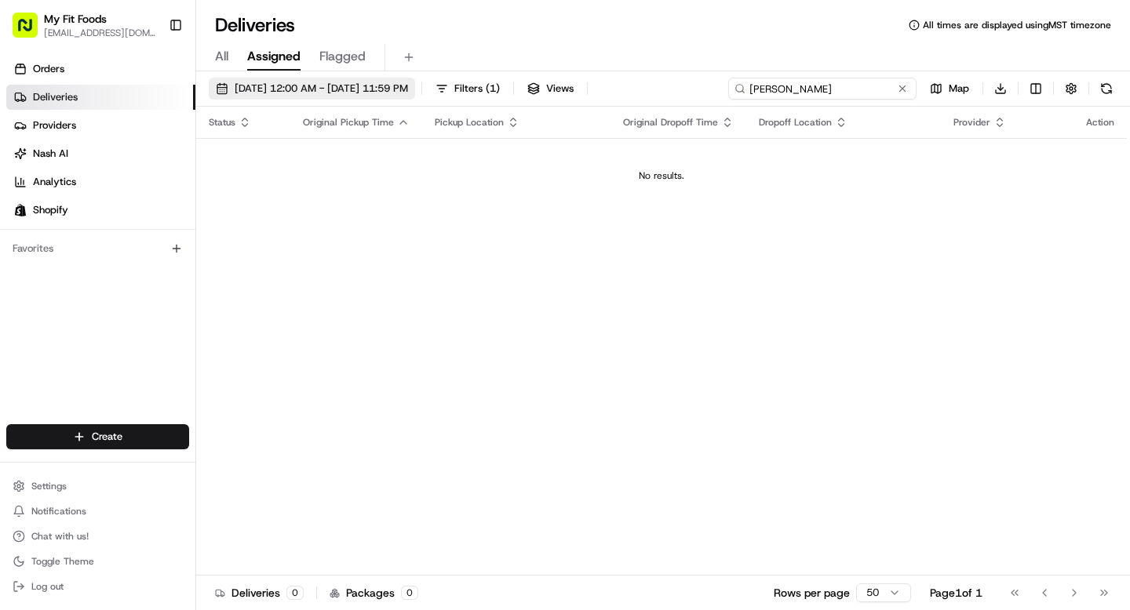
type input "[PERSON_NAME]"
click at [259, 82] on span "[DATE] 12:00 AM - [DATE] 11:59 PM" at bounding box center [321, 89] width 173 height 14
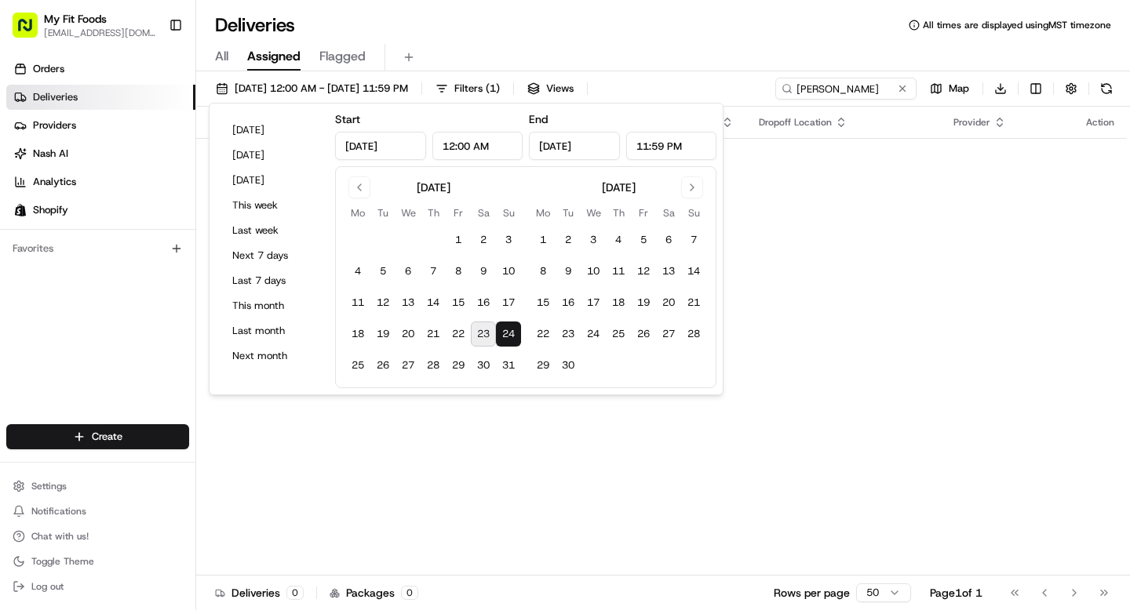
click at [508, 330] on button "24" at bounding box center [508, 334] width 25 height 25
click at [104, 436] on html "My Fit Foods [EMAIL_ADDRESS][DOMAIN_NAME] Toggle Sidebar Orders Deliveries Prov…" at bounding box center [565, 305] width 1130 height 610
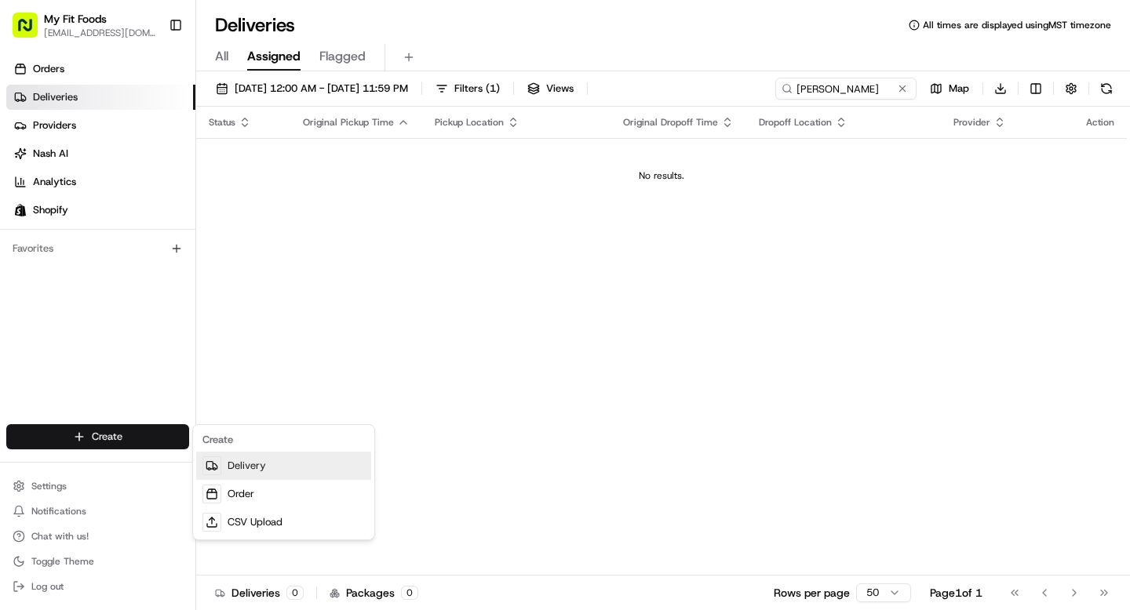
click at [278, 472] on link "Delivery" at bounding box center [283, 466] width 175 height 28
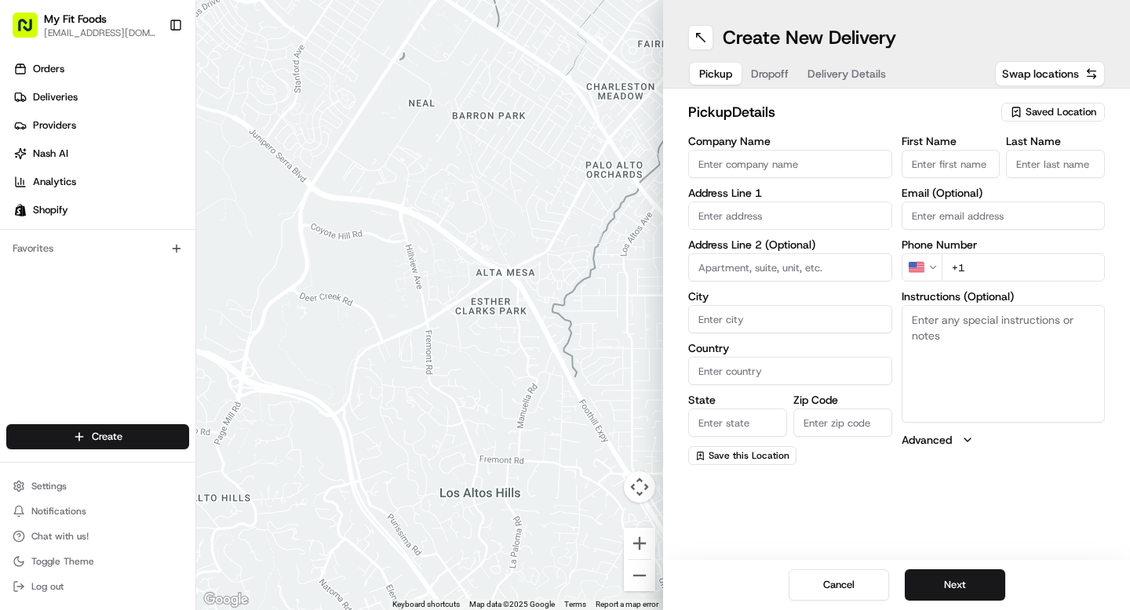
click at [1064, 117] on span "Saved Location" at bounding box center [1060, 112] width 71 height 14
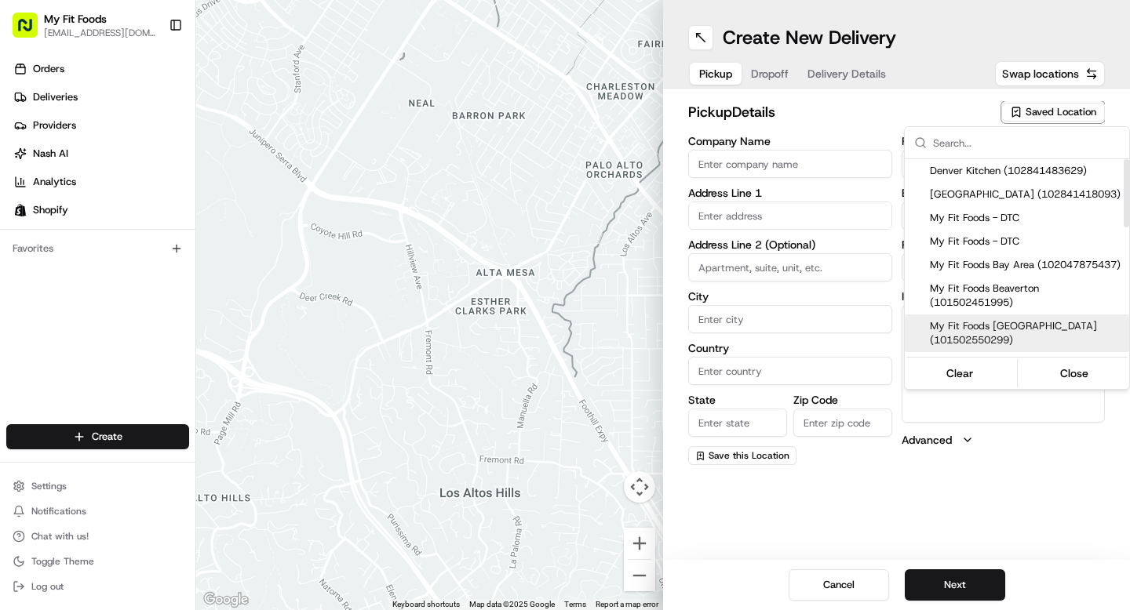
click at [1005, 337] on span "My Fit Foods [GEOGRAPHIC_DATA] (101502550299)" at bounding box center [1026, 333] width 193 height 28
type input "My Fit Foods [GEOGRAPHIC_DATA]"
type input "[STREET_ADDRESS]"
type input "Beaverton"
type input "US"
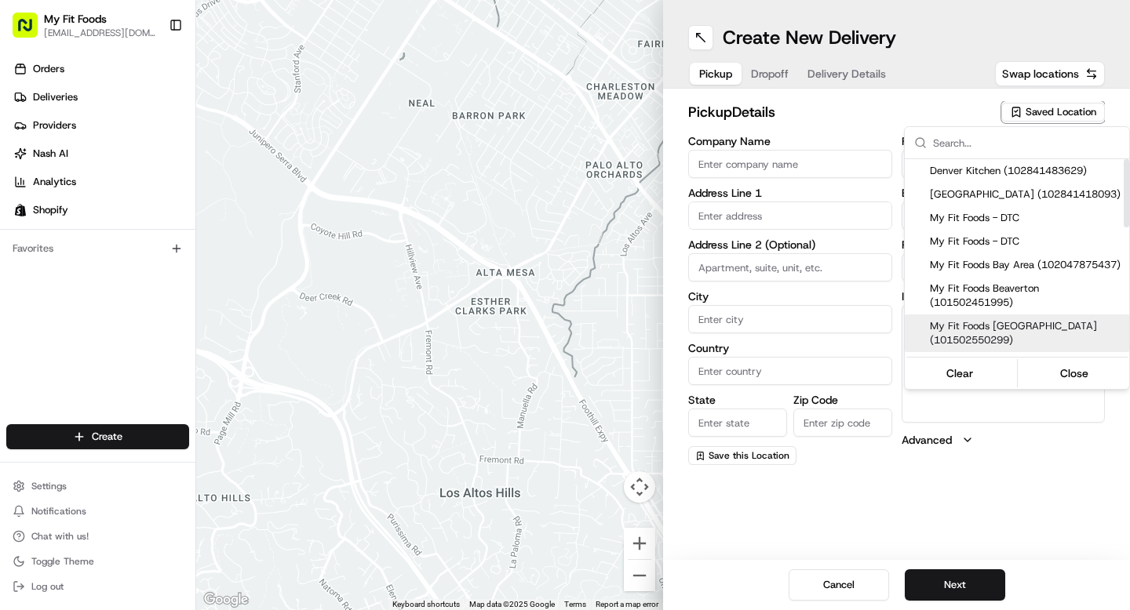
type input "OR"
type input "97005"
type input "[PHONE_NUMBER]"
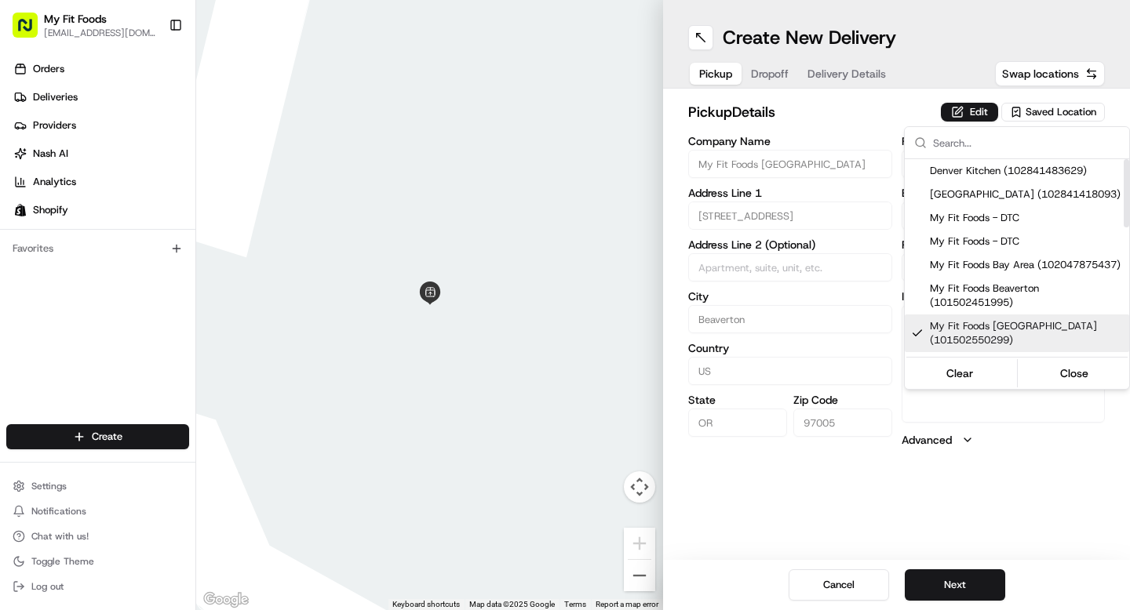
click at [991, 403] on html "My Fit Foods [EMAIL_ADDRESS][DOMAIN_NAME] Toggle Sidebar Orders Deliveries Prov…" at bounding box center [565, 305] width 1130 height 610
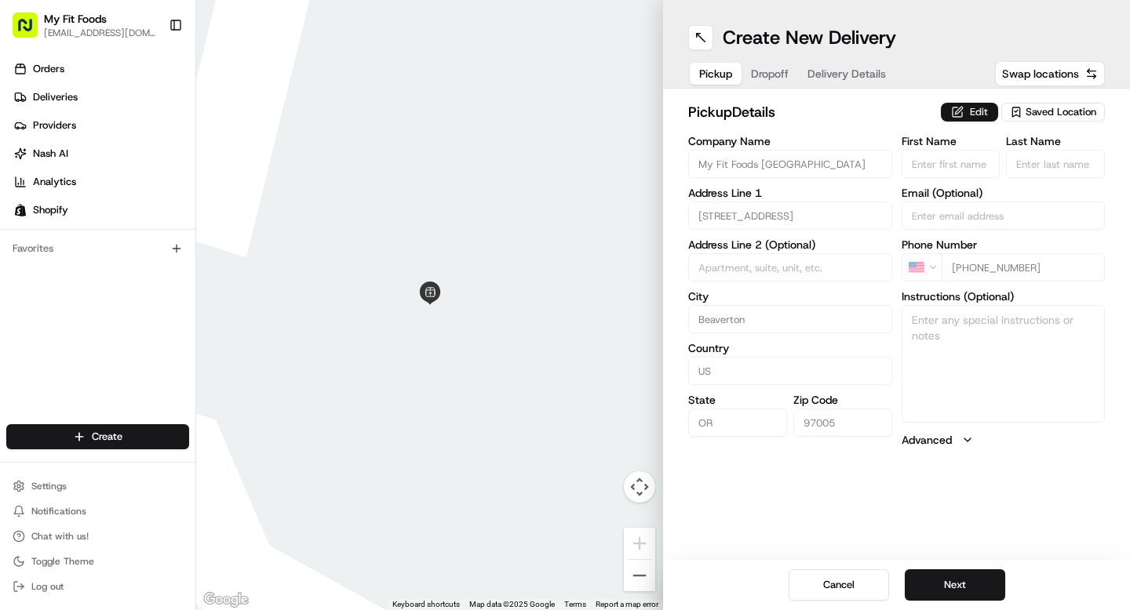
click at [966, 110] on button "Edit" at bounding box center [969, 112] width 57 height 19
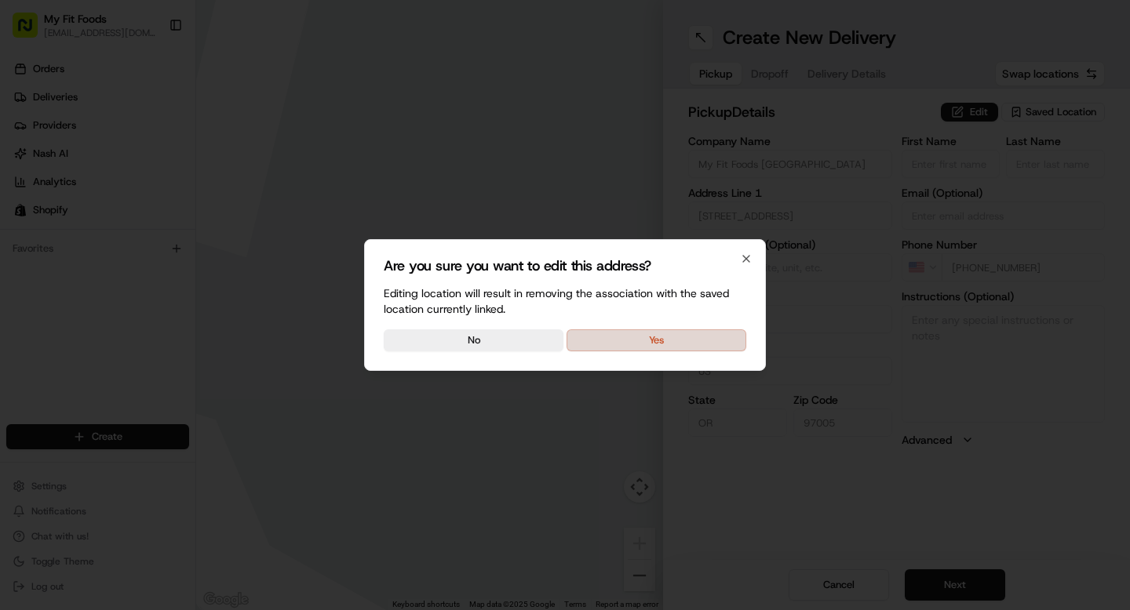
click at [709, 342] on button "Yes" at bounding box center [656, 341] width 180 height 22
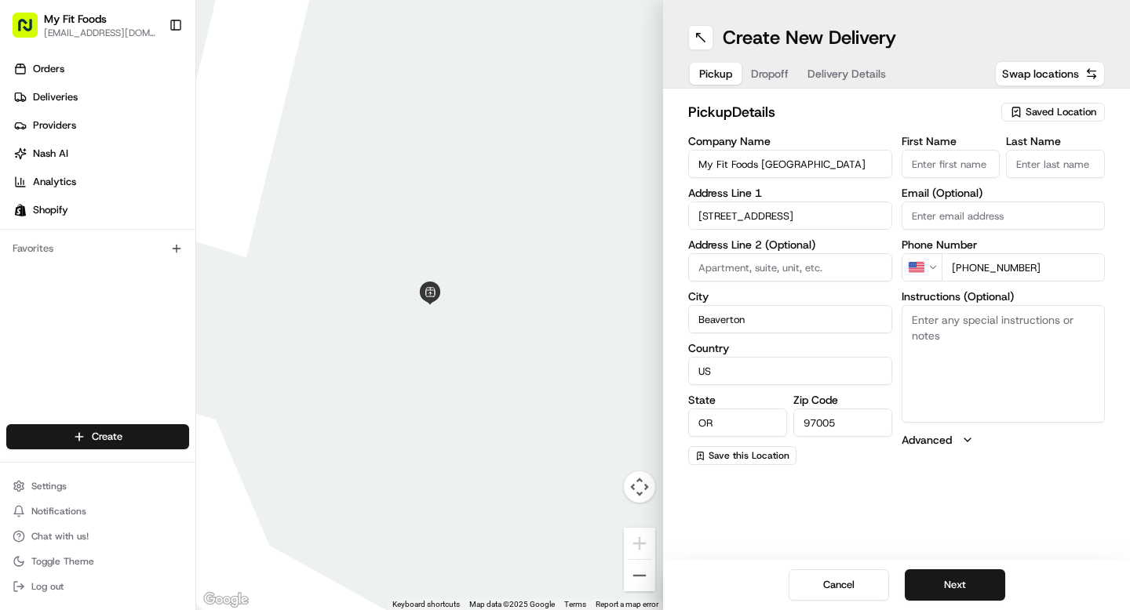
click at [771, 73] on span "Dropoff" at bounding box center [770, 74] width 38 height 16
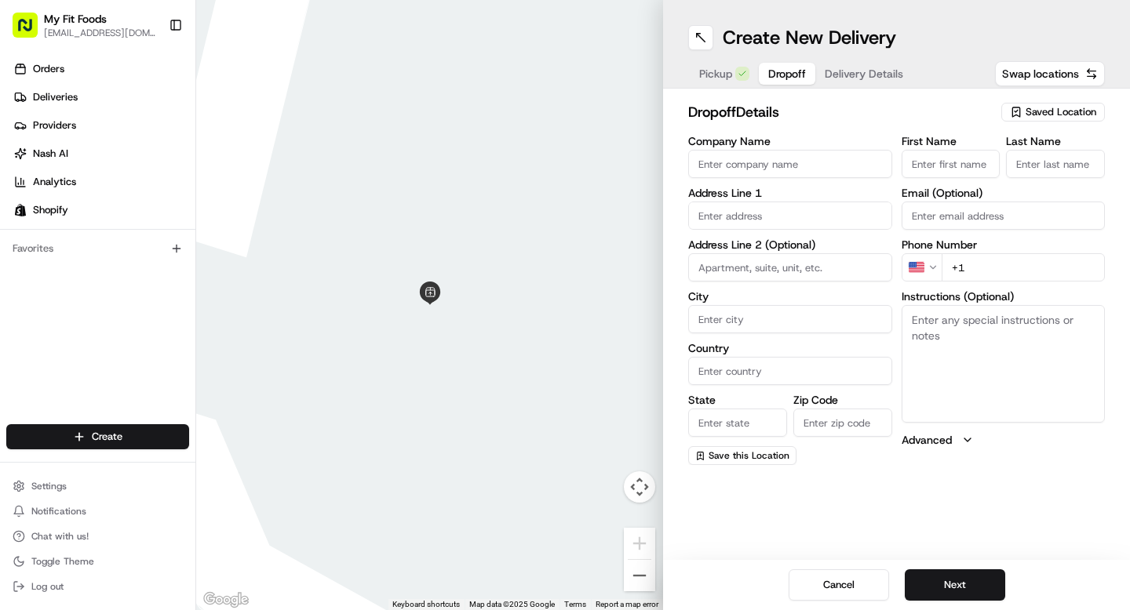
click at [925, 158] on input "First Name" at bounding box center [950, 164] width 99 height 28
paste input "[PERSON_NAME]"
click at [967, 159] on input "[PERSON_NAME]" at bounding box center [950, 164] width 99 height 28
type input "[PERSON_NAME]"
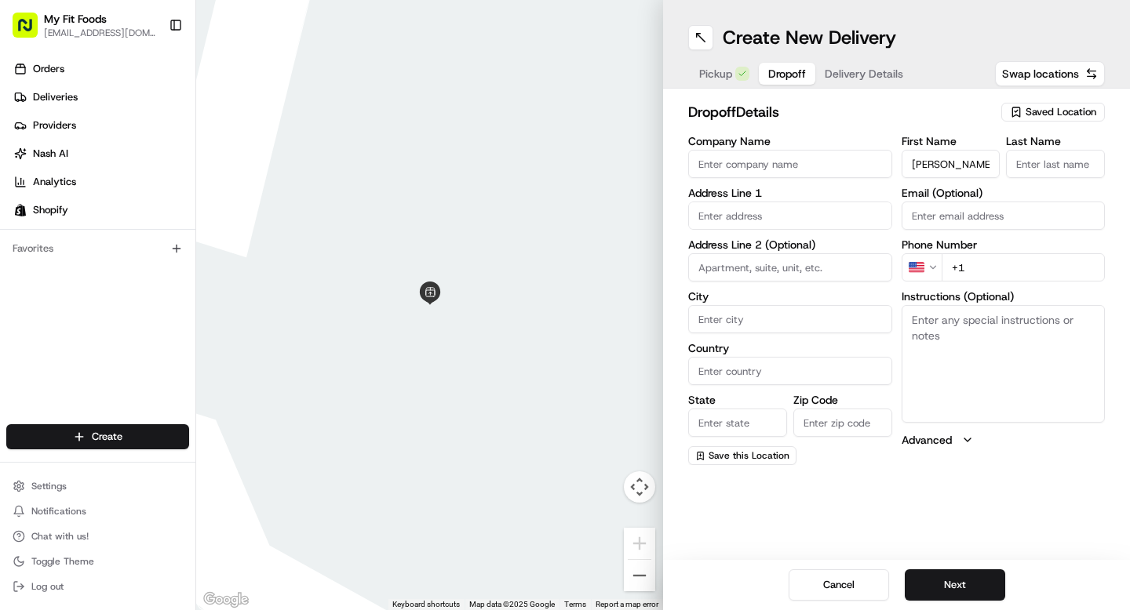
click at [1068, 153] on input "Last Name" at bounding box center [1055, 164] width 99 height 28
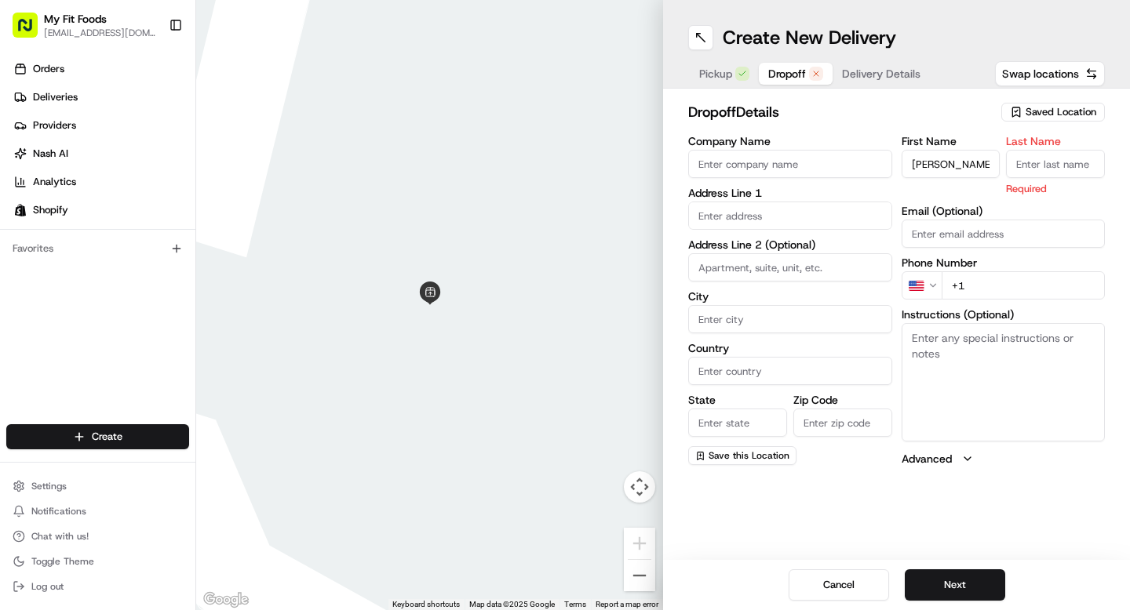
paste input "[PERSON_NAME]"
click at [1036, 165] on input "[PERSON_NAME]" at bounding box center [1055, 164] width 99 height 28
type input "Nderitu"
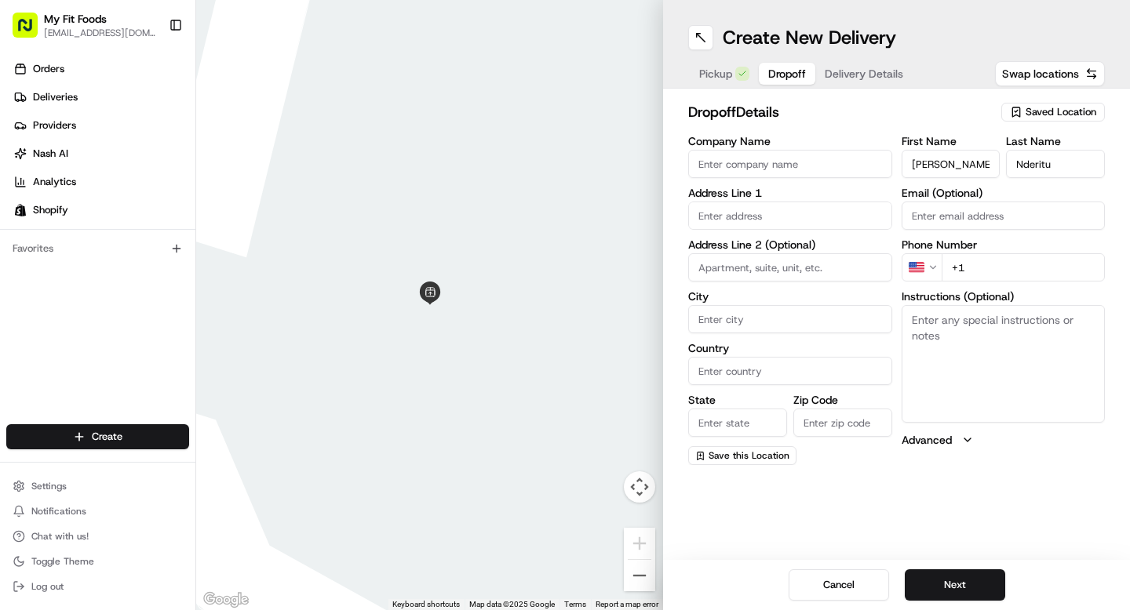
click at [989, 344] on textarea "Instructions (Optional)" at bounding box center [1003, 364] width 204 height 118
paste textarea "874019"
type textarea "874019"
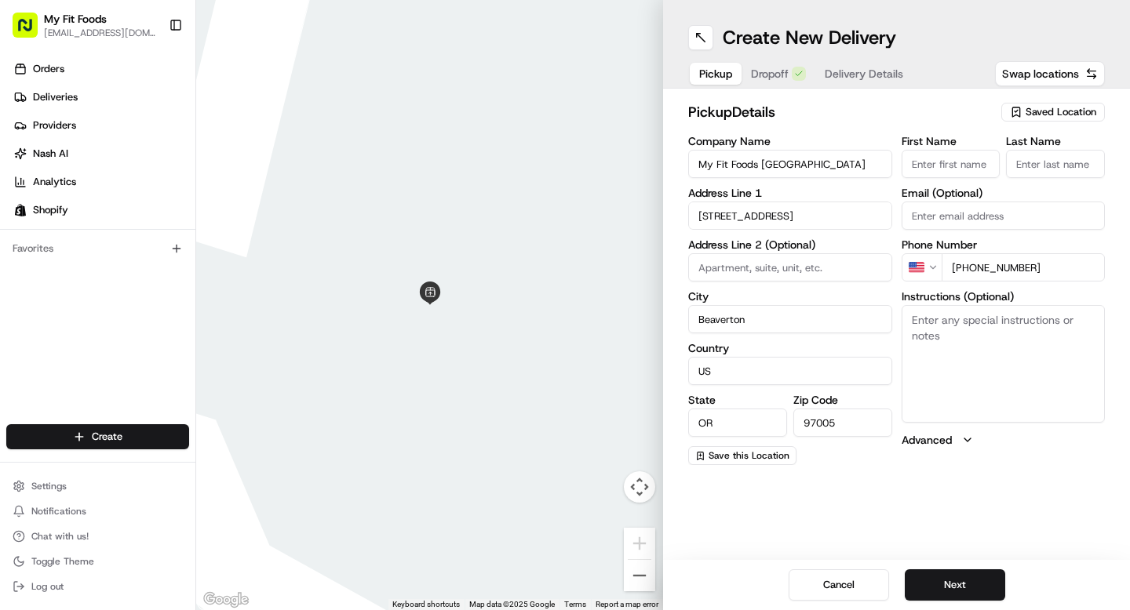
click at [721, 78] on span "Pickup" at bounding box center [715, 74] width 33 height 16
click at [996, 362] on textarea "Instructions (Optional)" at bounding box center [1003, 364] width 204 height 118
paste textarea "874019"
type textarea "874019"
click at [774, 75] on span "Dropoff" at bounding box center [770, 74] width 38 height 16
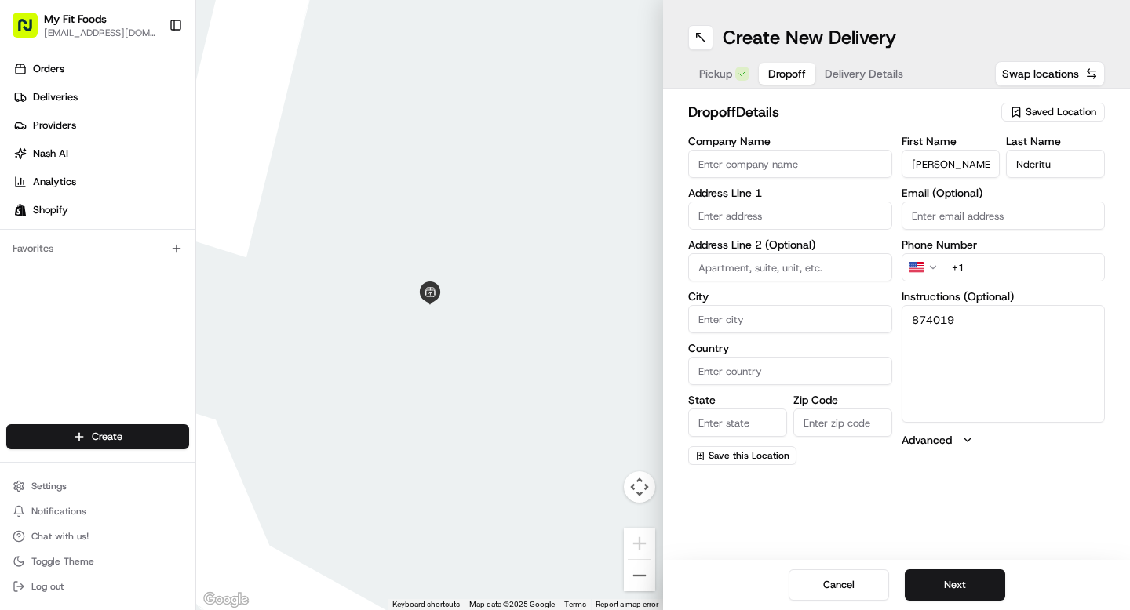
click at [750, 158] on input "Company Name" at bounding box center [790, 164] width 204 height 28
type input "TownePlace Suites [GEOGRAPHIC_DATA]"
click at [773, 265] on input at bounding box center [790, 267] width 204 height 28
paste input "[STREET_ADDRESS]"
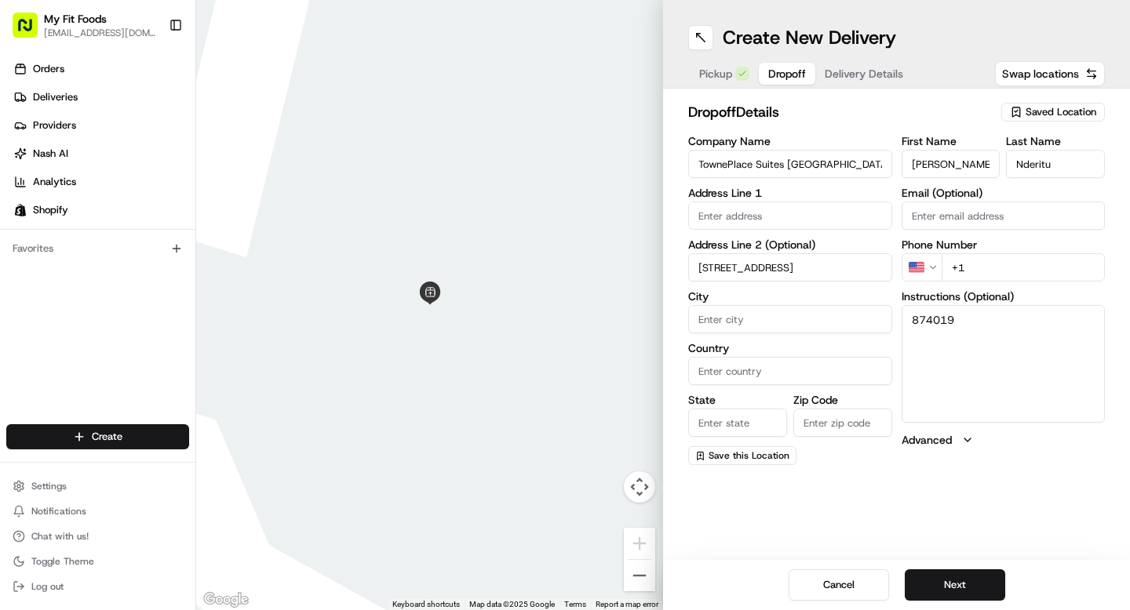
type input "[STREET_ADDRESS]"
click at [1007, 359] on textarea "874019" at bounding box center [1003, 364] width 204 height 118
click at [792, 276] on input "[STREET_ADDRESS]" at bounding box center [790, 267] width 204 height 28
click at [797, 275] on input "[STREET_ADDRESS]" at bounding box center [790, 267] width 204 height 28
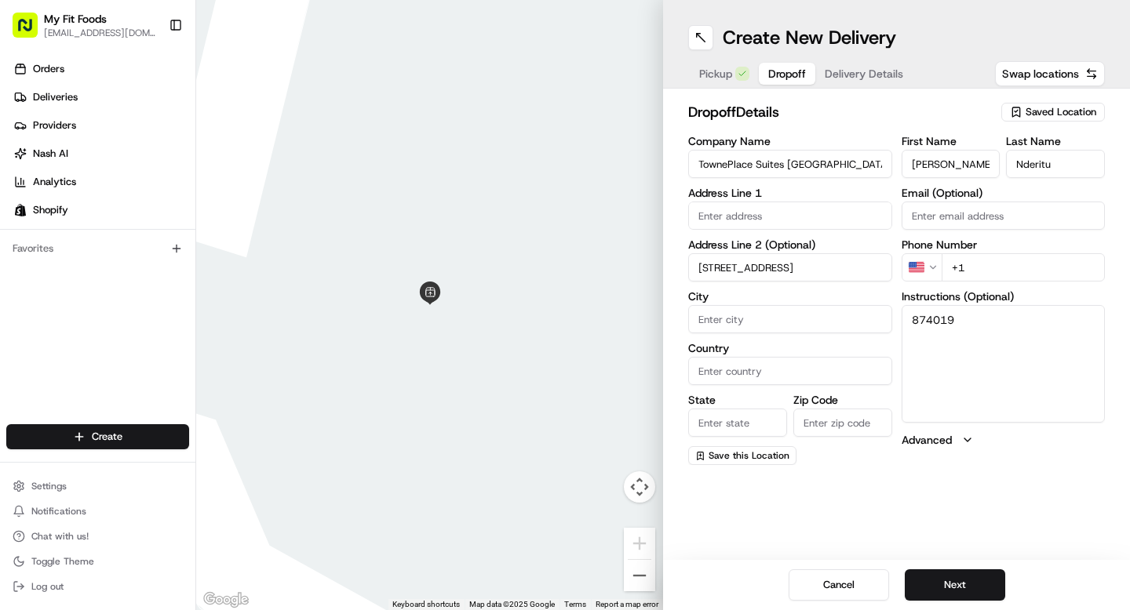
click at [797, 275] on input "[STREET_ADDRESS]" at bounding box center [790, 267] width 204 height 28
click at [767, 213] on input "text" at bounding box center [790, 216] width 204 height 28
paste input "[STREET_ADDRESS]"
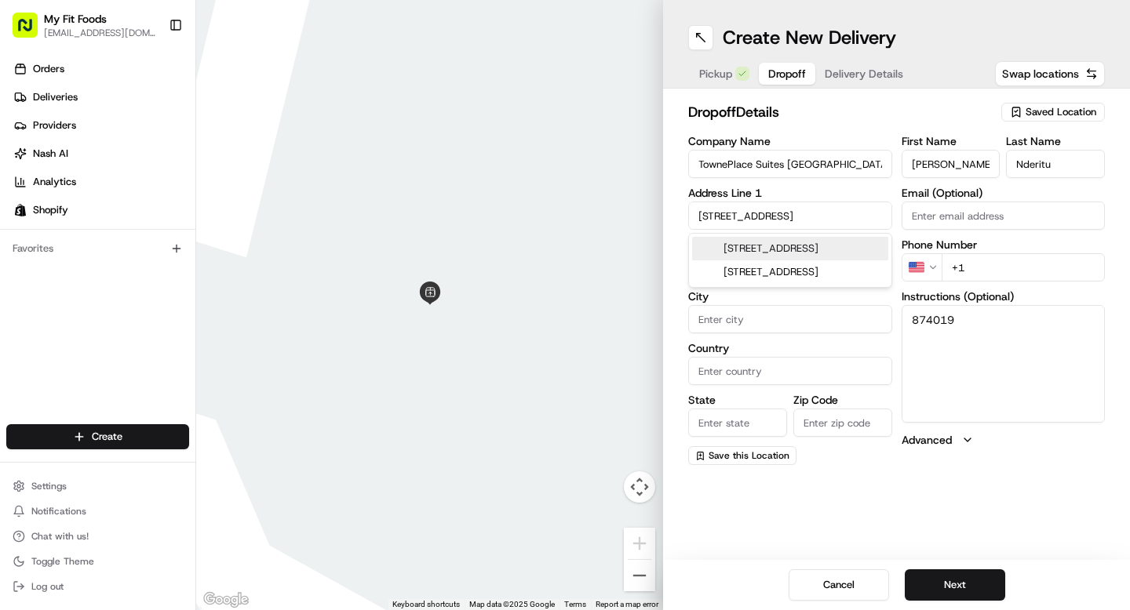
click at [791, 253] on div "[STREET_ADDRESS]" at bounding box center [790, 249] width 196 height 24
type input "[STREET_ADDRESS]"
type input "[GEOGRAPHIC_DATA]"
type input "WA"
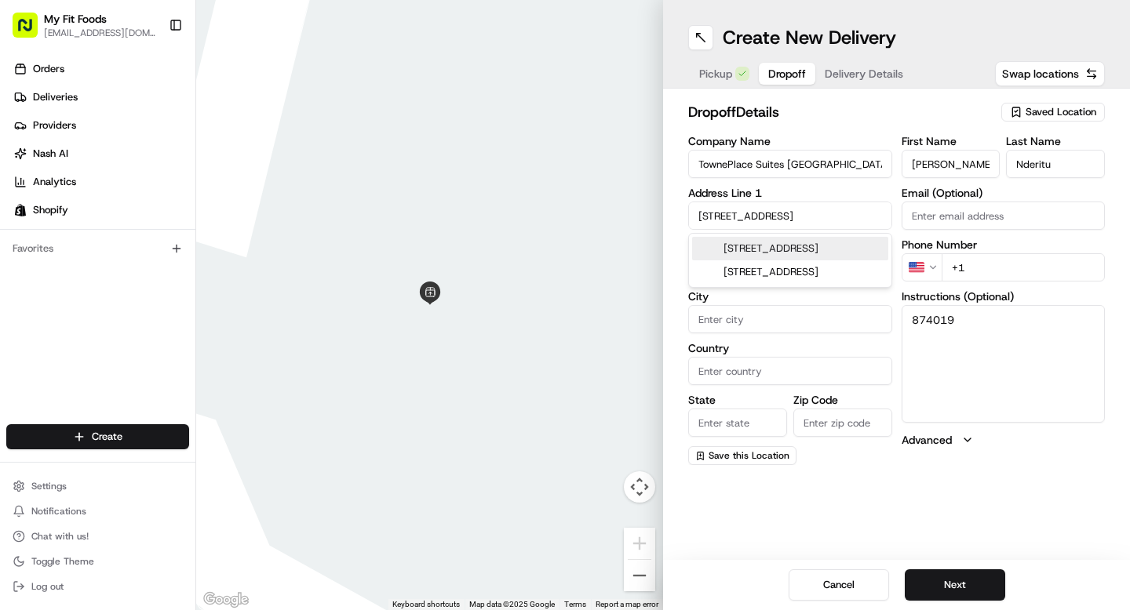
type input "98683"
type input "[STREET_ADDRESS]"
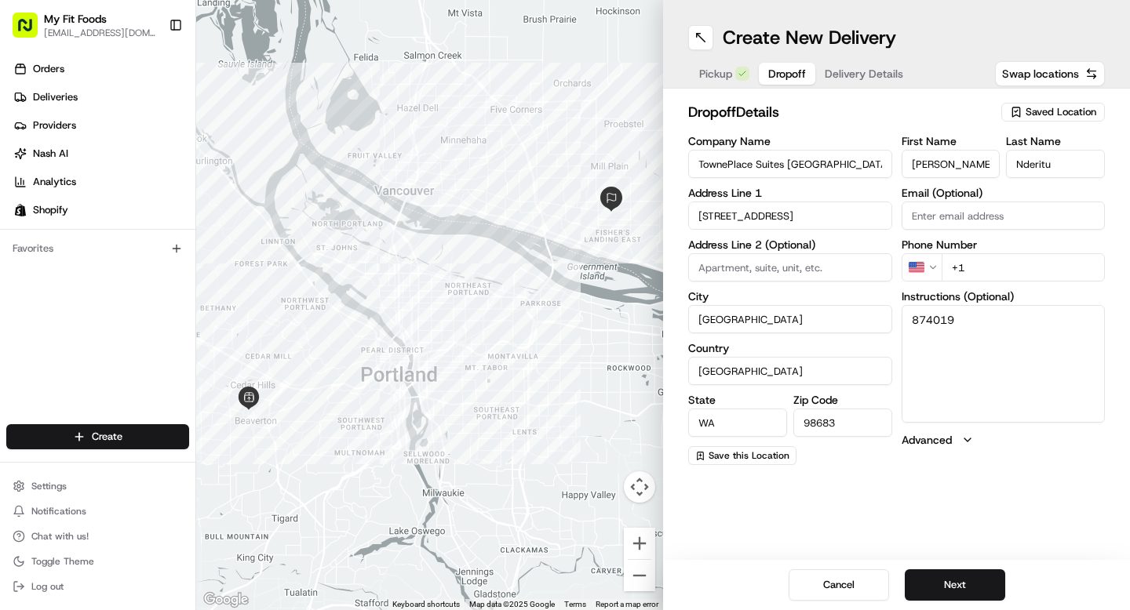
click at [1058, 339] on textarea "874019" at bounding box center [1003, 364] width 204 height 118
click at [1021, 268] on input "+1" at bounding box center [1024, 267] width 164 height 28
paste input "[PHONE_NUMBER]"
type input "[PHONE_NUMBER]"
click at [972, 588] on button "Next" at bounding box center [955, 585] width 100 height 31
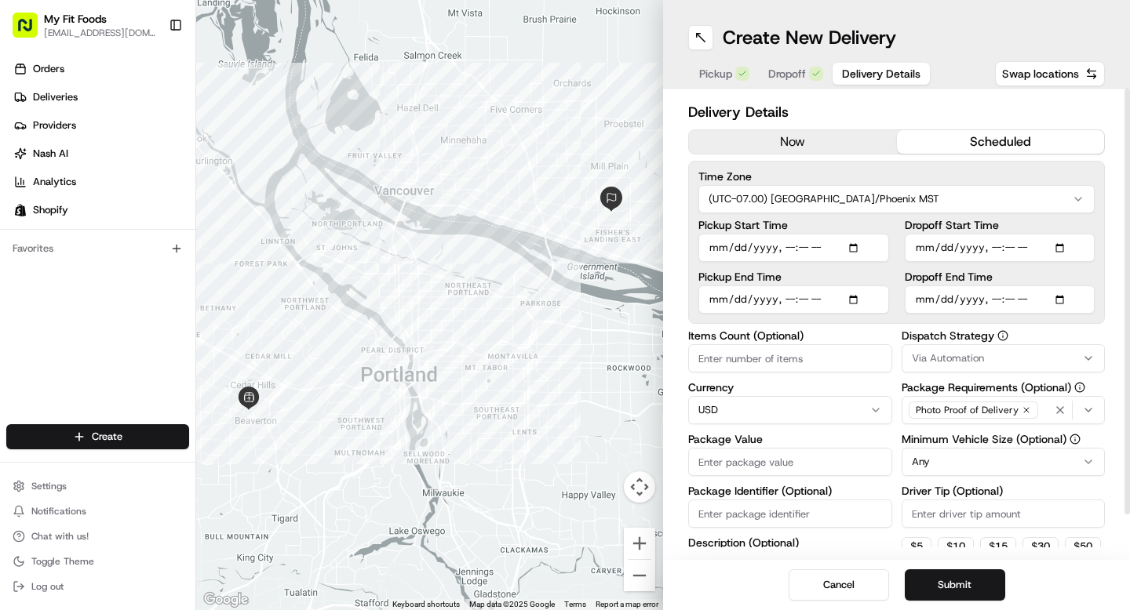
click at [971, 137] on button "scheduled" at bounding box center [1001, 142] width 208 height 24
click at [855, 246] on input "Pickup Start Time" at bounding box center [793, 248] width 191 height 28
click at [801, 249] on input "Pickup Start Time" at bounding box center [793, 248] width 191 height 28
click at [794, 249] on input "Pickup Start Time" at bounding box center [793, 248] width 191 height 28
type input "[DATE]T07:00"
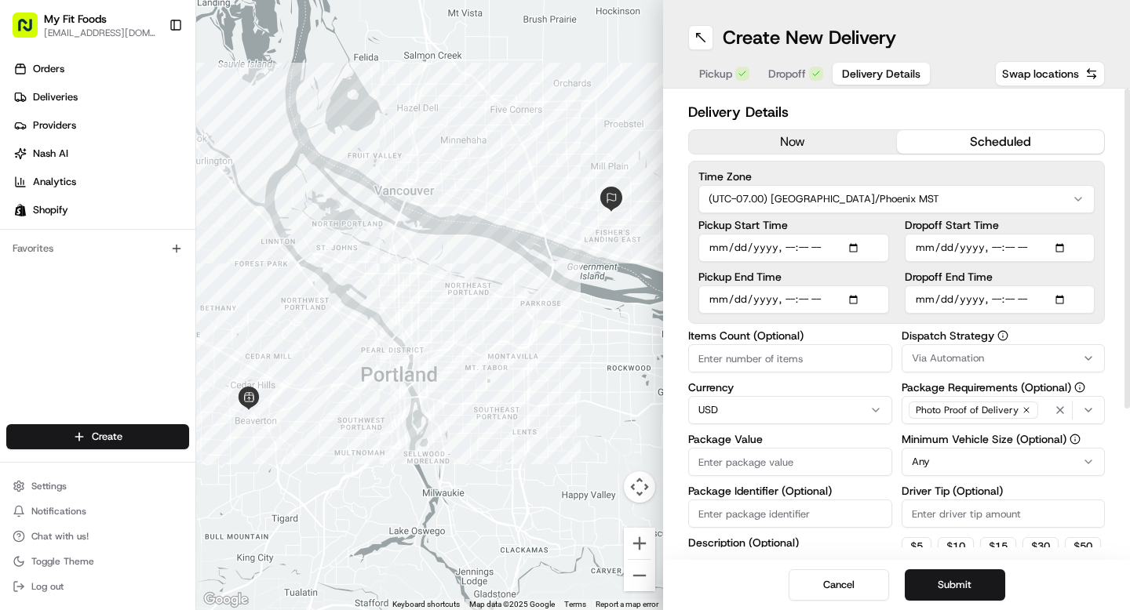
click at [792, 302] on input "Pickup End Time" at bounding box center [793, 300] width 191 height 28
click at [1068, 252] on input "Dropoff Start Time" at bounding box center [1000, 248] width 191 height 28
type input "[DATE]T14:31"
click at [854, 296] on input "Pickup End Time" at bounding box center [793, 300] width 191 height 28
click at [792, 298] on input "Pickup End Time" at bounding box center [793, 300] width 191 height 28
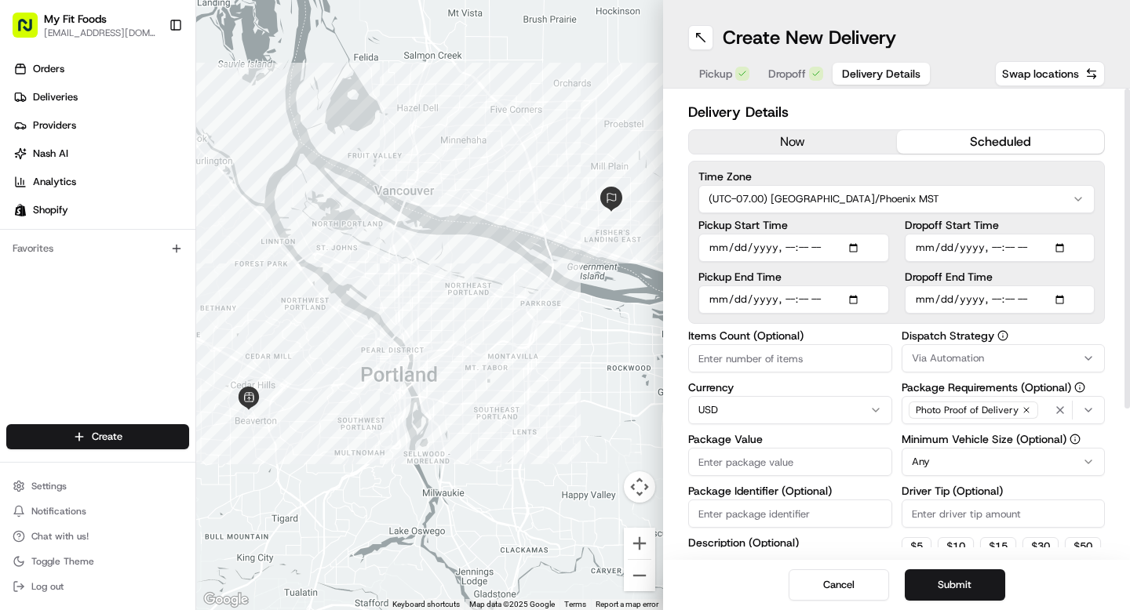
type input "[DATE]T10:00"
click at [1067, 250] on input "Dropoff Start Time" at bounding box center [1000, 248] width 191 height 28
click at [999, 245] on input "Dropoff Start Time" at bounding box center [1000, 248] width 191 height 28
type input "[DATE]T07:30"
click at [1066, 299] on input "Dropoff End Time" at bounding box center [1000, 300] width 191 height 28
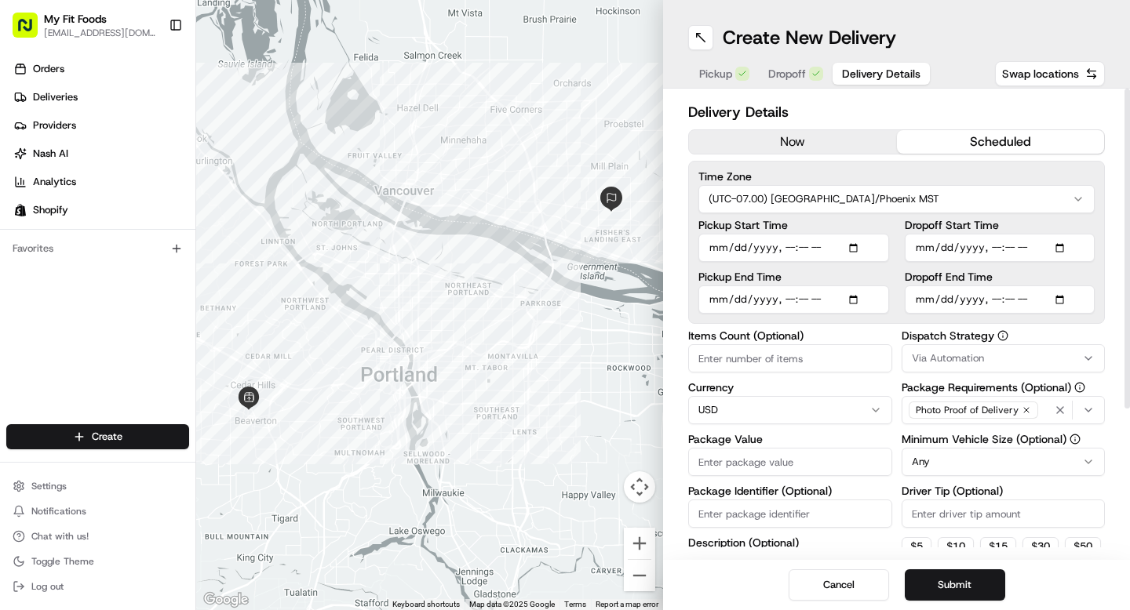
click at [1000, 296] on input "Dropoff End Time" at bounding box center [1000, 300] width 191 height 28
type input "[DATE]T22:03"
click at [996, 300] on input "Dropoff End Time" at bounding box center [1000, 300] width 191 height 28
type input "[DATE]T12:00"
click at [816, 356] on input "Items Count (Optional)" at bounding box center [790, 358] width 204 height 28
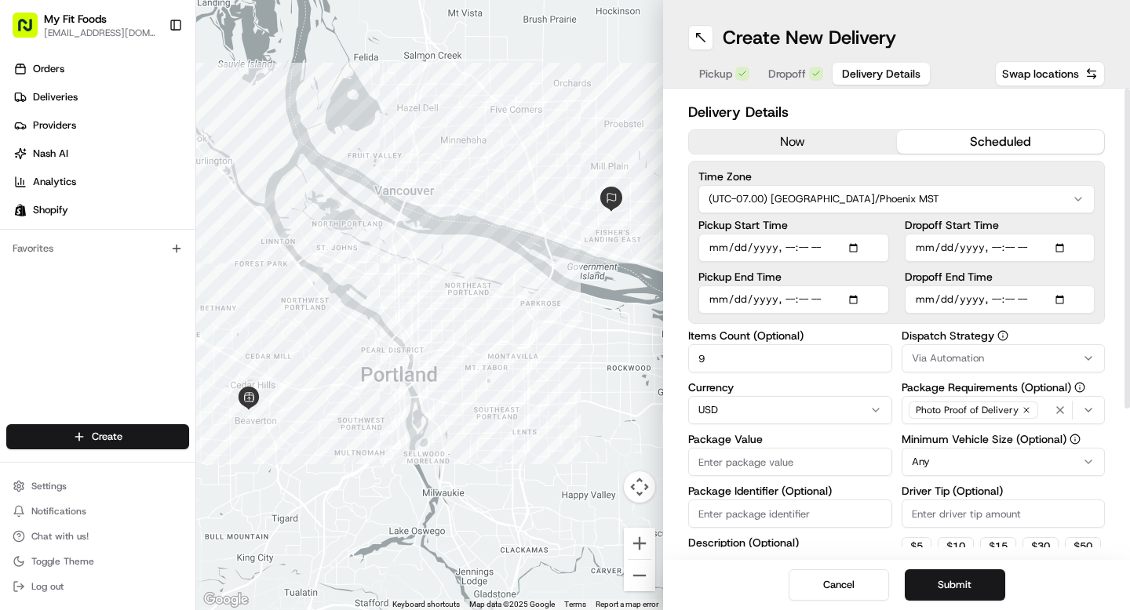
type input "9"
click at [778, 453] on input "Package Value" at bounding box center [790, 462] width 204 height 28
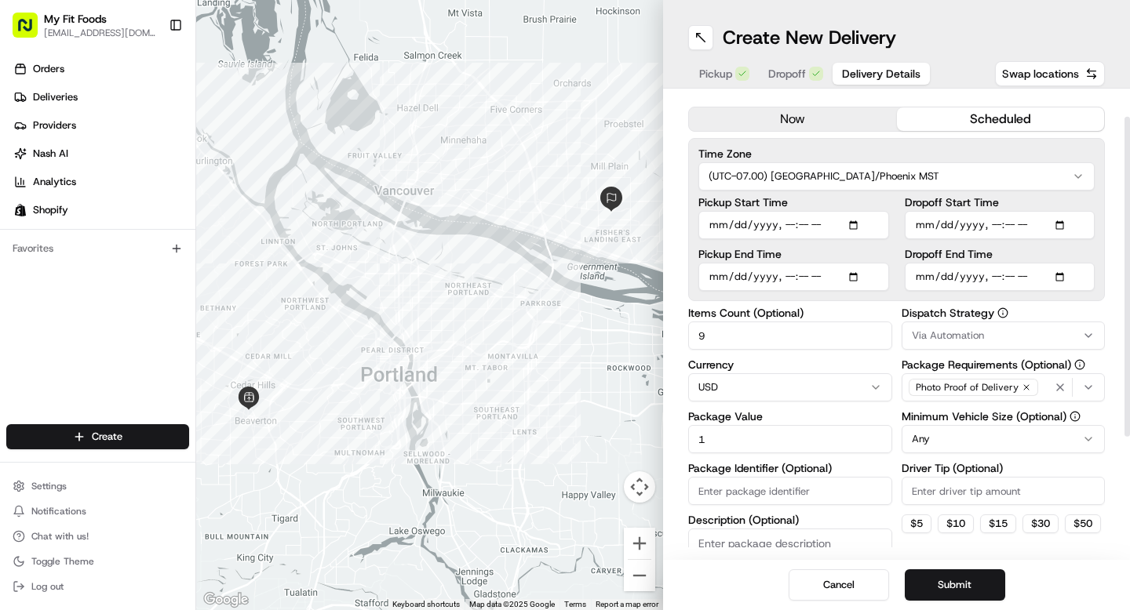
scroll to position [39, 0]
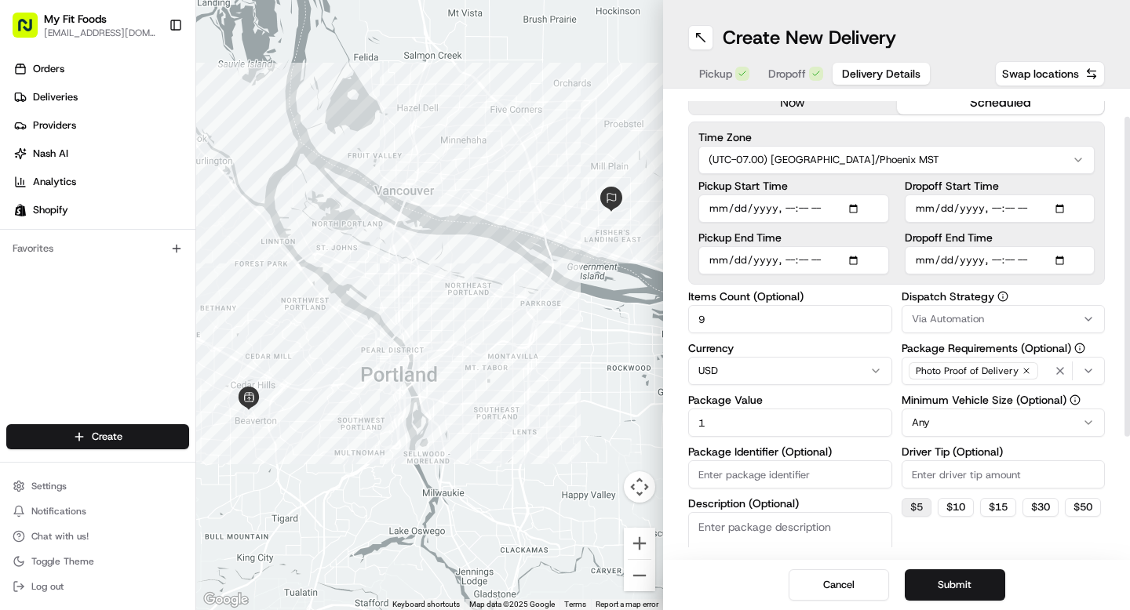
type input "1"
click at [916, 508] on button "$ 5" at bounding box center [916, 507] width 30 height 19
type input "5"
click at [940, 584] on button "Submit" at bounding box center [955, 585] width 100 height 31
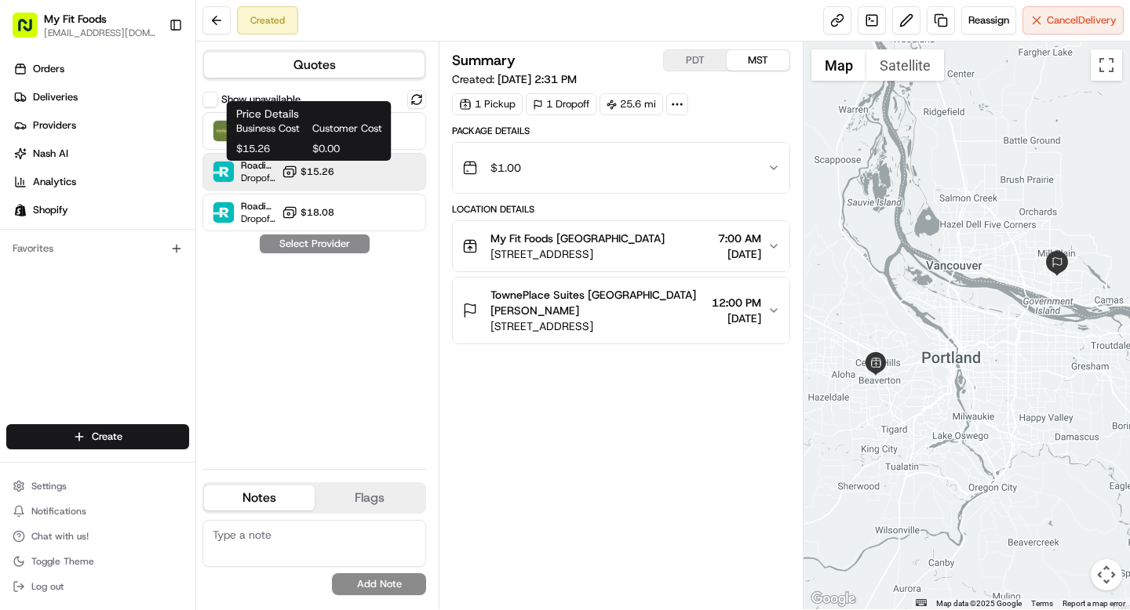
click at [319, 178] on button "$15.26" at bounding box center [308, 172] width 53 height 16
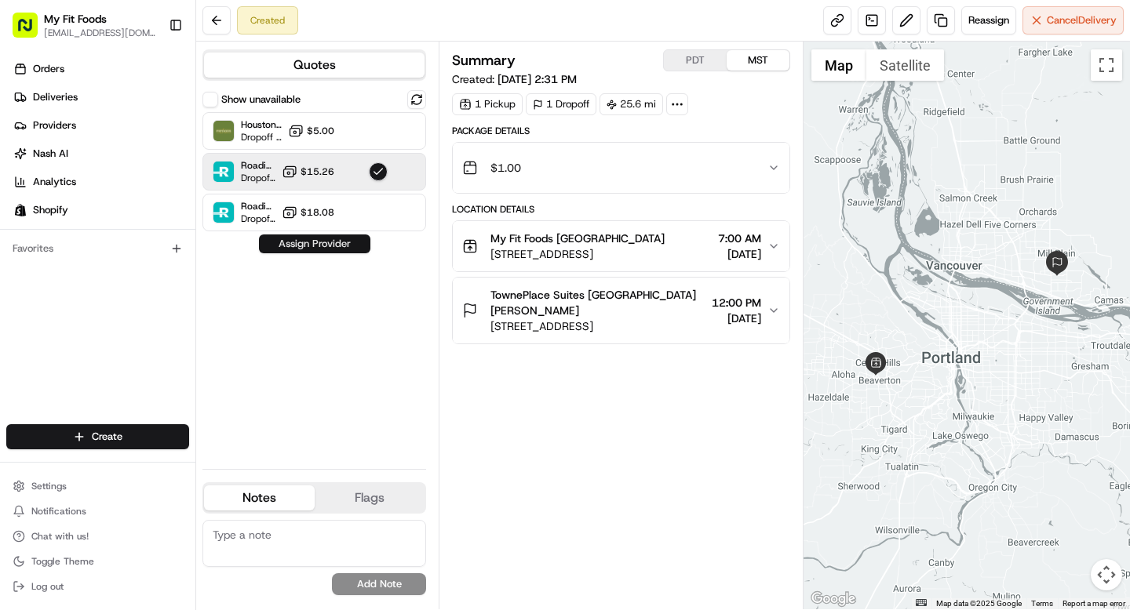
click at [341, 243] on button "Assign Provider" at bounding box center [314, 244] width 111 height 19
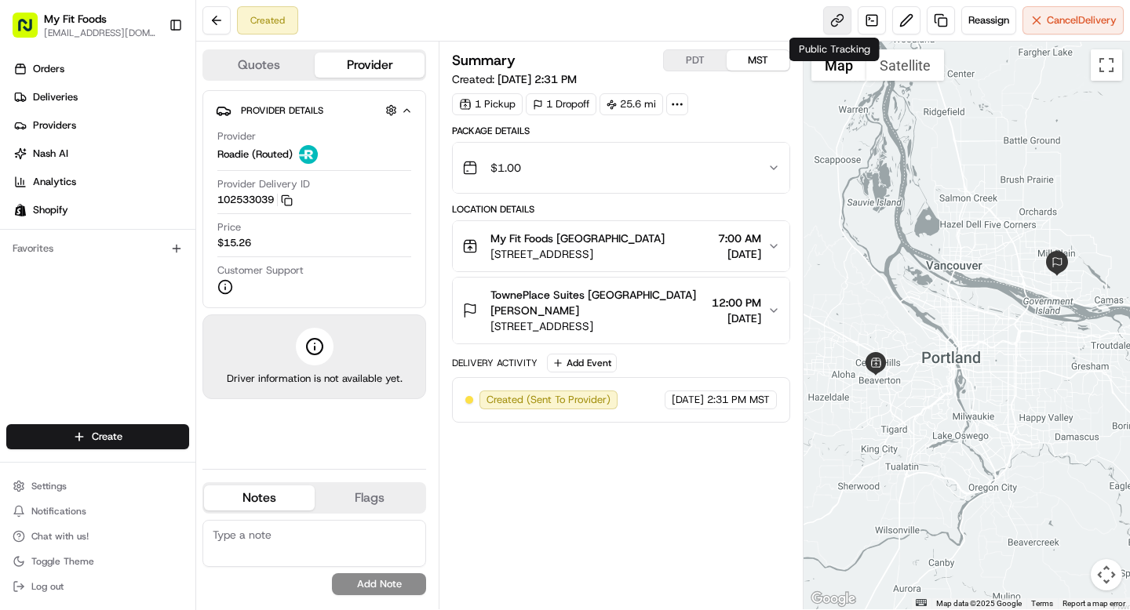
click at [831, 28] on link at bounding box center [837, 20] width 28 height 28
